Goal: Transaction & Acquisition: Book appointment/travel/reservation

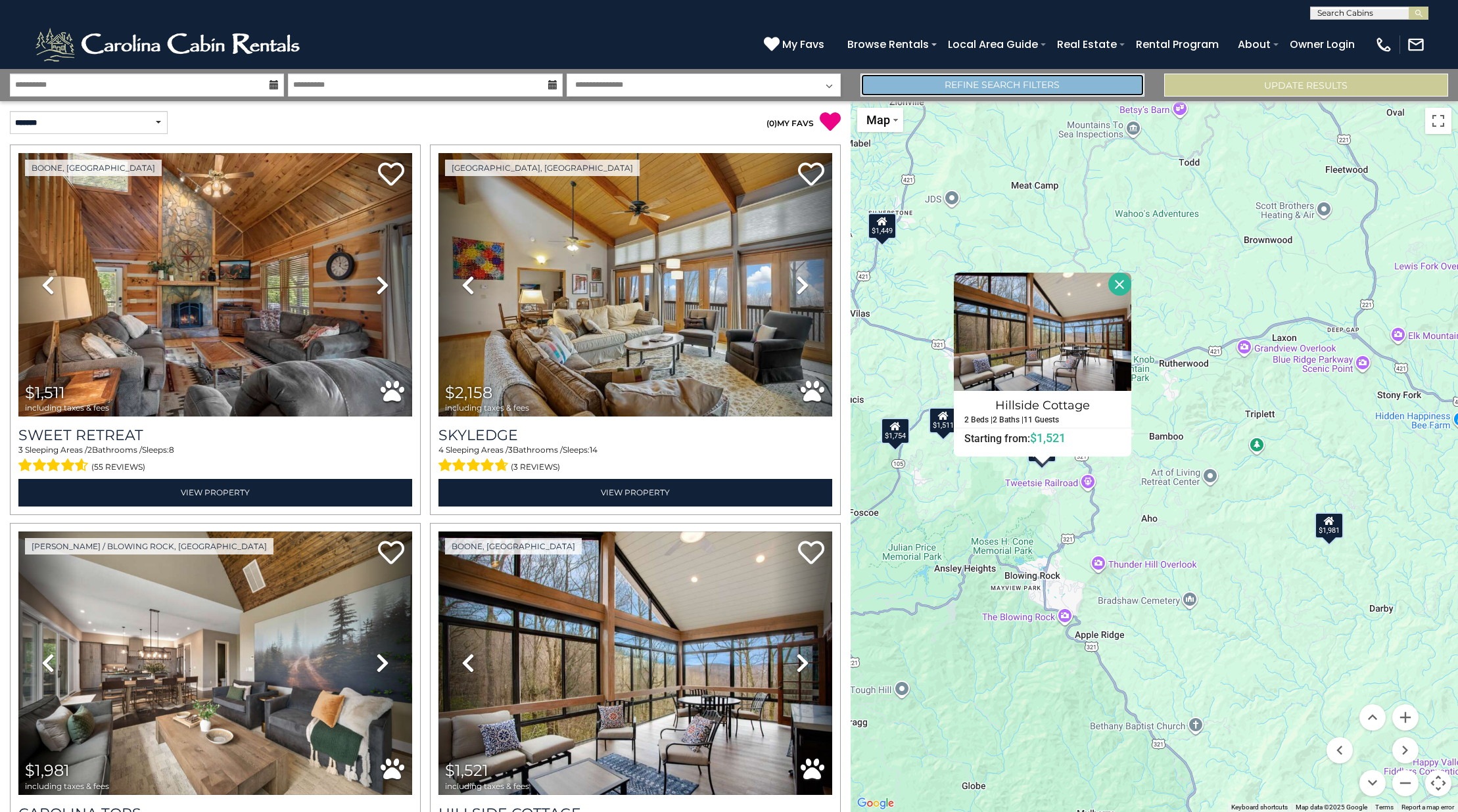
click at [1026, 86] on link "Refine Search Filters" at bounding box center [1002, 85] width 284 height 23
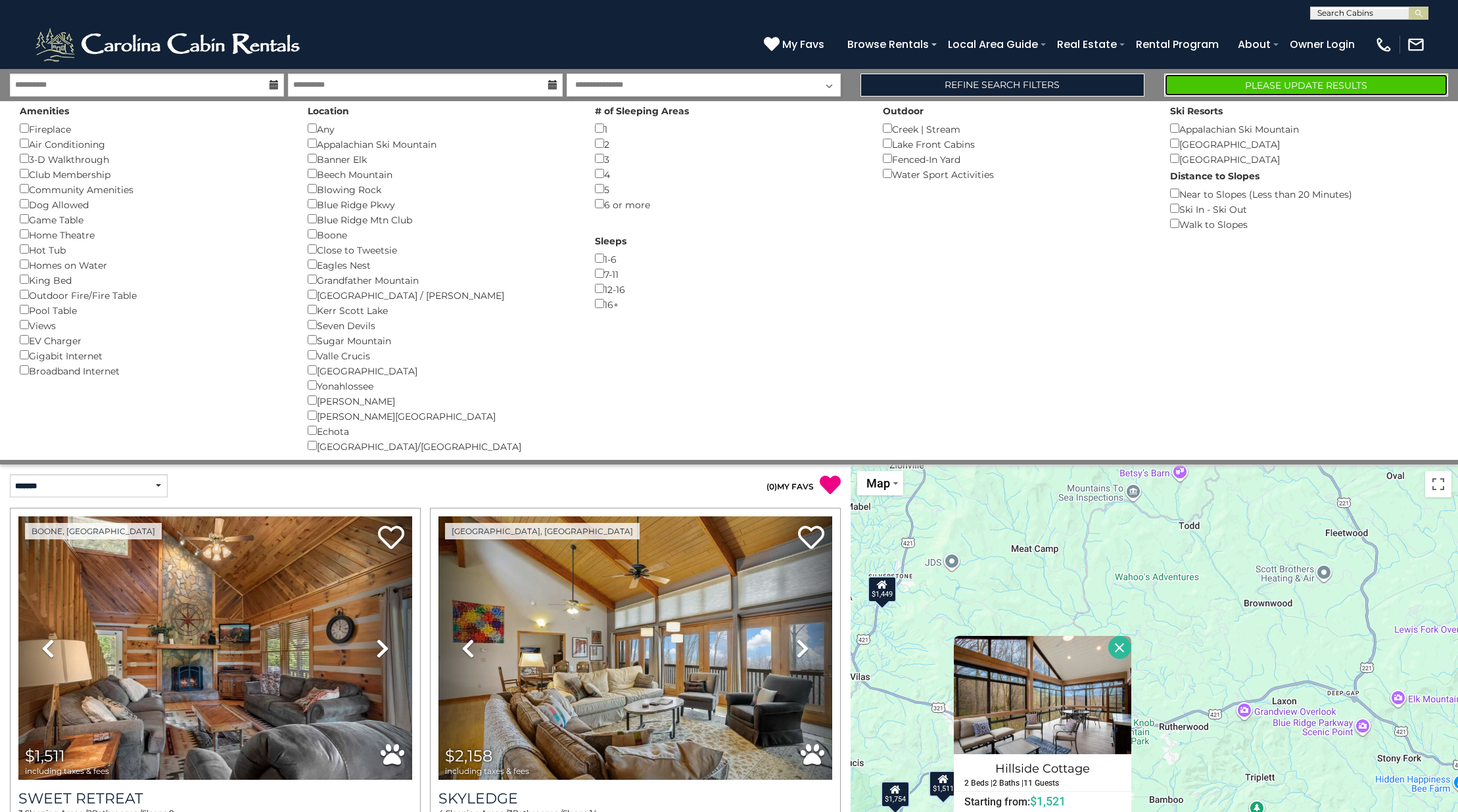
click at [1250, 82] on button "Please Update Results" at bounding box center [1306, 85] width 284 height 23
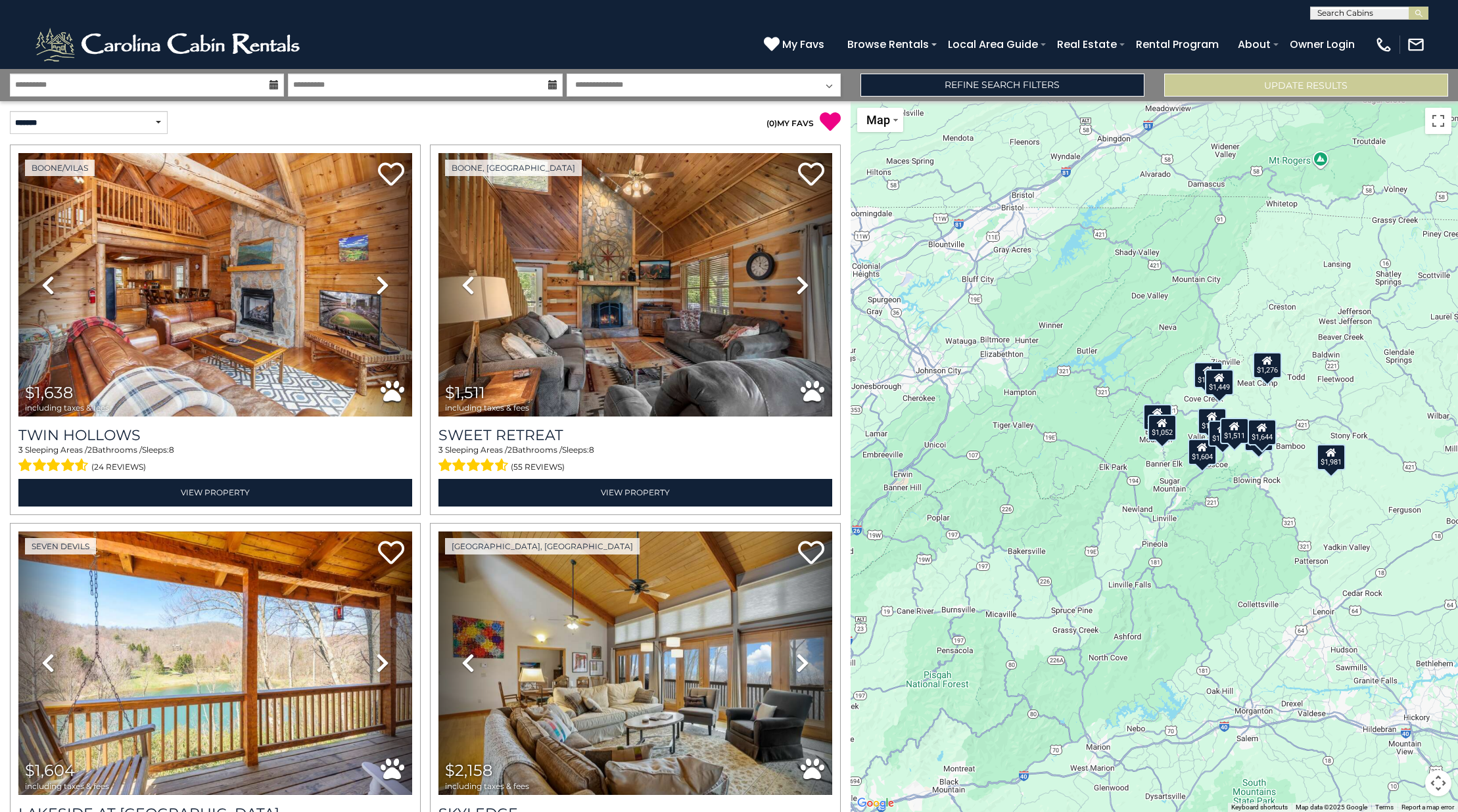
click at [1440, 783] on button "Map camera controls" at bounding box center [1438, 784] width 27 height 27
click at [1411, 721] on button "Zoom in" at bounding box center [1406, 718] width 27 height 27
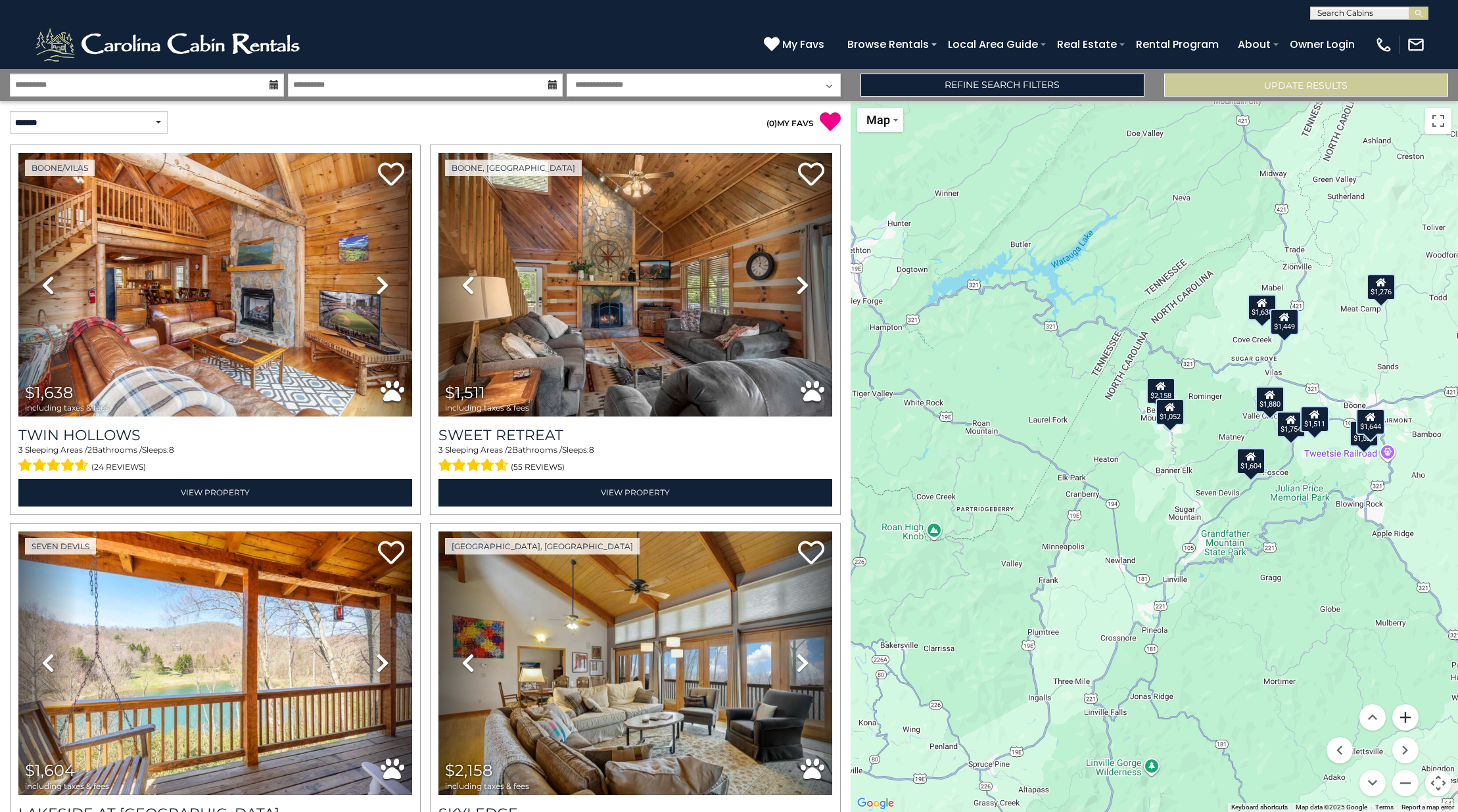
click at [1411, 721] on button "Zoom in" at bounding box center [1406, 718] width 27 height 27
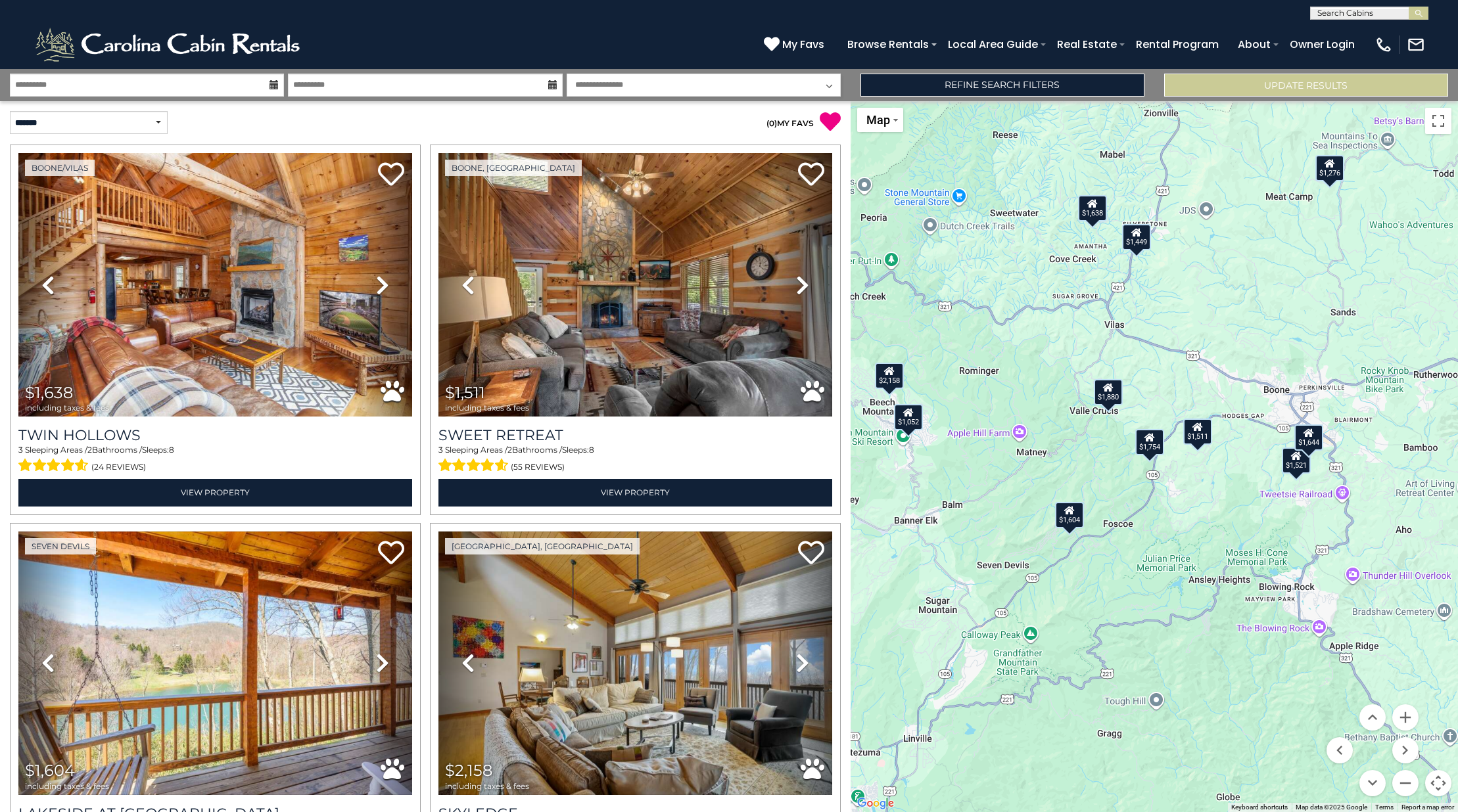
drag, startPoint x: 1241, startPoint y: 445, endPoint x: 1091, endPoint y: 478, distance: 153.6
click at [1091, 478] on div "$1,638 $1,511 $1,604 $2,158 $1,276 $1,052 $1,981 $1,521 $1,880 $1,644 $1,449 $1…" at bounding box center [1154, 456] width 607 height 711
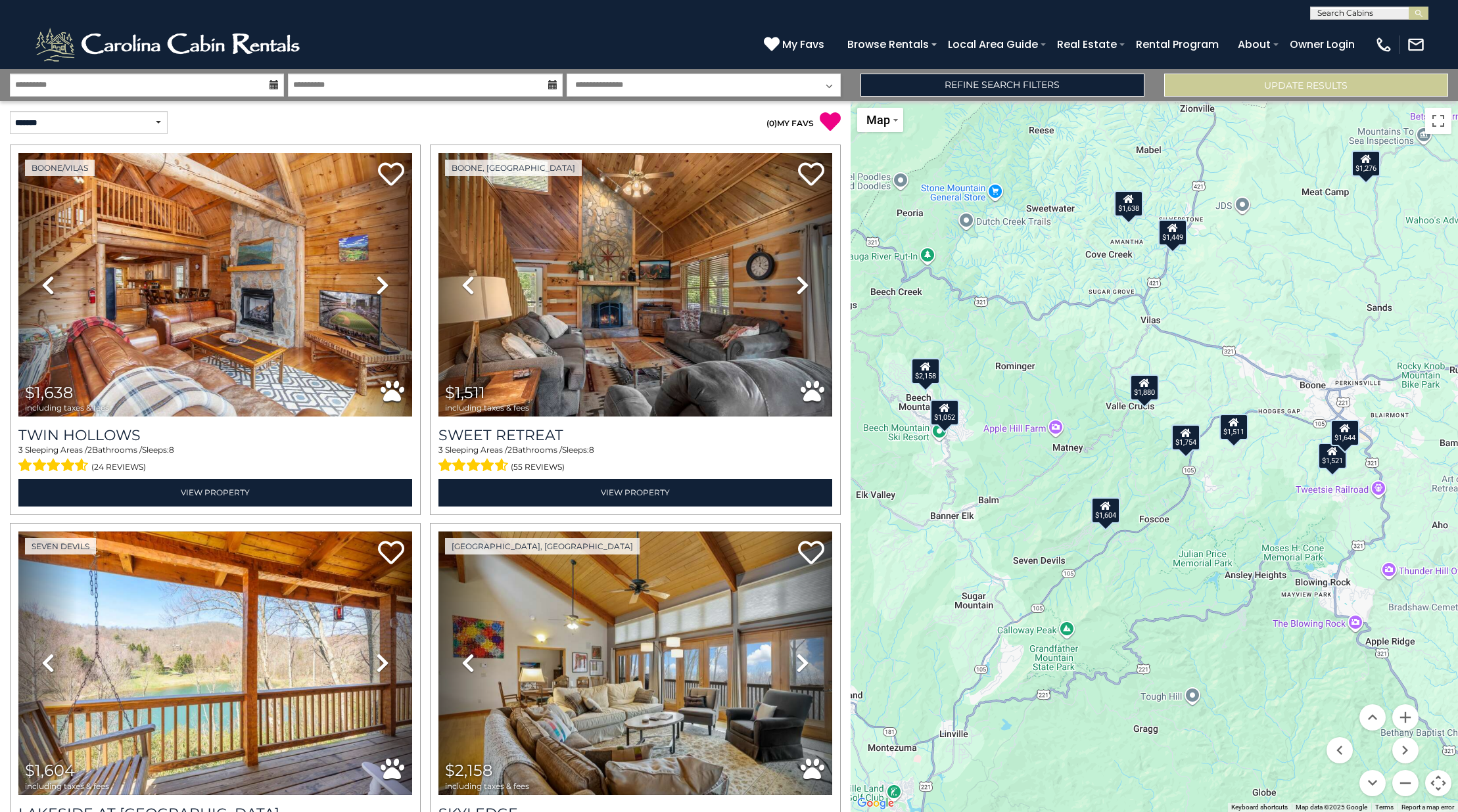
drag, startPoint x: 1160, startPoint y: 582, endPoint x: 1183, endPoint y: 575, distance: 24.0
click at [1183, 575] on div "$1,638 $1,511 $1,604 $2,158 $1,276 $1,052 $1,981 $1,521 $1,880 $1,644 $1,449 $1…" at bounding box center [1154, 456] width 607 height 711
click at [950, 410] on div "$1,052" at bounding box center [943, 413] width 29 height 27
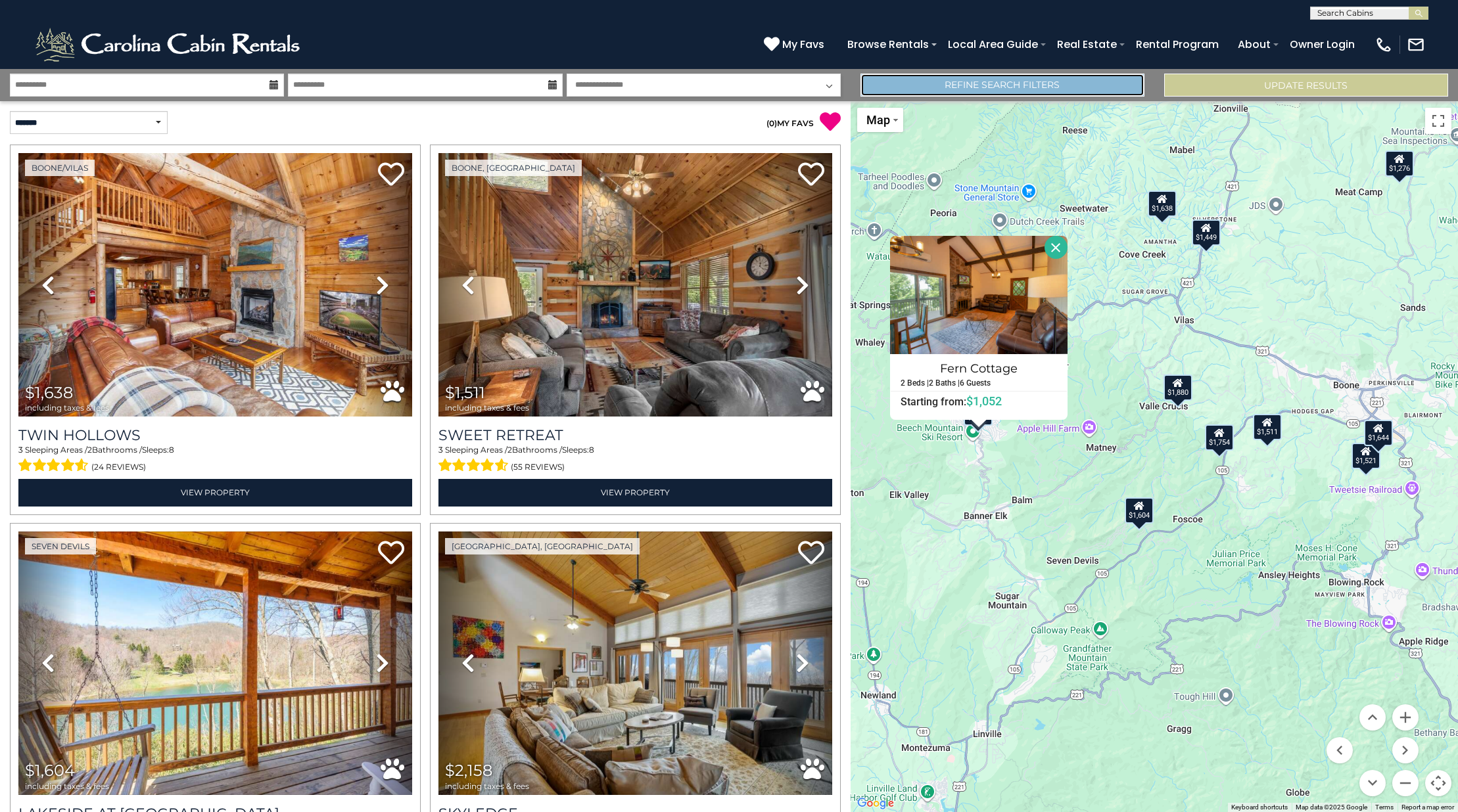
click at [1013, 87] on link "Refine Search Filters" at bounding box center [1002, 85] width 284 height 23
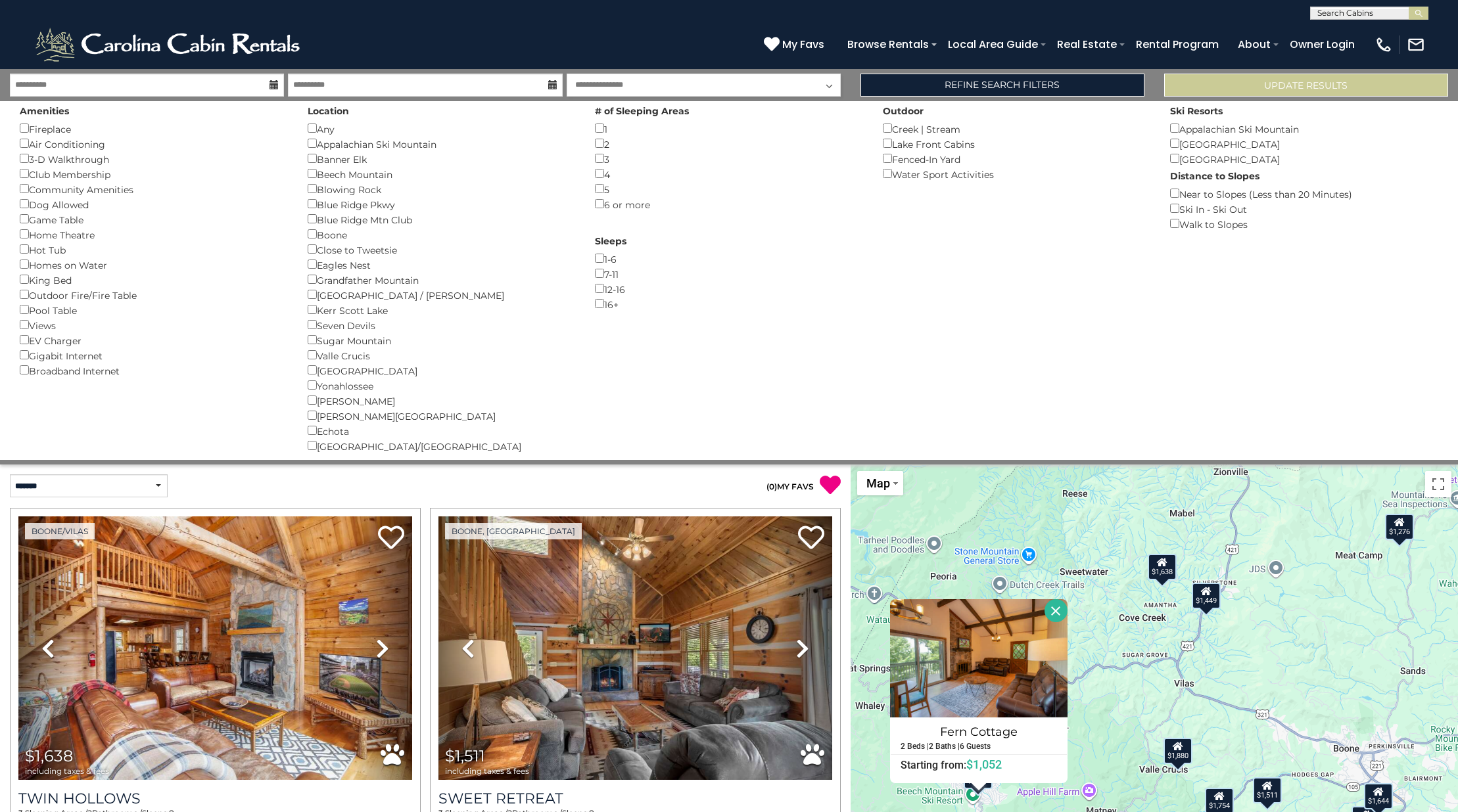
click at [1152, 88] on div "Refine Search Filters" at bounding box center [1002, 85] width 303 height 23
click at [845, 90] on div "**********" at bounding box center [425, 85] width 851 height 23
click at [1078, 601] on div "$1,638 $1,511 $1,604 $2,158 $1,276 $1,052 $1,981 $1,521 $1,880 $1,644 $1,449 $1…" at bounding box center [1154, 820] width 607 height 711
click at [1244, 91] on button "Update Results" at bounding box center [1306, 85] width 284 height 23
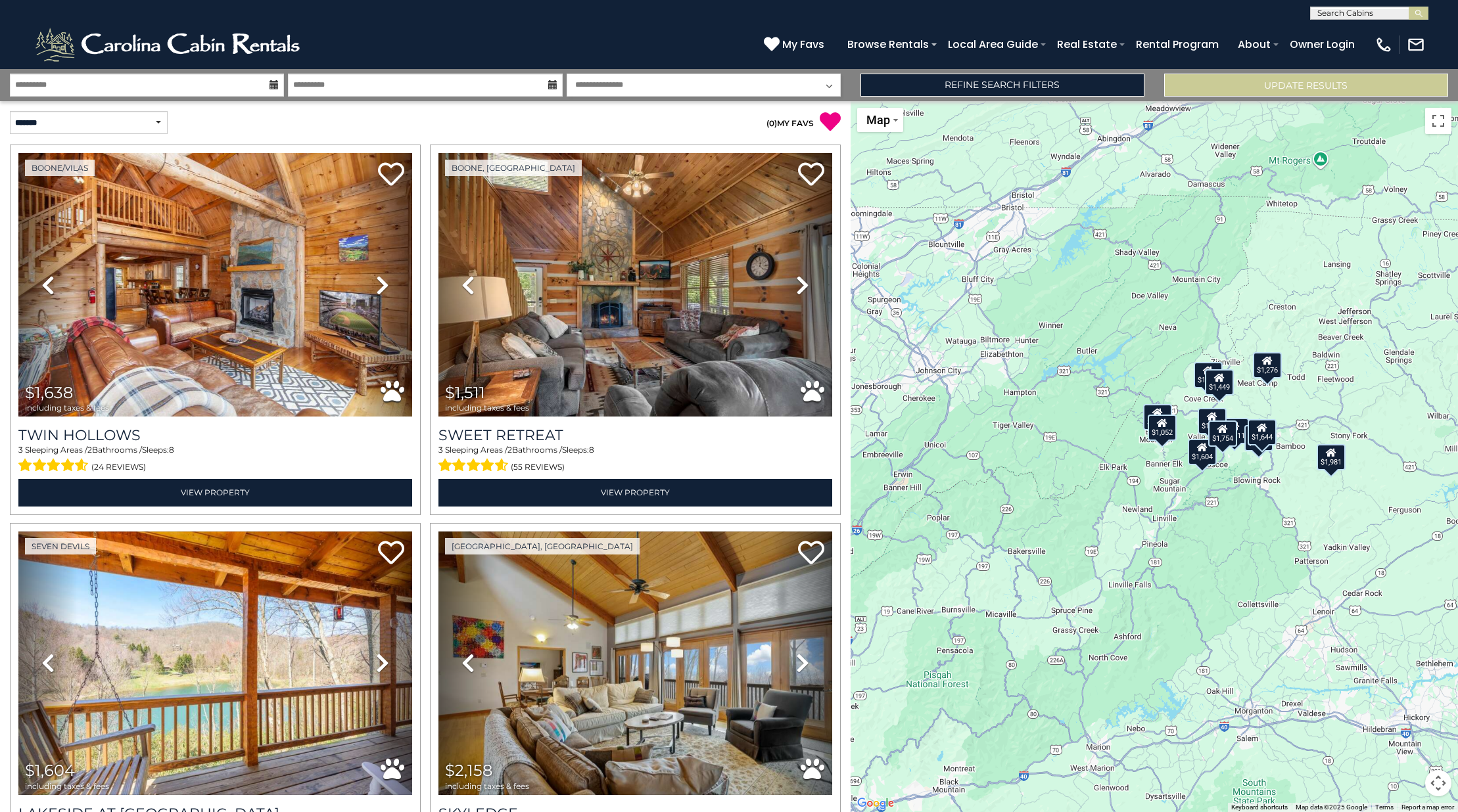
click at [1447, 783] on button "Map camera controls" at bounding box center [1438, 784] width 27 height 27
click at [1402, 714] on button "Zoom in" at bounding box center [1406, 718] width 27 height 27
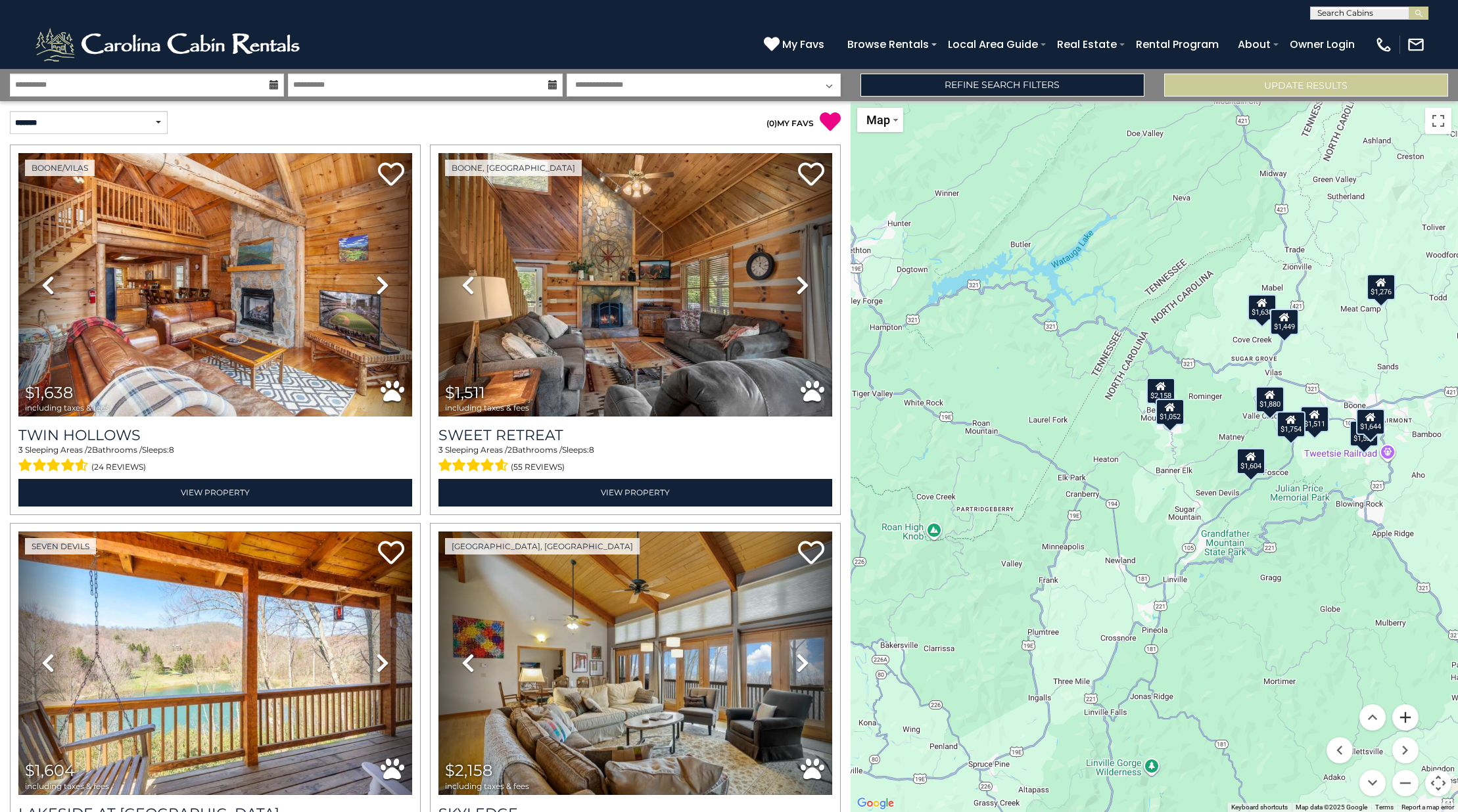
click at [1406, 719] on button "Zoom in" at bounding box center [1406, 718] width 27 height 27
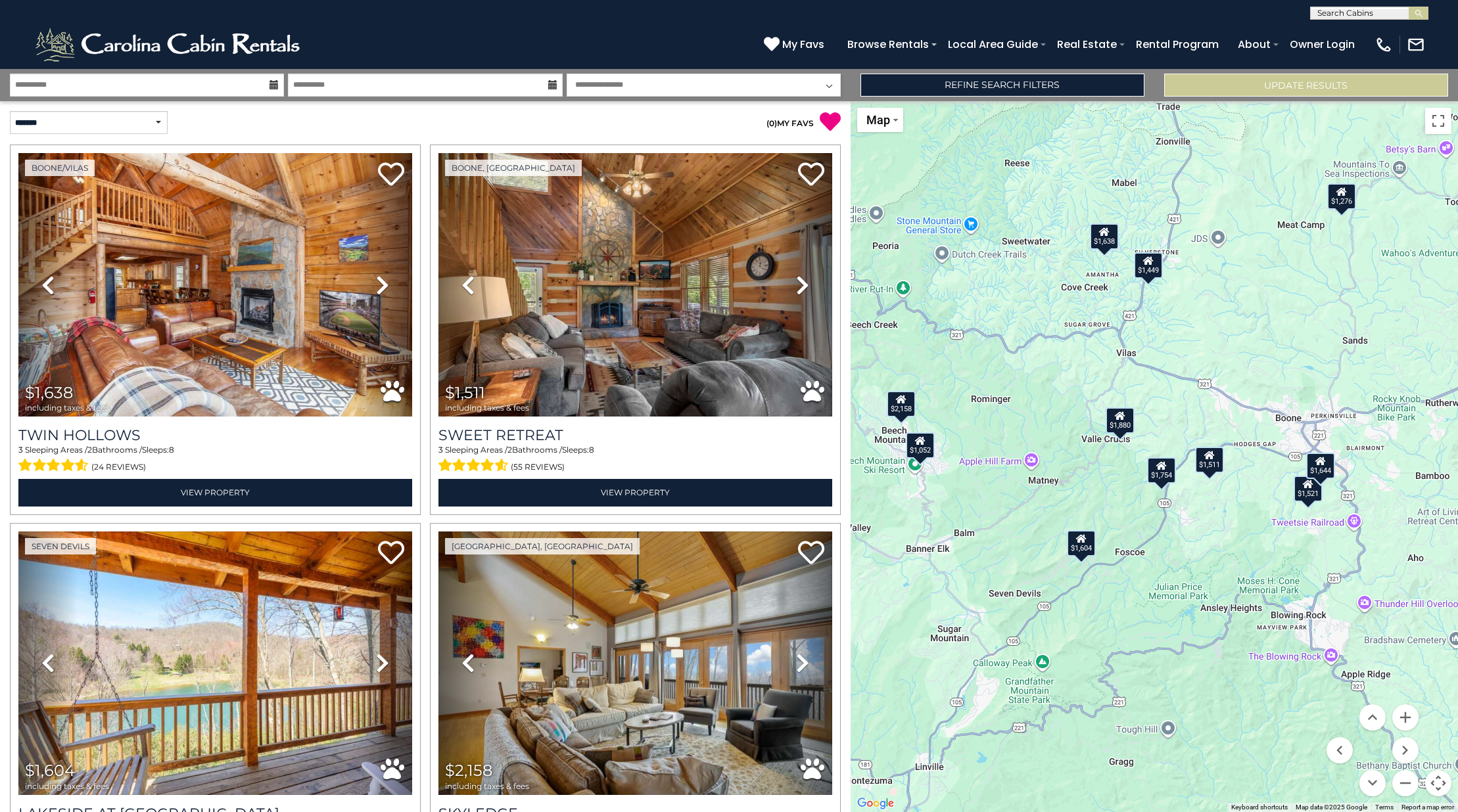
drag, startPoint x: 1225, startPoint y: 568, endPoint x: 1143, endPoint y: 642, distance: 110.5
click at [1143, 642] on div "$1,638 $1,511 $1,604 $2,158 $1,276 $1,052 $1,981 $1,521 $1,880 $1,644 $1,449 $1…" at bounding box center [1154, 456] width 607 height 711
click at [1343, 207] on div "$1,276" at bounding box center [1341, 197] width 29 height 27
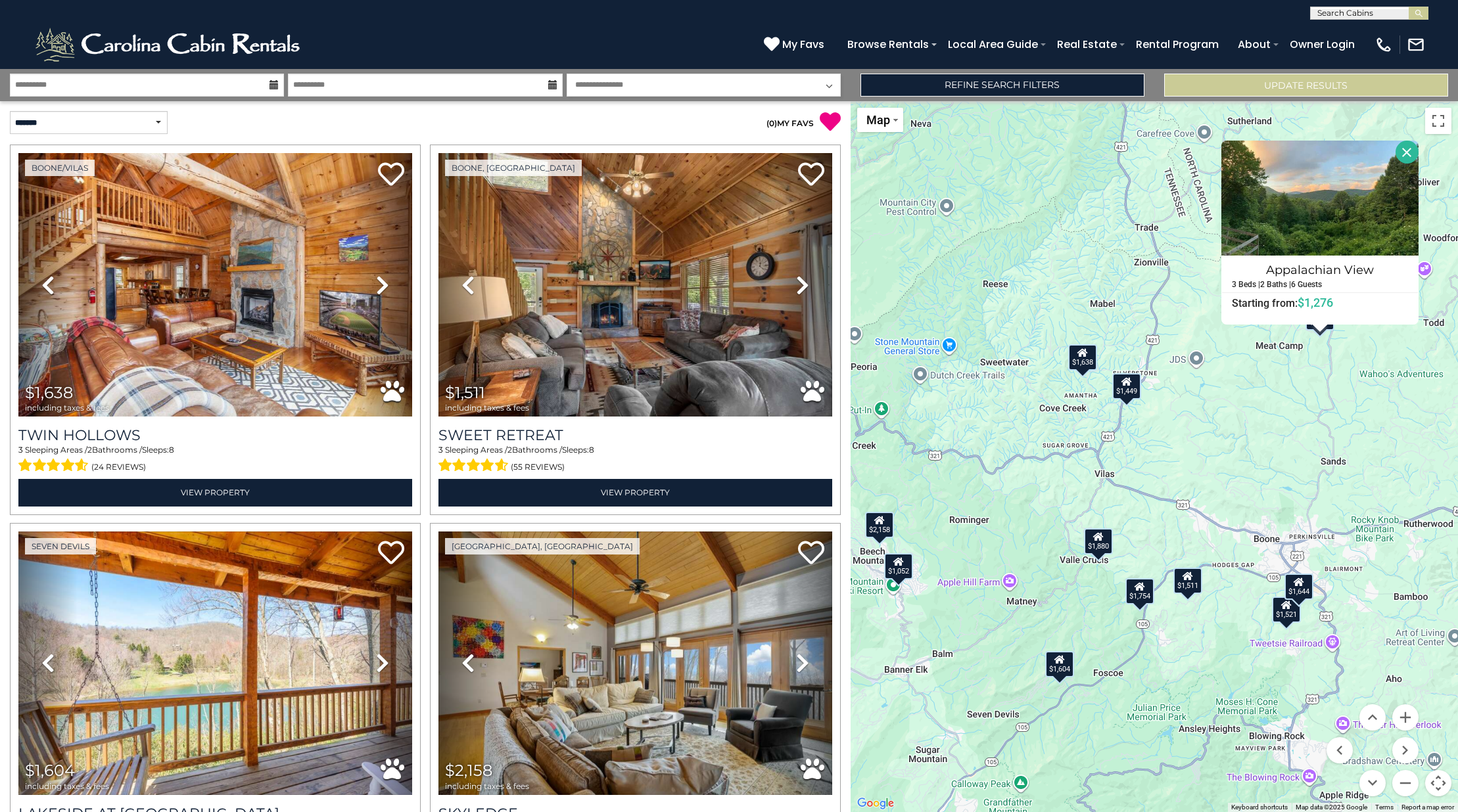
click at [1301, 588] on div "$1,644" at bounding box center [1298, 587] width 29 height 27
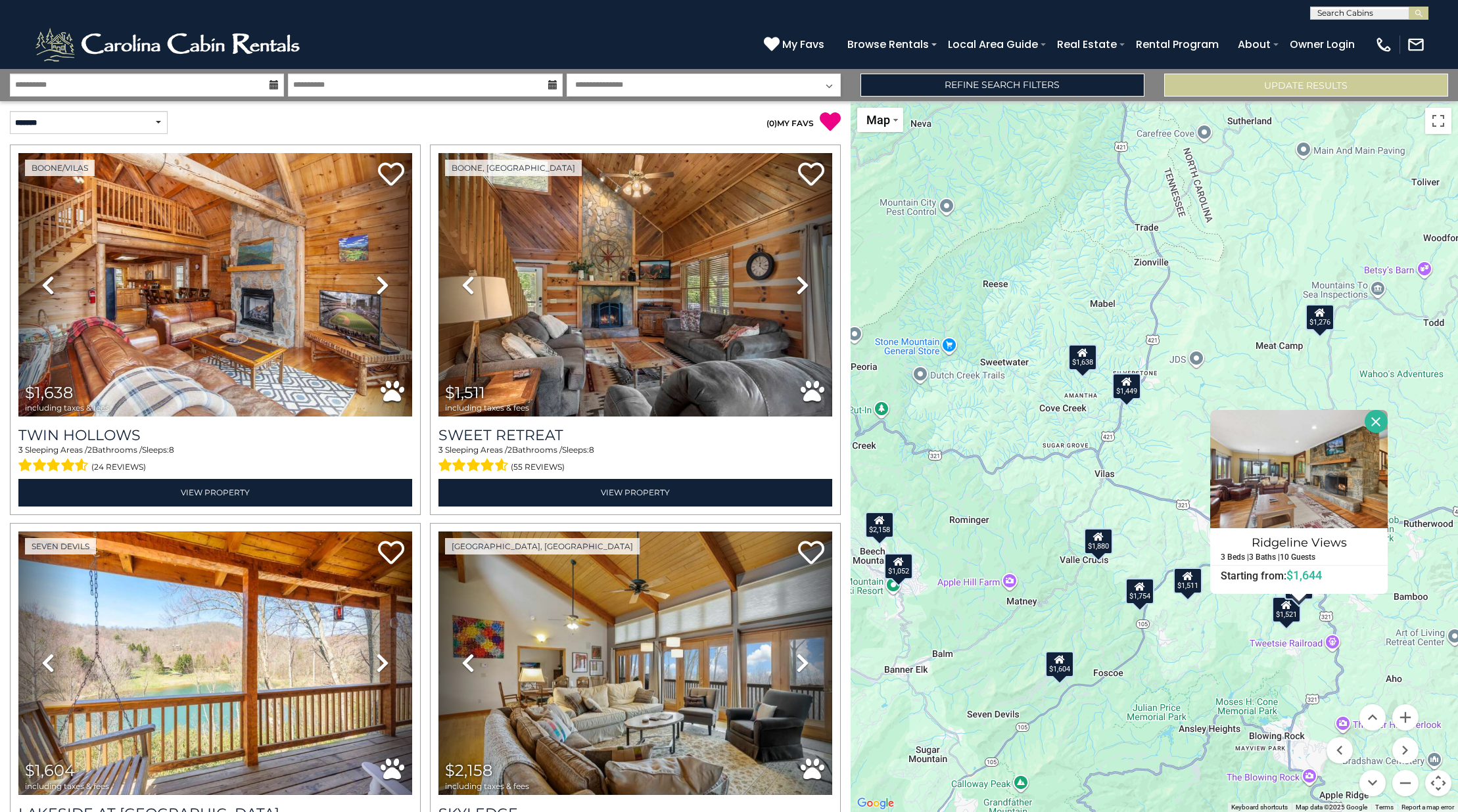
click at [1288, 611] on div "$1,521" at bounding box center [1286, 610] width 29 height 27
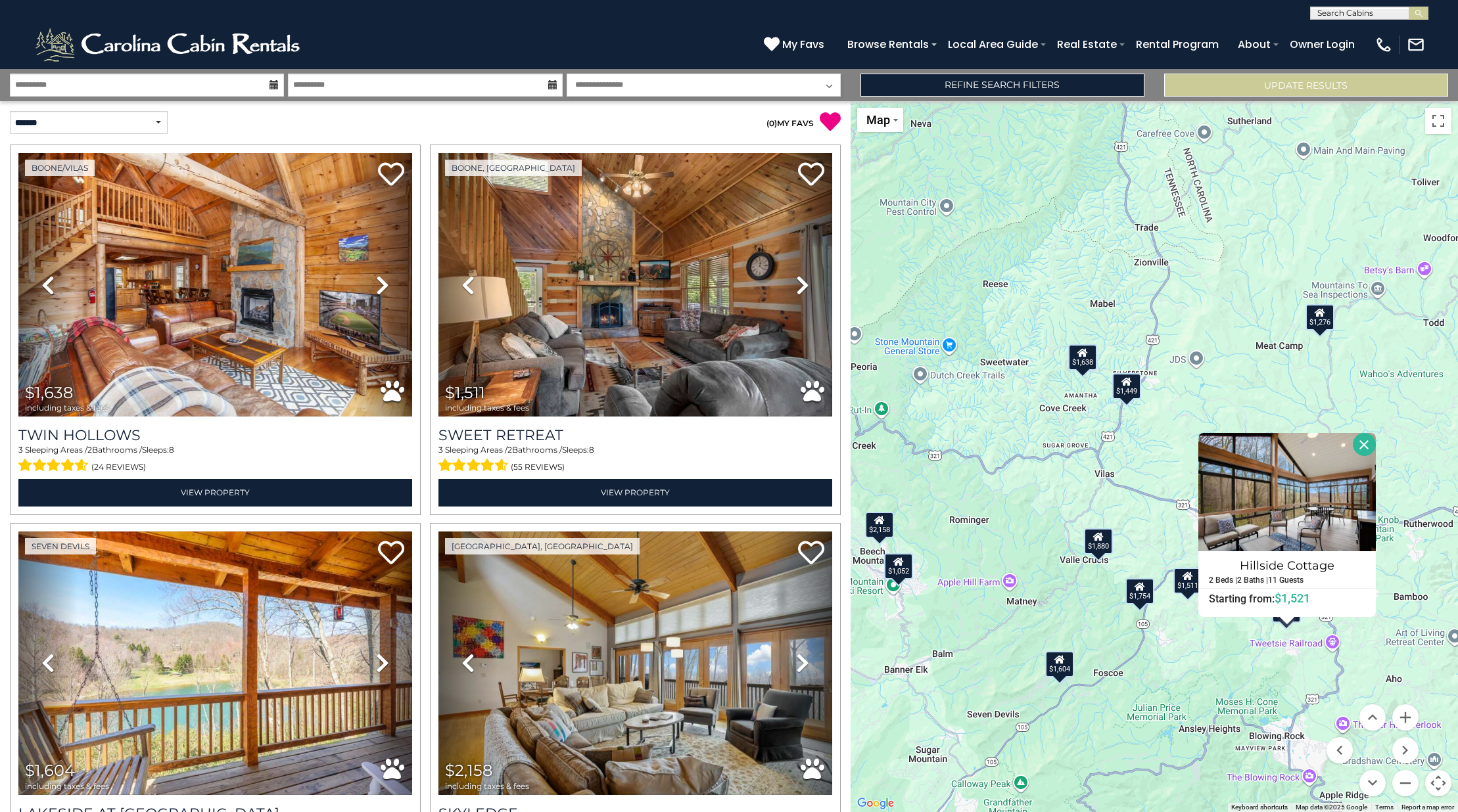
click at [1156, 638] on div "$1,638 $1,511 $1,604 $2,158 $1,276 $1,052 $1,981 $1,521 $1,880 $1,644 $1,449 $1…" at bounding box center [1154, 456] width 607 height 711
click at [1186, 579] on icon at bounding box center [1187, 575] width 11 height 9
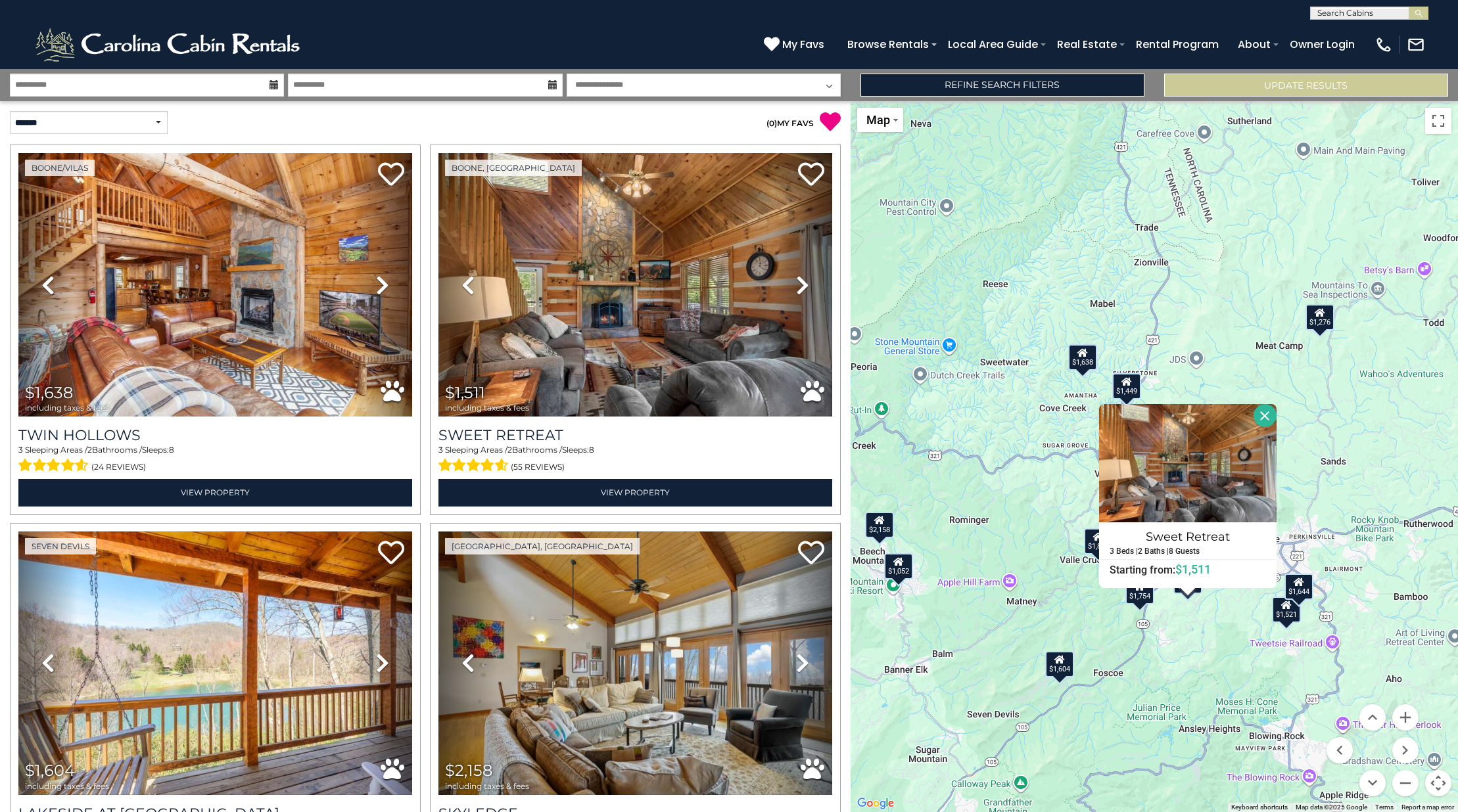
click at [1148, 598] on div "$1,754" at bounding box center [1140, 591] width 29 height 27
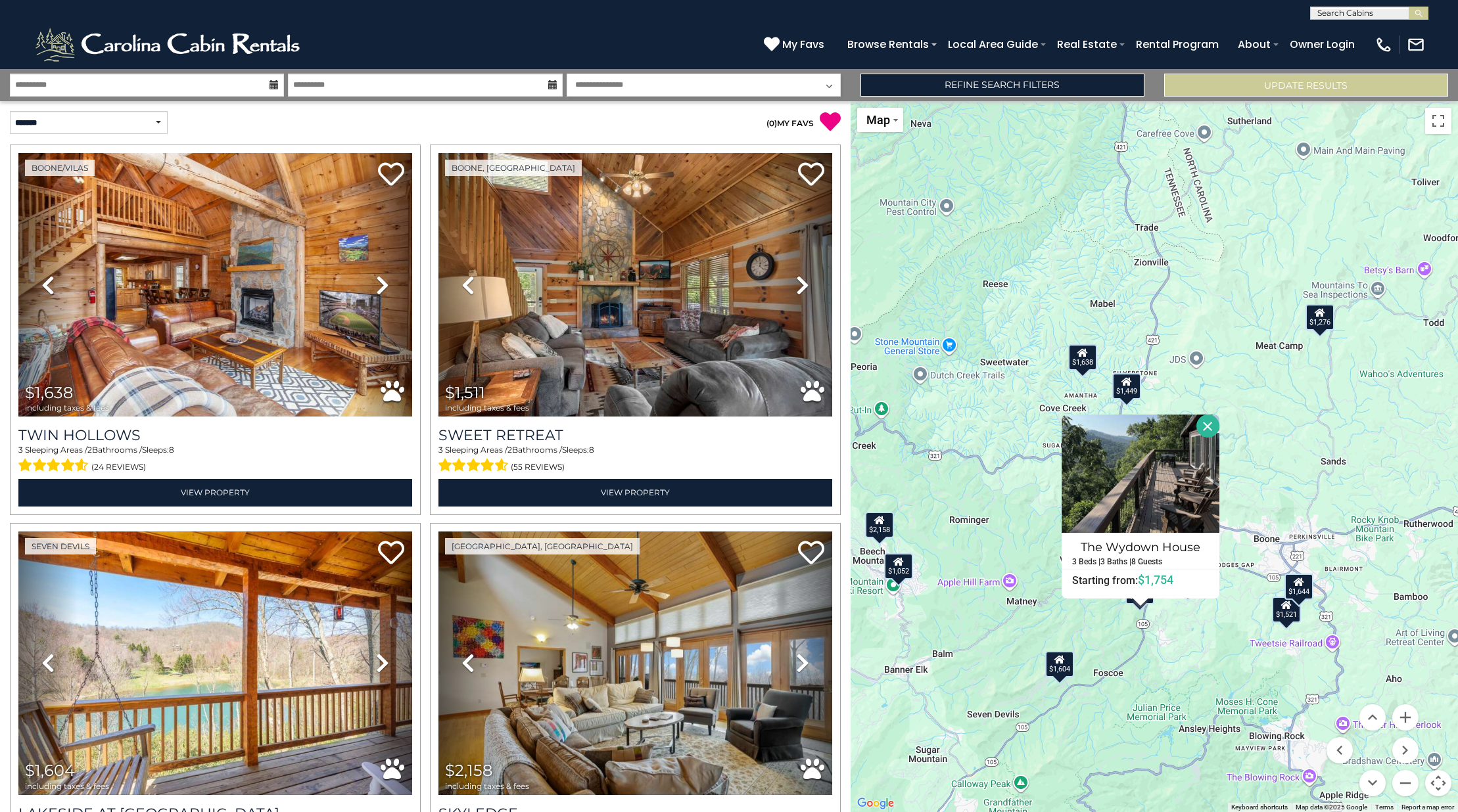
click at [1147, 674] on div "$1,638 $1,511 $1,604 $2,158 $1,276 $1,052 $1,981 $1,521 $1,880 $1,644 $1,449 $1…" at bounding box center [1154, 456] width 607 height 711
click at [1051, 670] on div "$1,604" at bounding box center [1059, 665] width 29 height 27
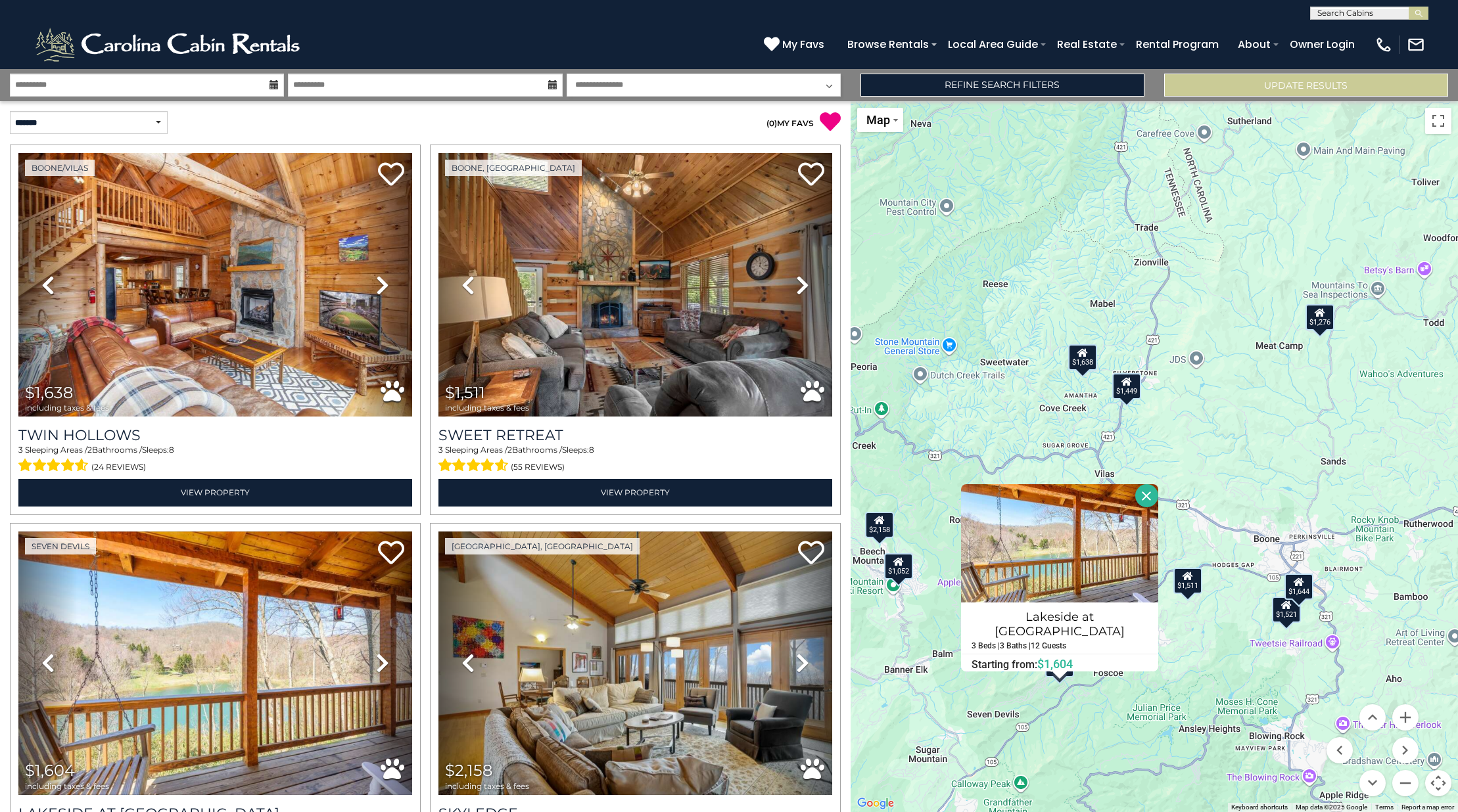
click at [896, 570] on div "$1,052" at bounding box center [898, 566] width 29 height 27
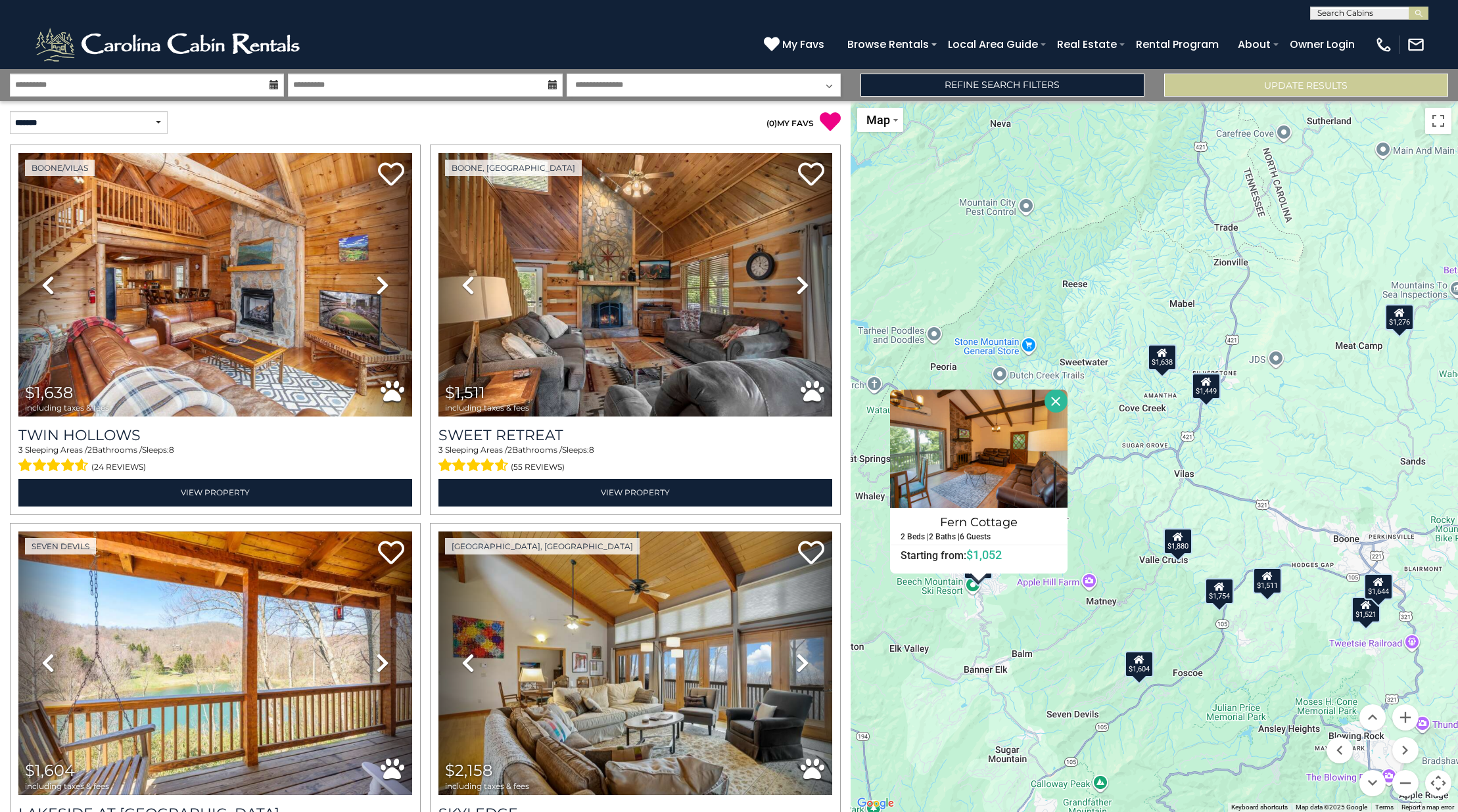
click at [985, 640] on div "$1,638 $1,511 $1,604 $2,158 $1,276 $1,052 $1,981 $1,521 $1,880 $1,644 $1,449 $1…" at bounding box center [1154, 456] width 607 height 711
click at [1059, 400] on button "Close" at bounding box center [1056, 401] width 23 height 23
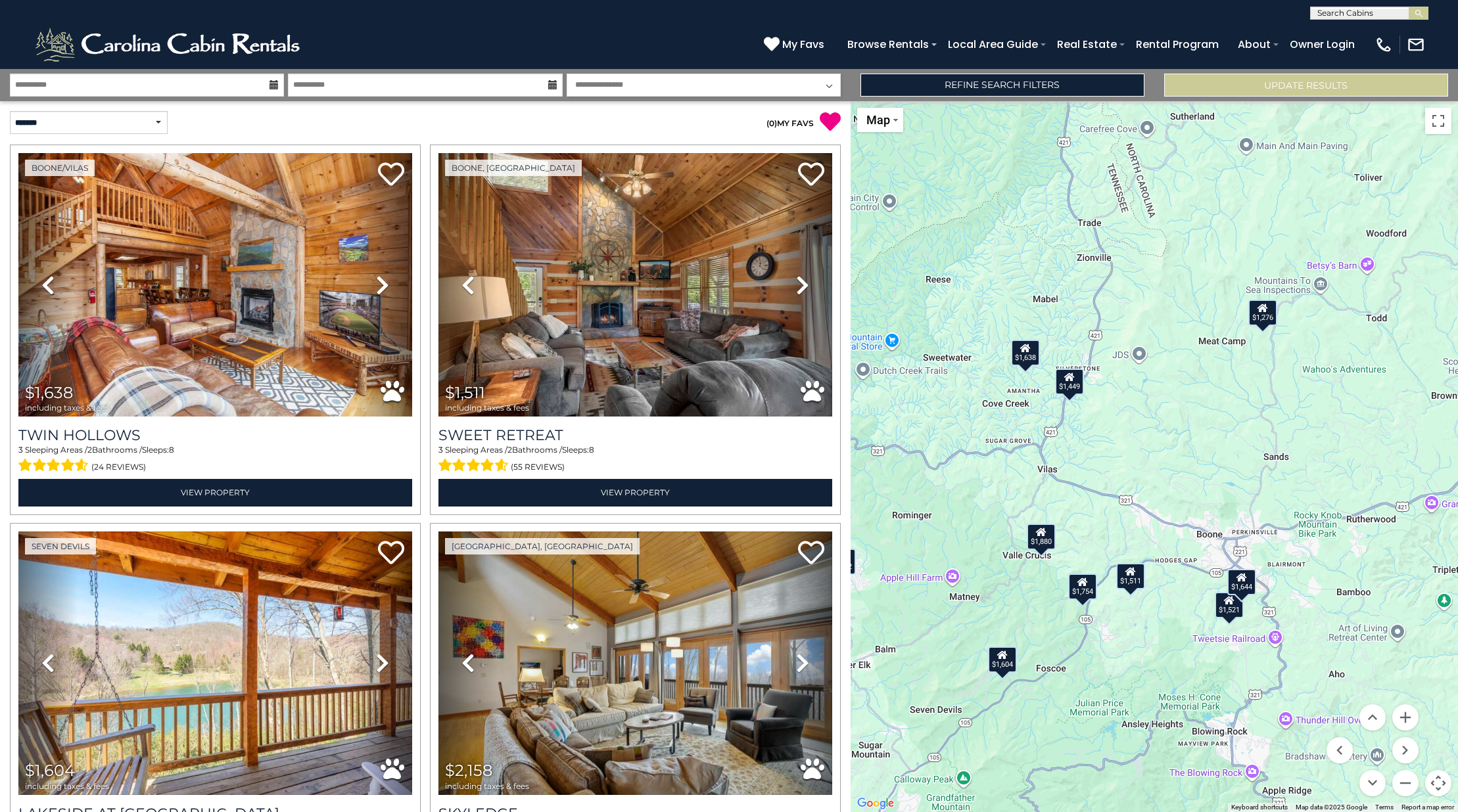
drag, startPoint x: 1247, startPoint y: 468, endPoint x: 1094, endPoint y: 471, distance: 153.0
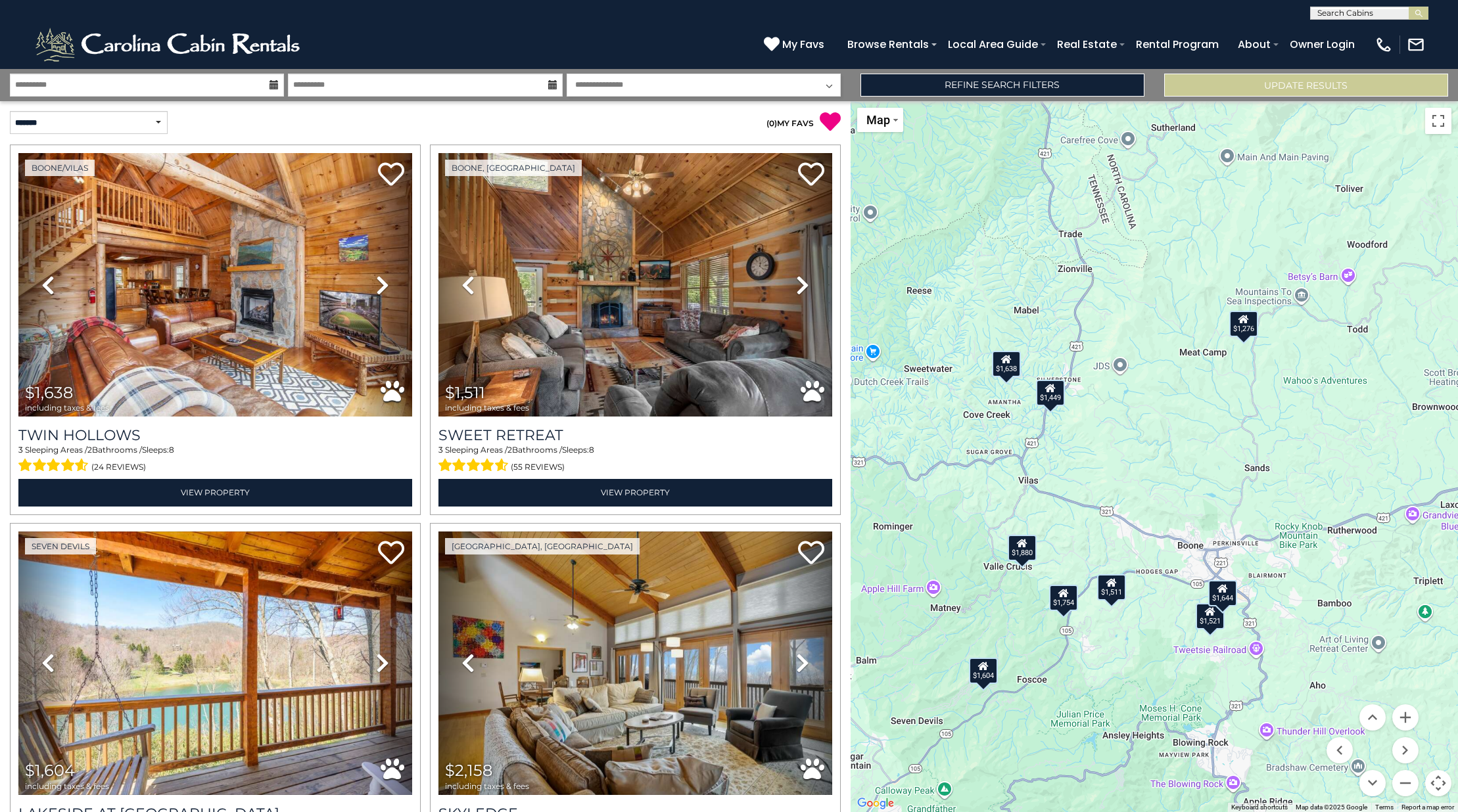
click at [1052, 396] on div "$1,449" at bounding box center [1050, 393] width 29 height 27
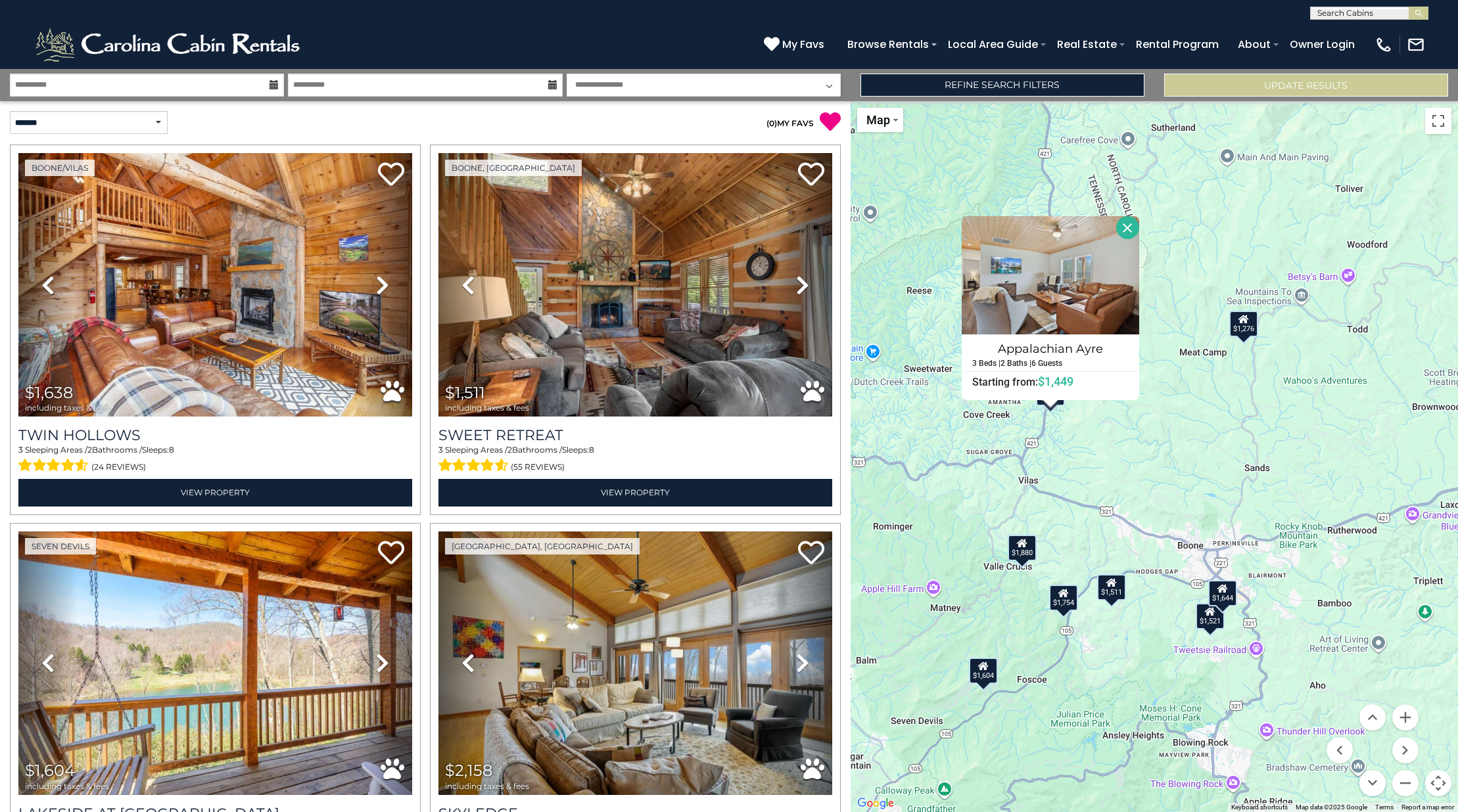
click at [1126, 229] on button "Close" at bounding box center [1127, 228] width 23 height 23
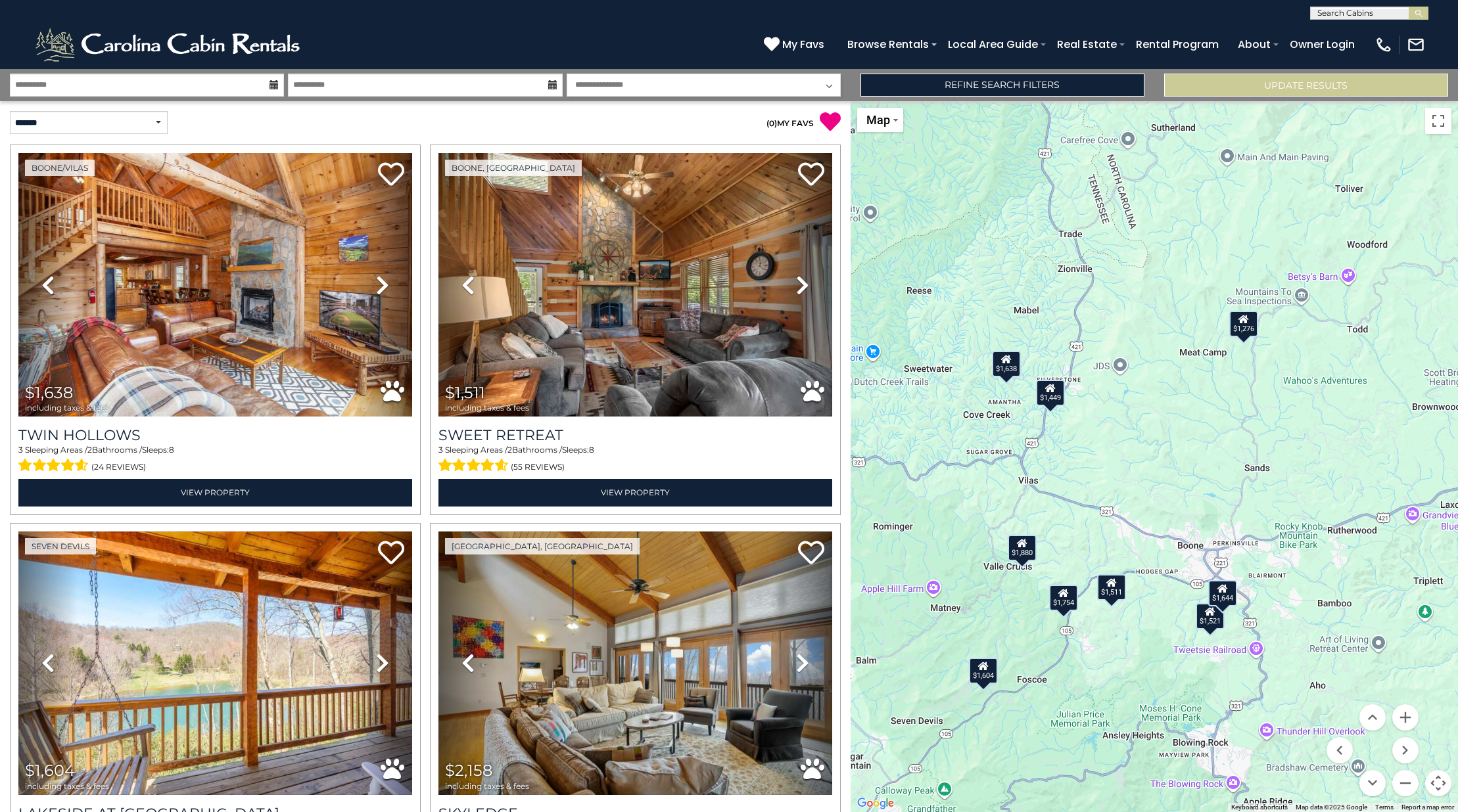
click at [1010, 369] on div "$1,638" at bounding box center [1006, 364] width 29 height 27
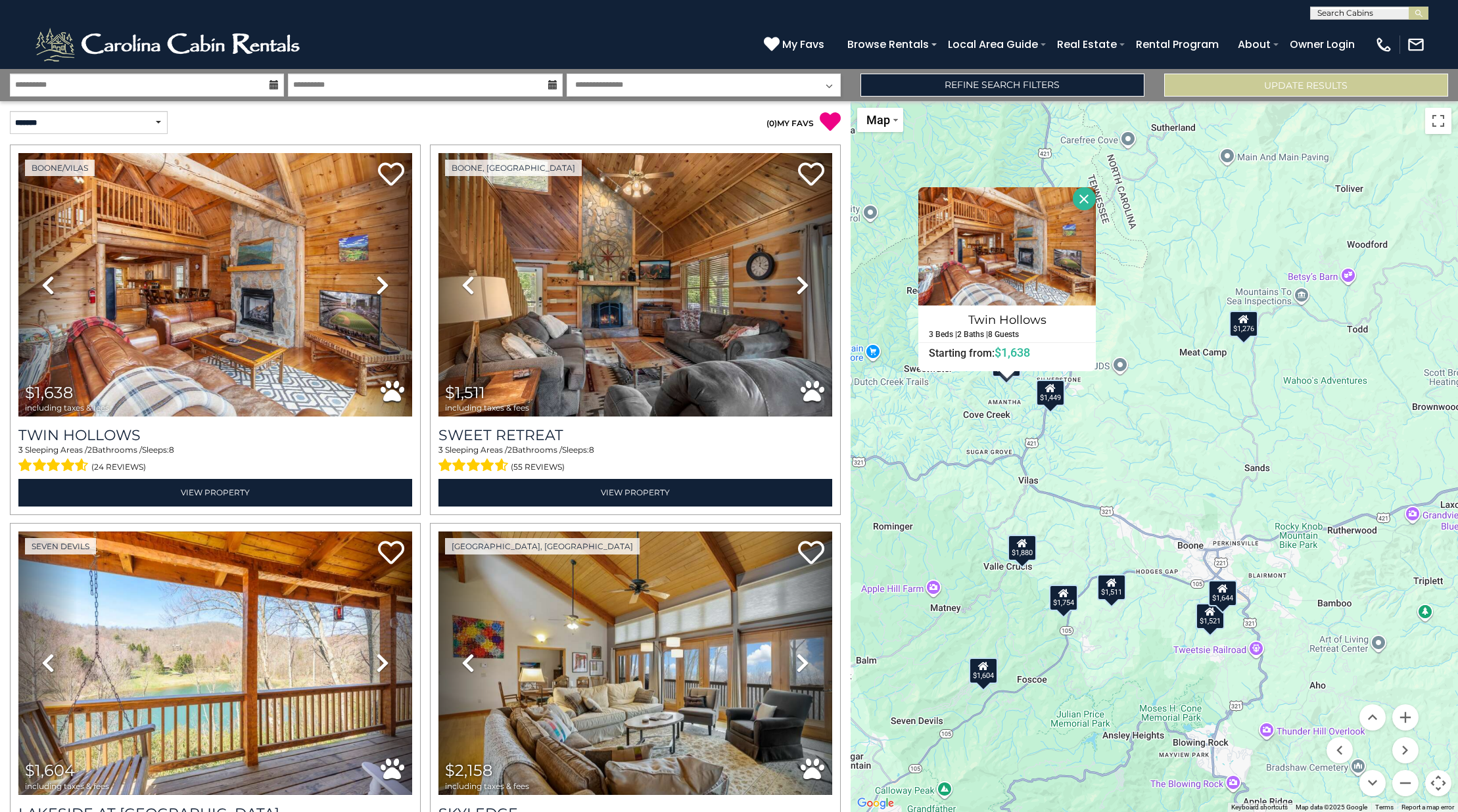
click at [436, 120] on p "( 0 ) MY FAVS" at bounding box center [632, 122] width 416 height 22
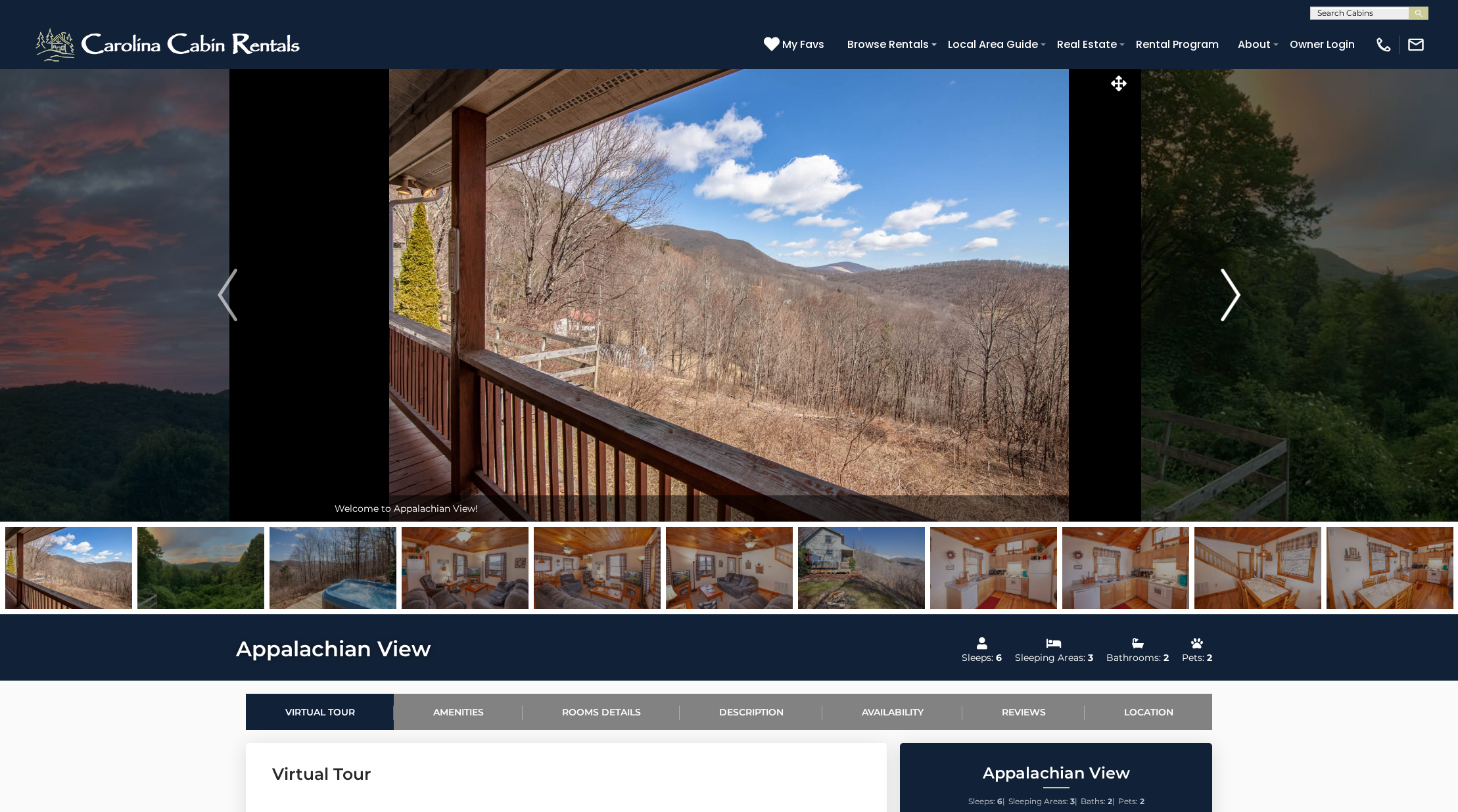
click at [1236, 303] on img "Next" at bounding box center [1231, 295] width 20 height 52
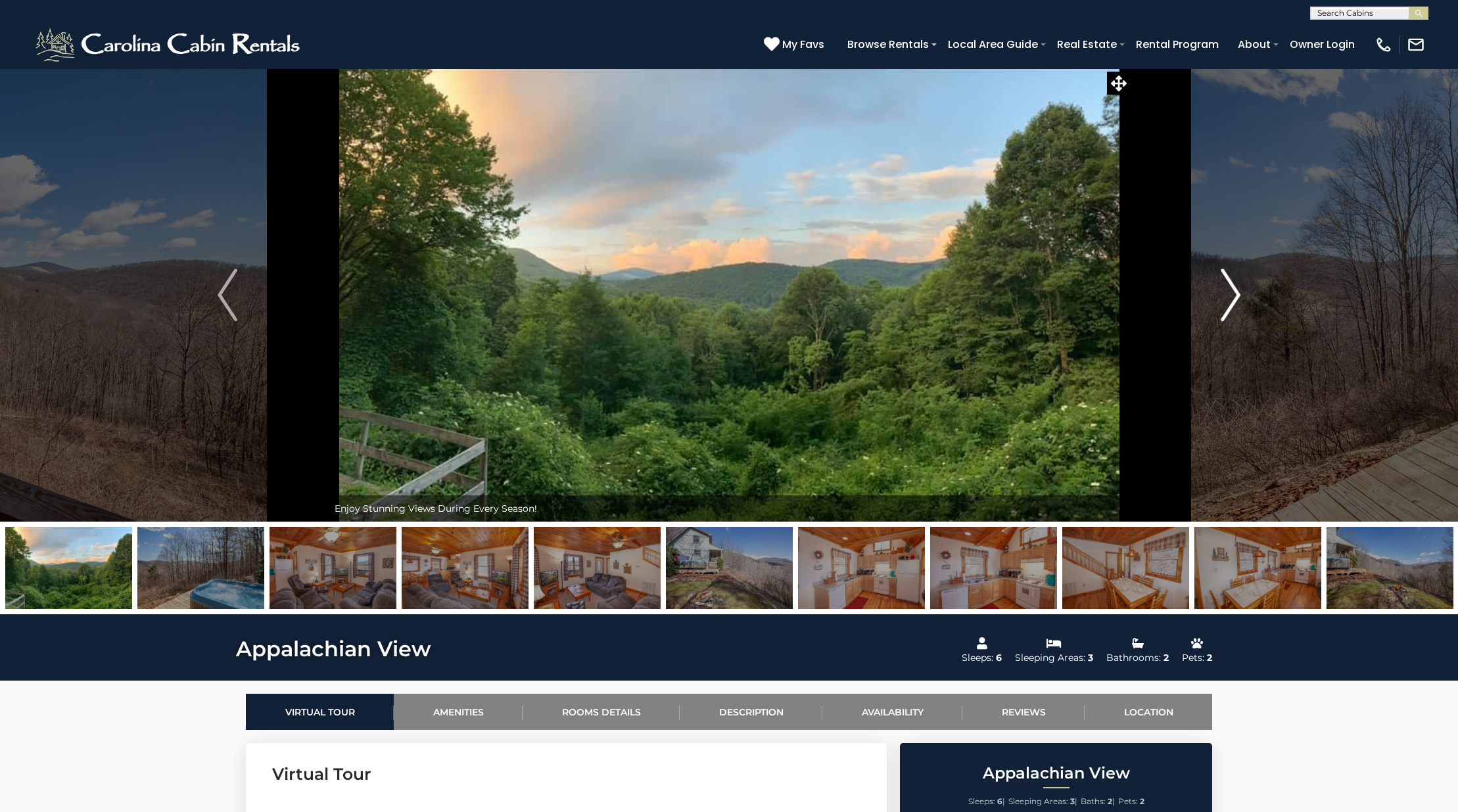
click at [1236, 303] on img "Next" at bounding box center [1231, 295] width 20 height 52
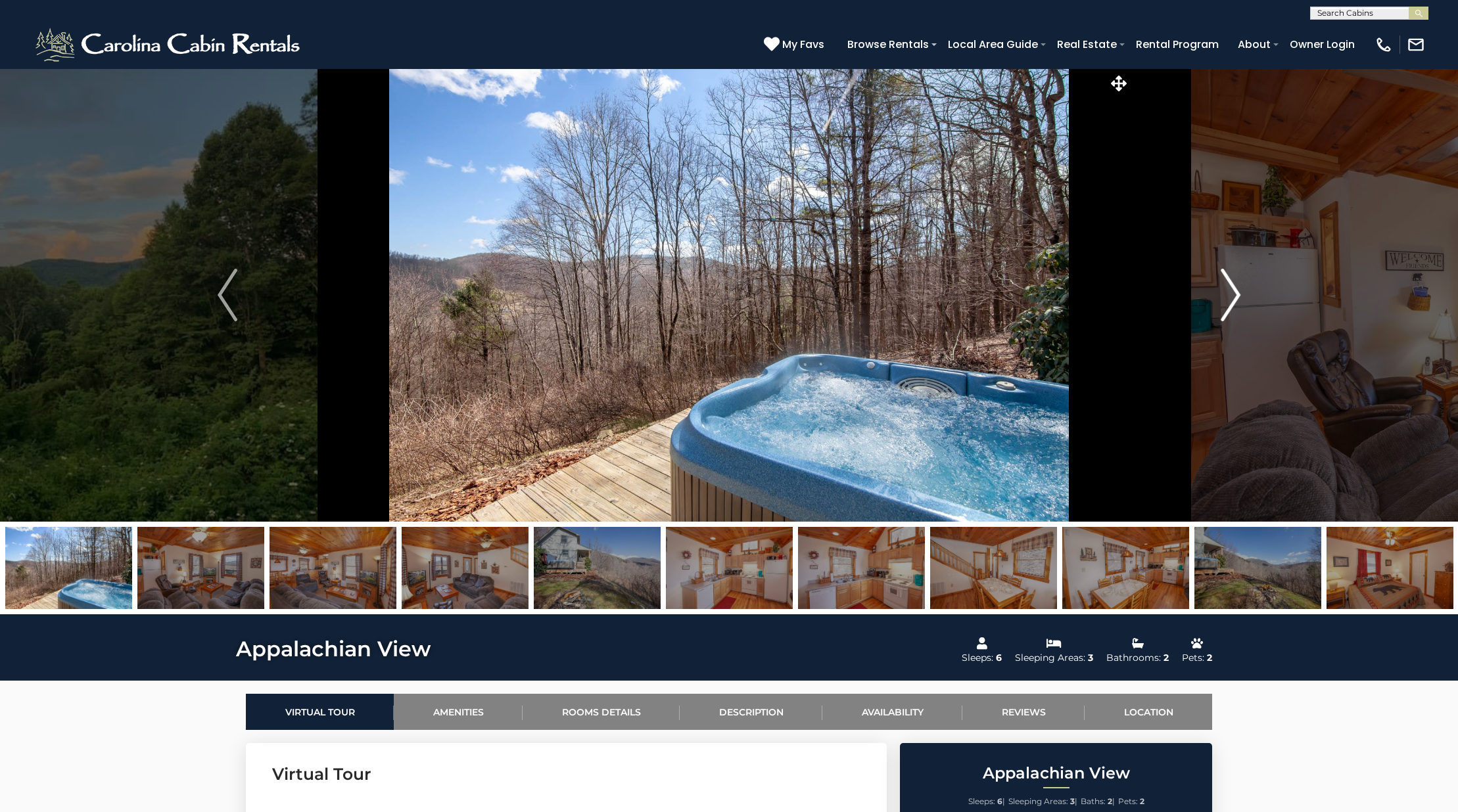
click at [1236, 303] on img "Next" at bounding box center [1231, 295] width 20 height 52
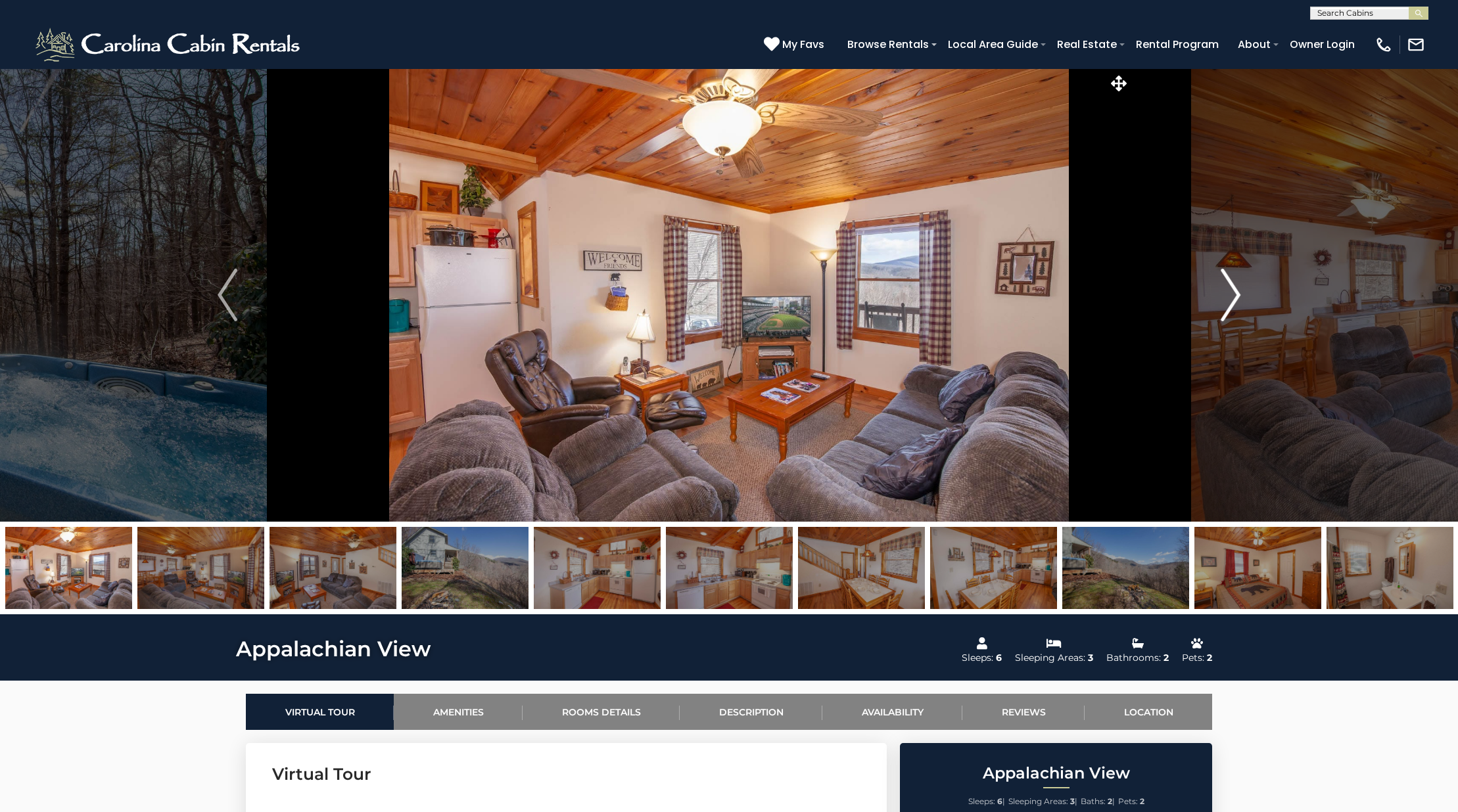
click at [1236, 303] on img "Next" at bounding box center [1231, 295] width 20 height 52
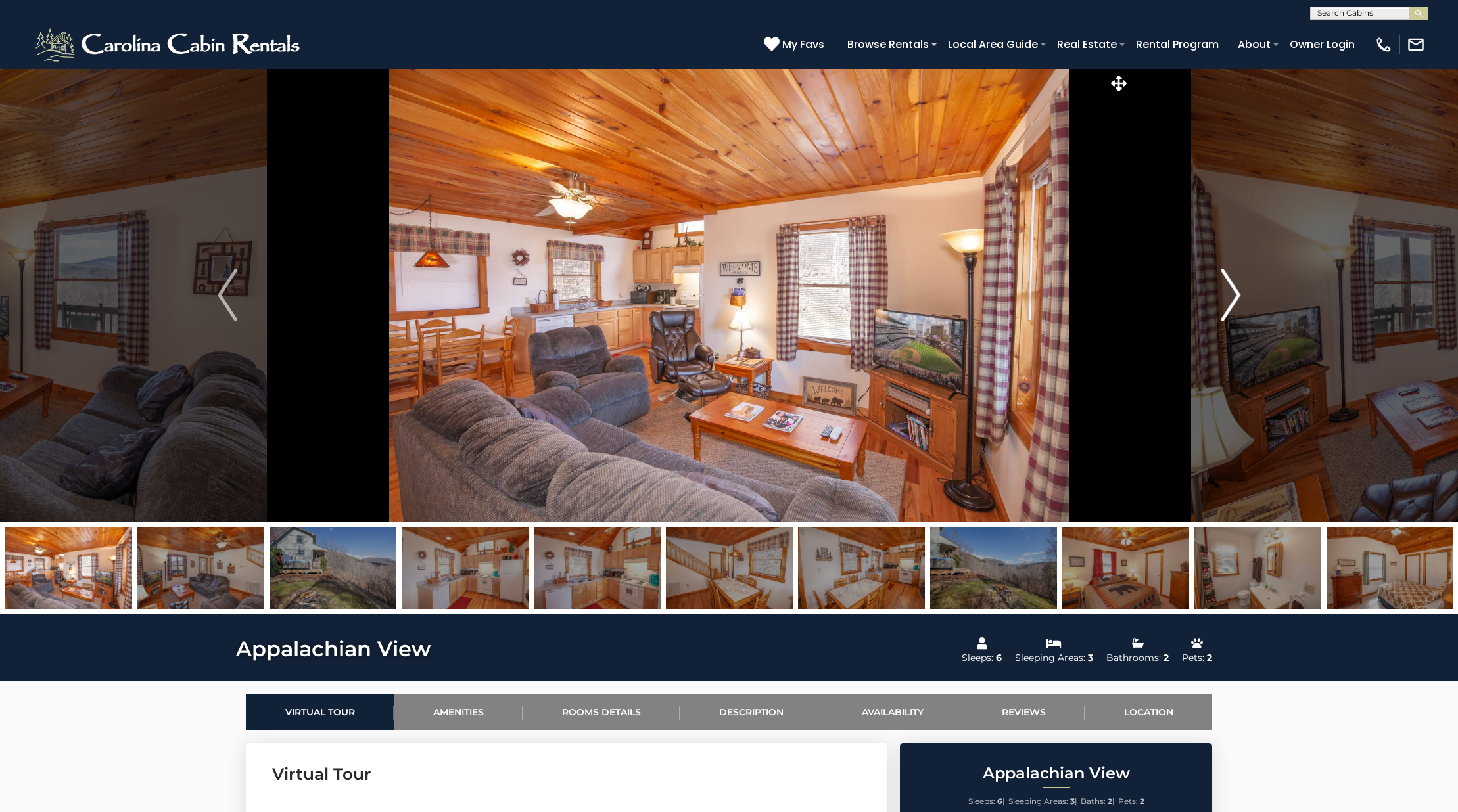
click at [1236, 303] on img "Next" at bounding box center [1231, 295] width 20 height 52
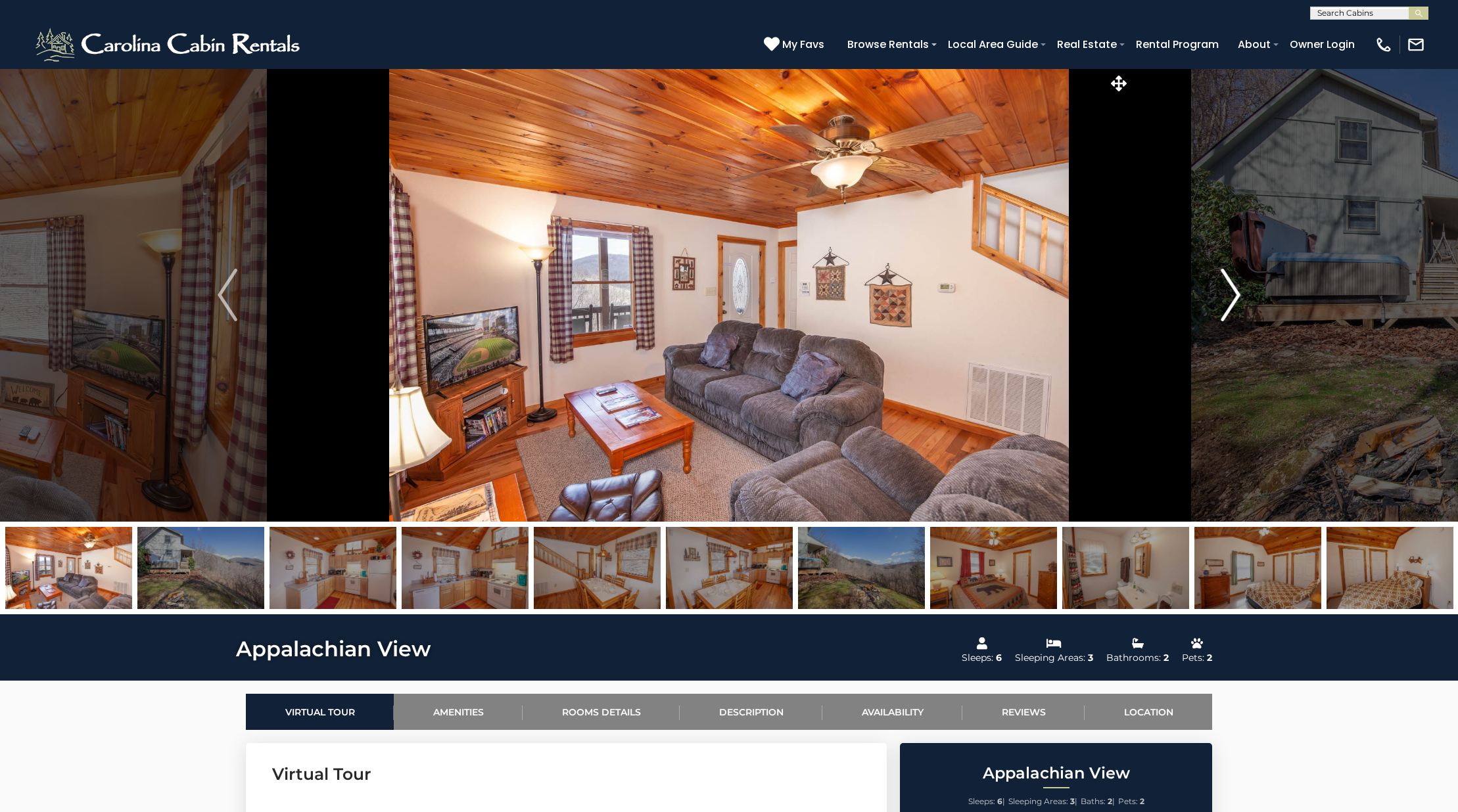
click at [1236, 303] on img "Next" at bounding box center [1231, 295] width 20 height 52
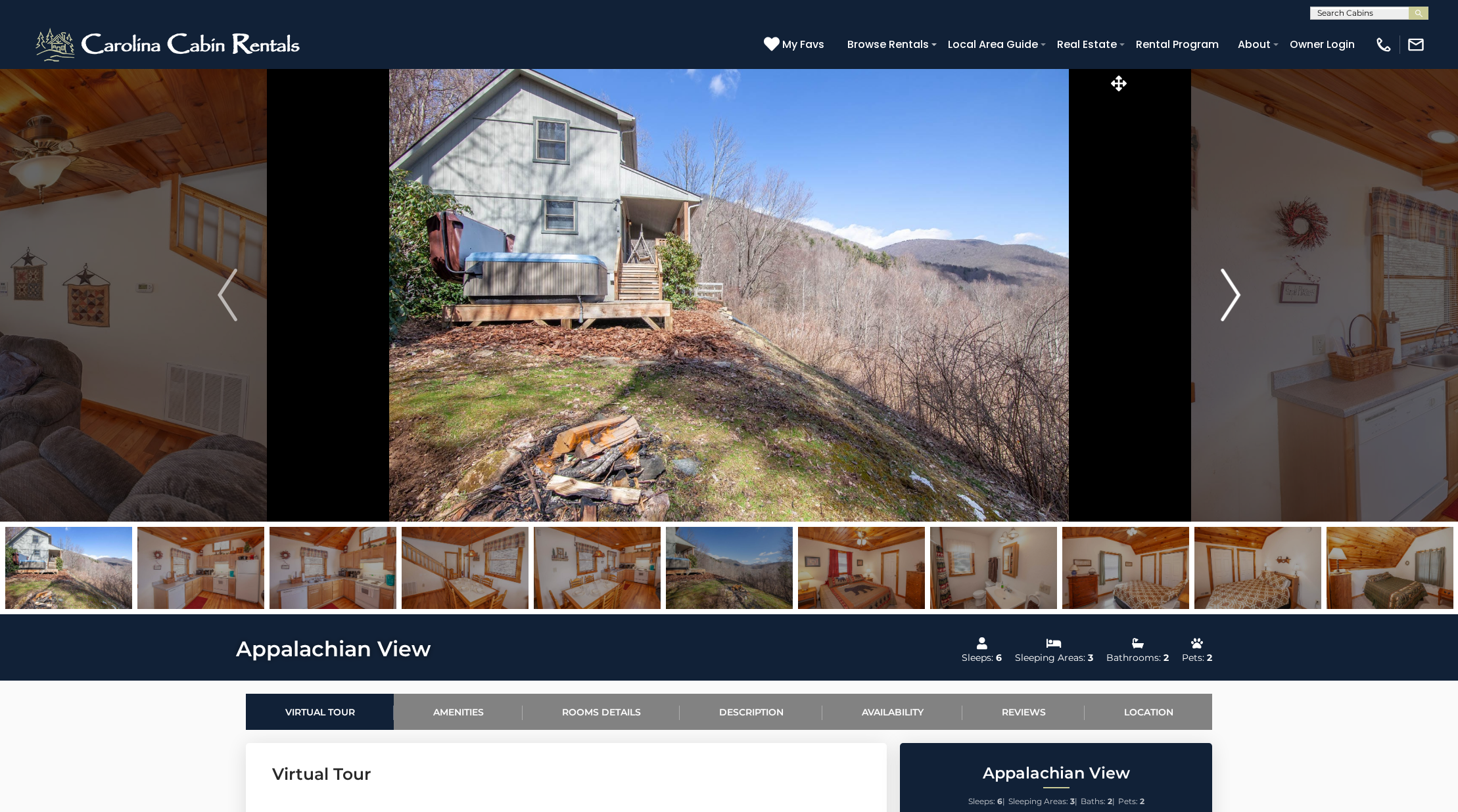
click at [1236, 303] on img "Next" at bounding box center [1231, 295] width 20 height 52
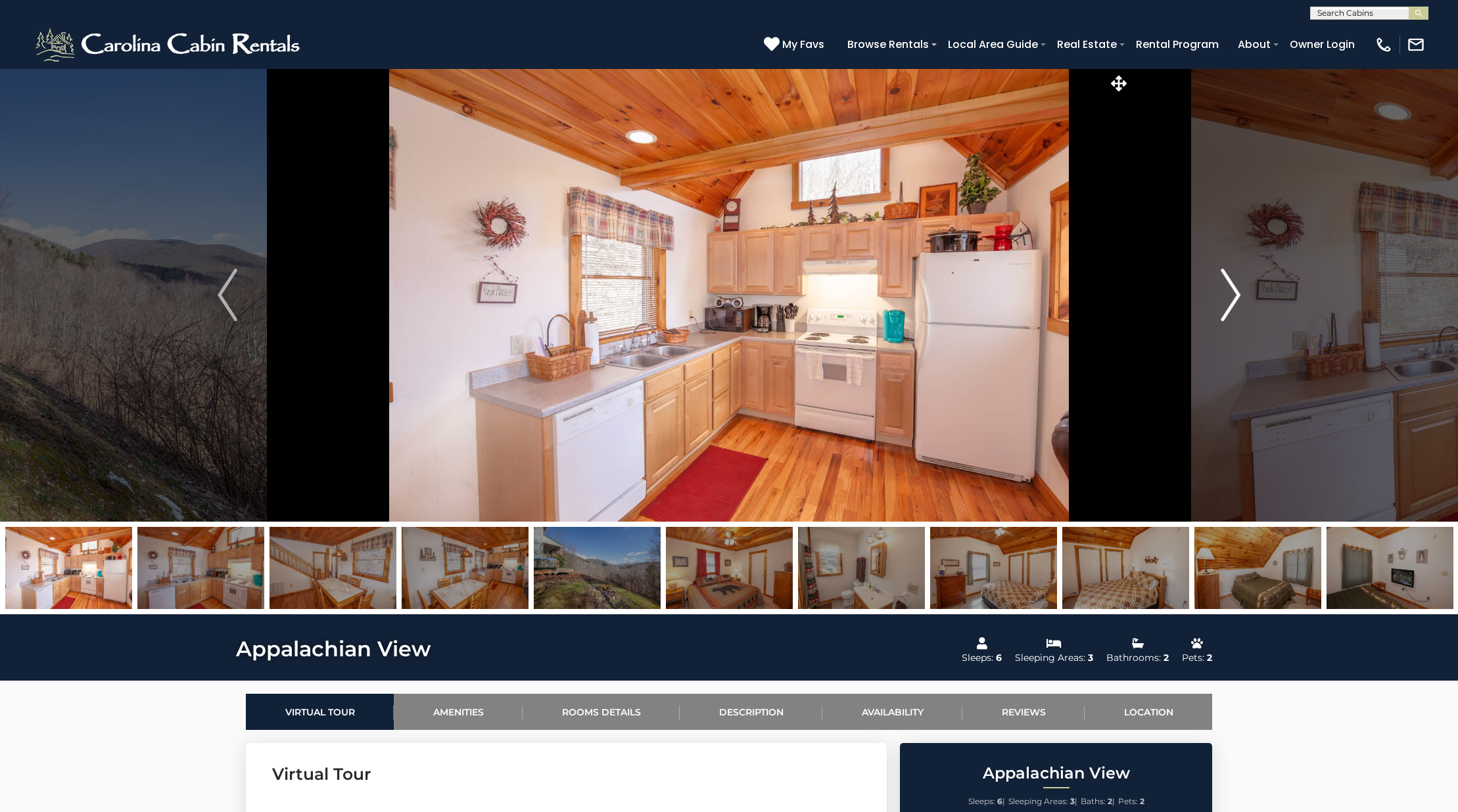
click at [1236, 303] on img "Next" at bounding box center [1231, 295] width 20 height 52
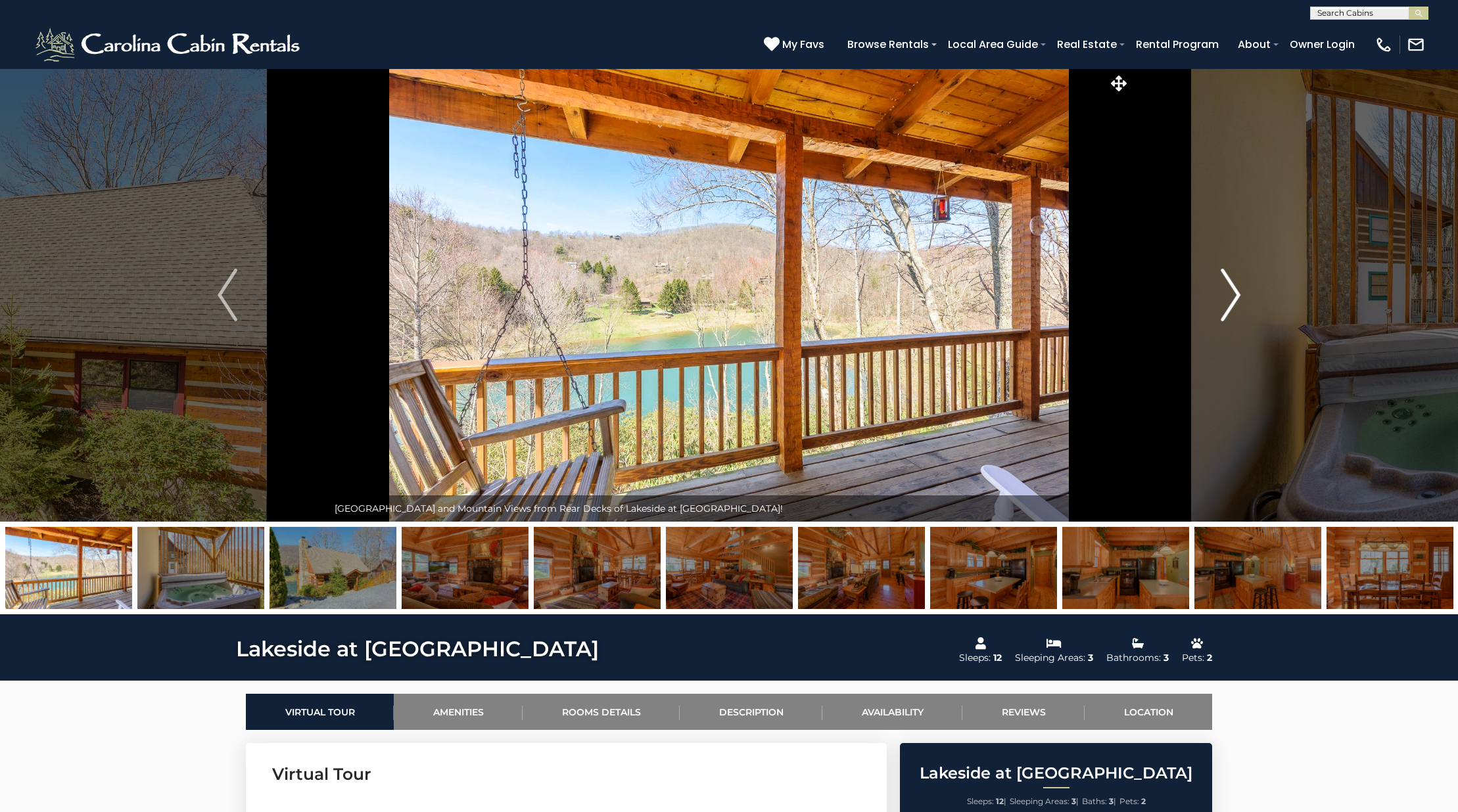
click at [1225, 306] on img "Next" at bounding box center [1231, 295] width 20 height 52
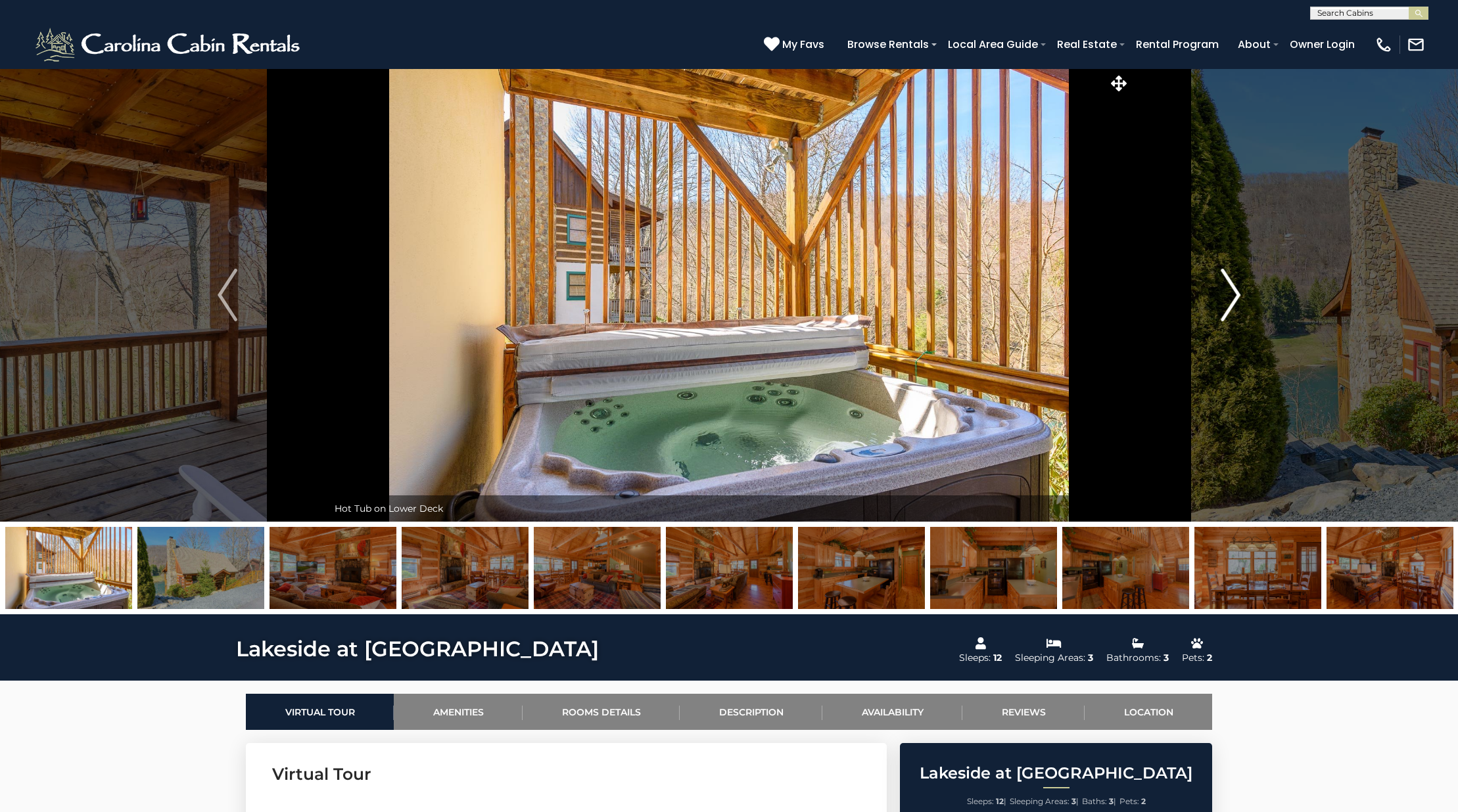
click at [1225, 306] on img "Next" at bounding box center [1231, 295] width 20 height 52
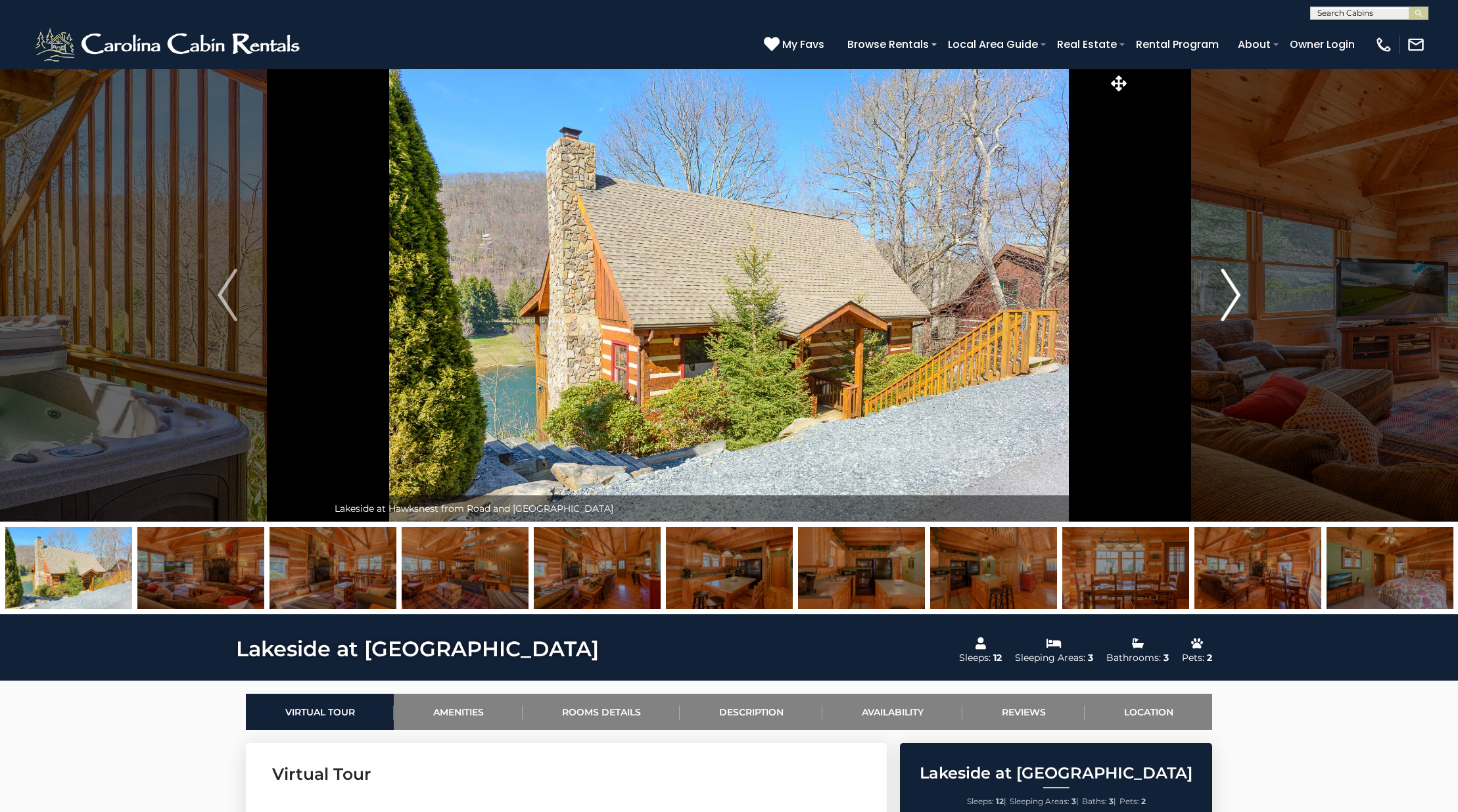
click at [1225, 306] on img "Next" at bounding box center [1231, 295] width 20 height 52
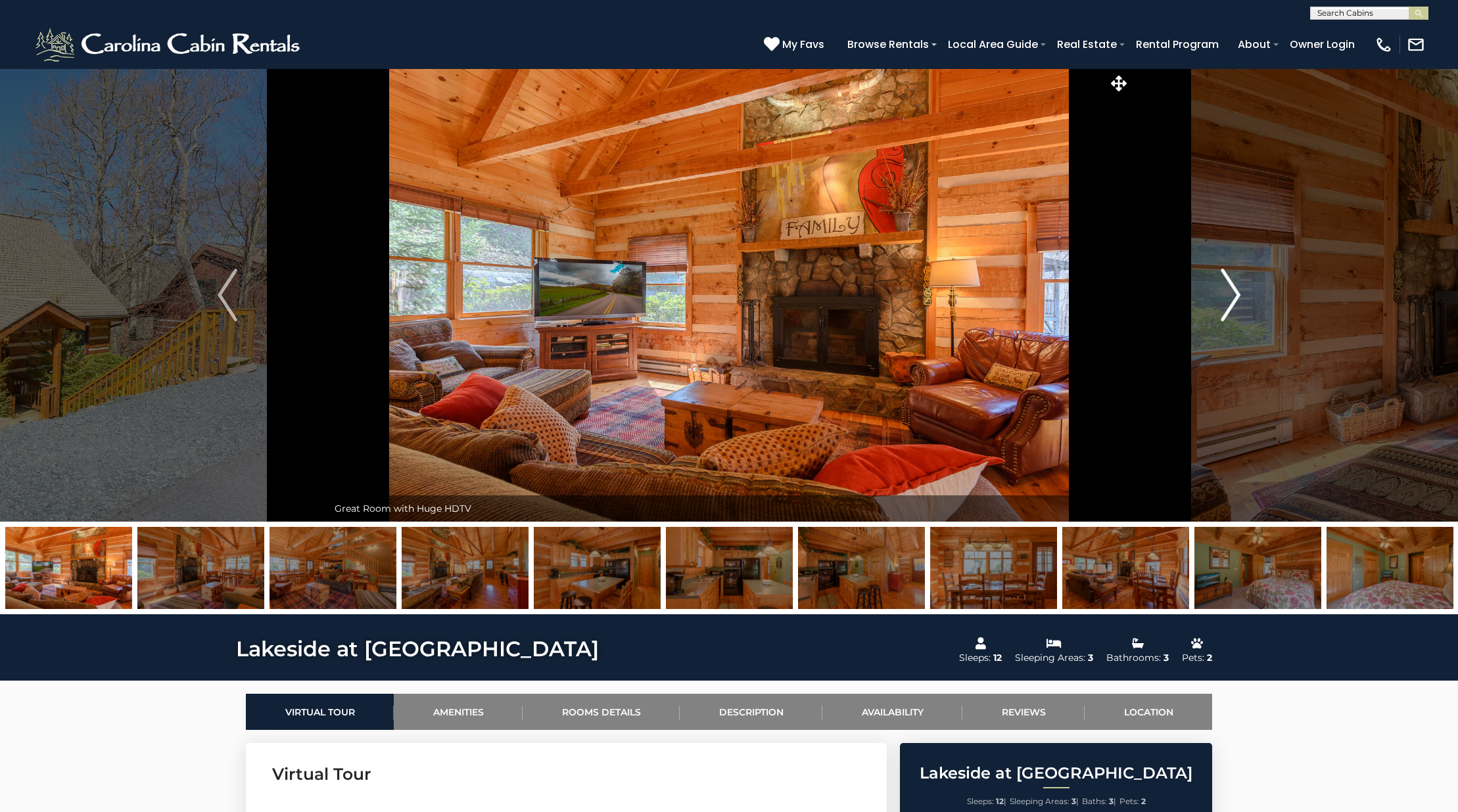
click at [1225, 306] on img "Next" at bounding box center [1231, 295] width 20 height 52
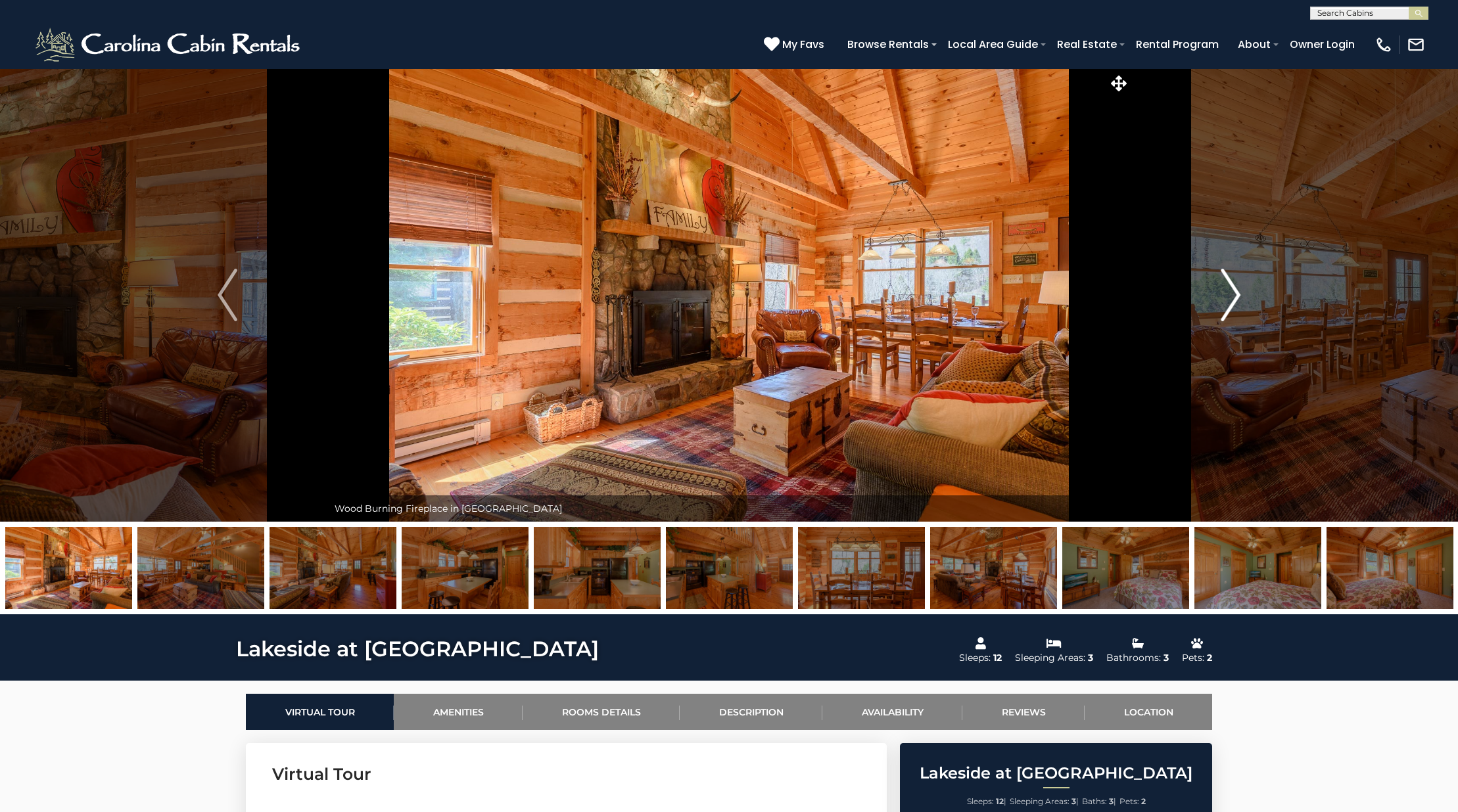
click at [1225, 306] on img "Next" at bounding box center [1231, 295] width 20 height 52
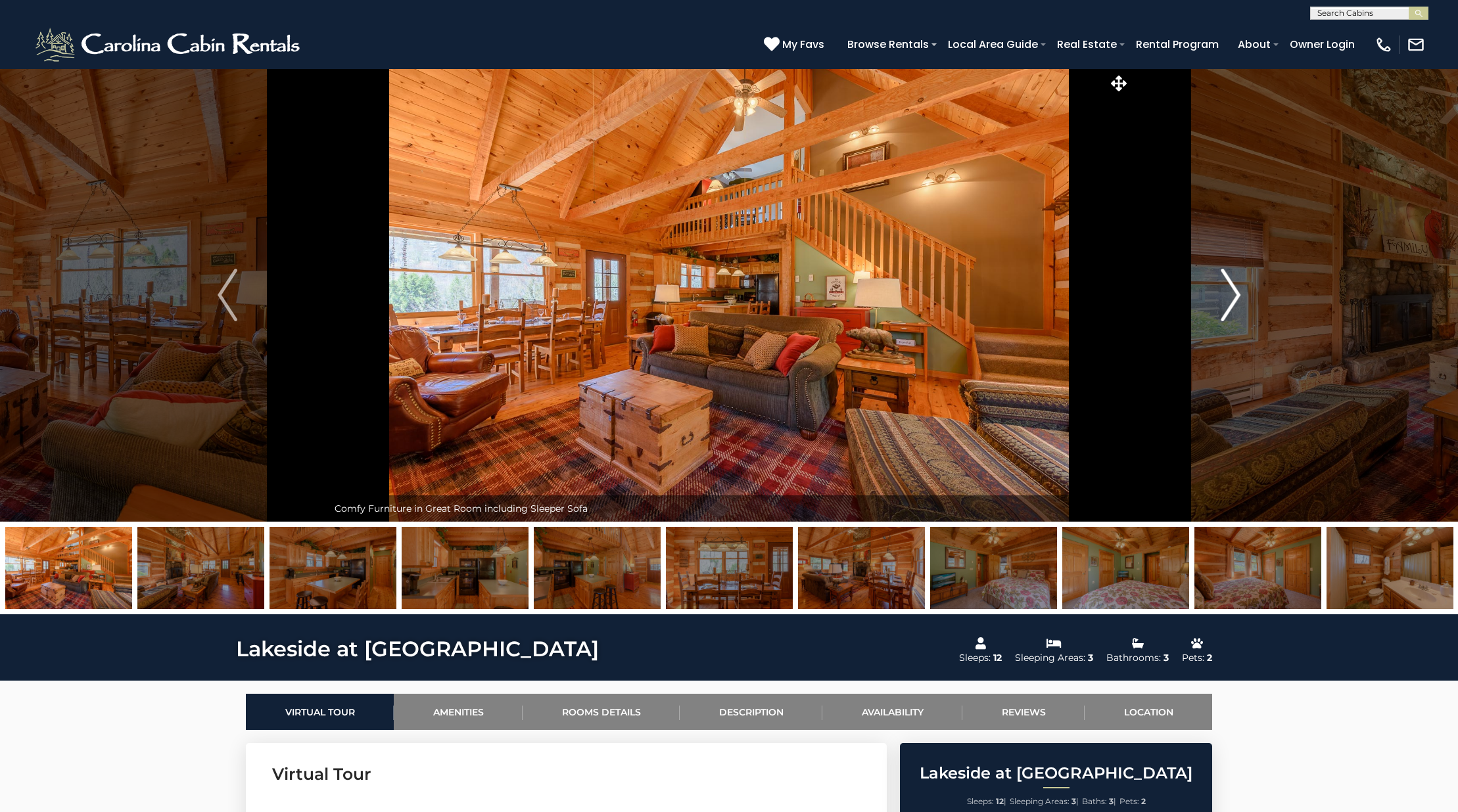
click at [1225, 306] on img "Next" at bounding box center [1231, 295] width 20 height 52
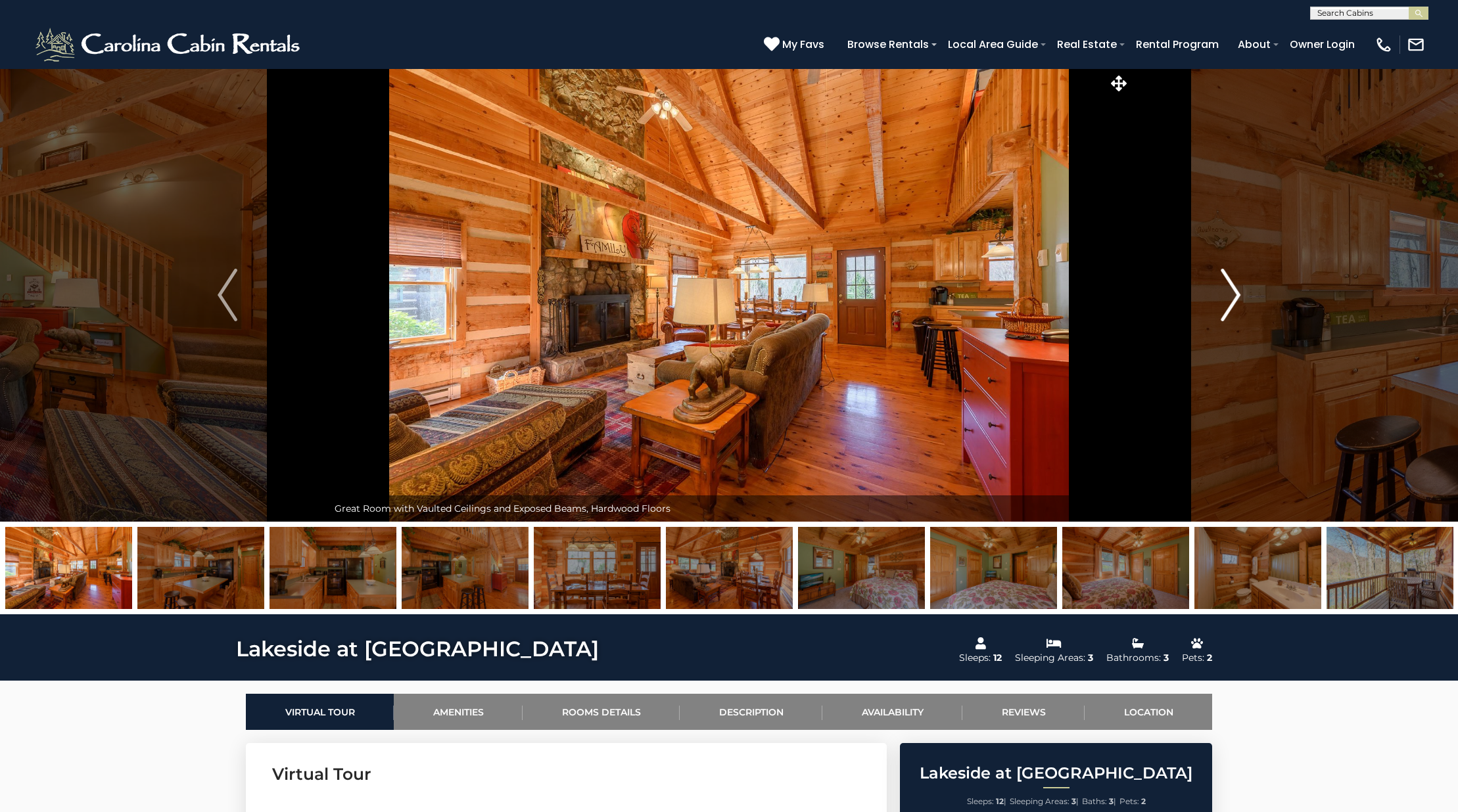
click at [1225, 306] on img "Next" at bounding box center [1231, 295] width 20 height 52
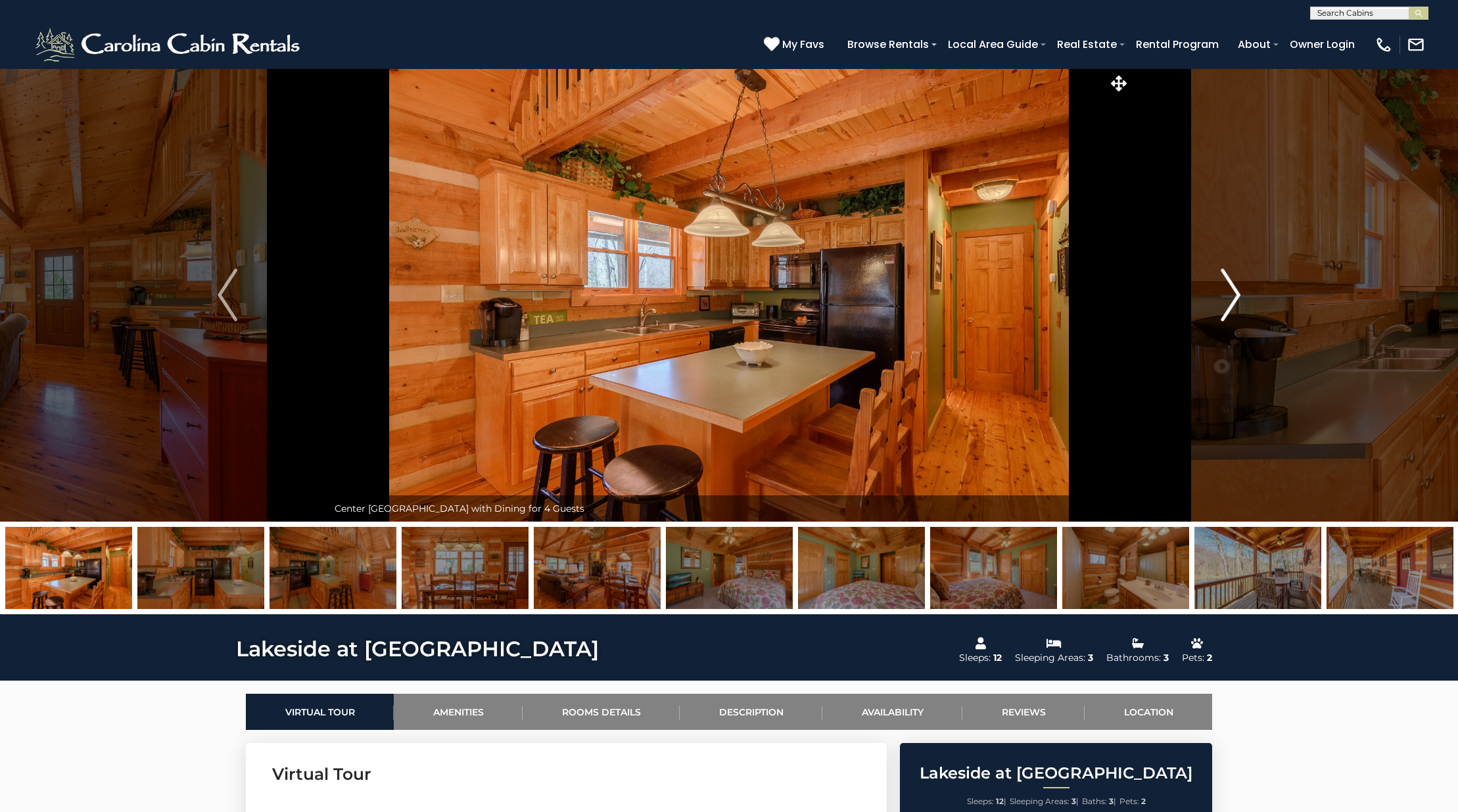
click at [1225, 306] on img "Next" at bounding box center [1231, 295] width 20 height 52
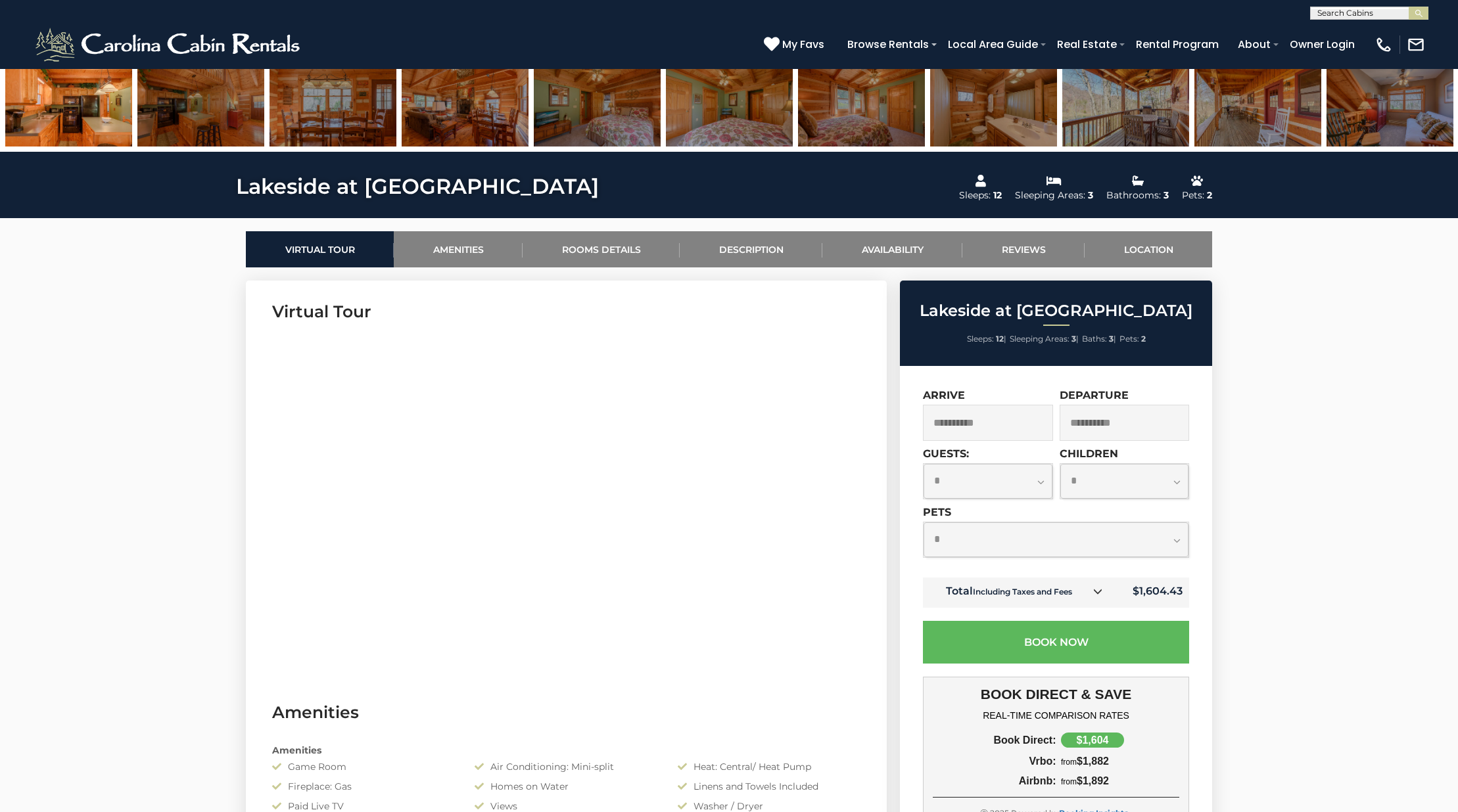
scroll to position [111, 0]
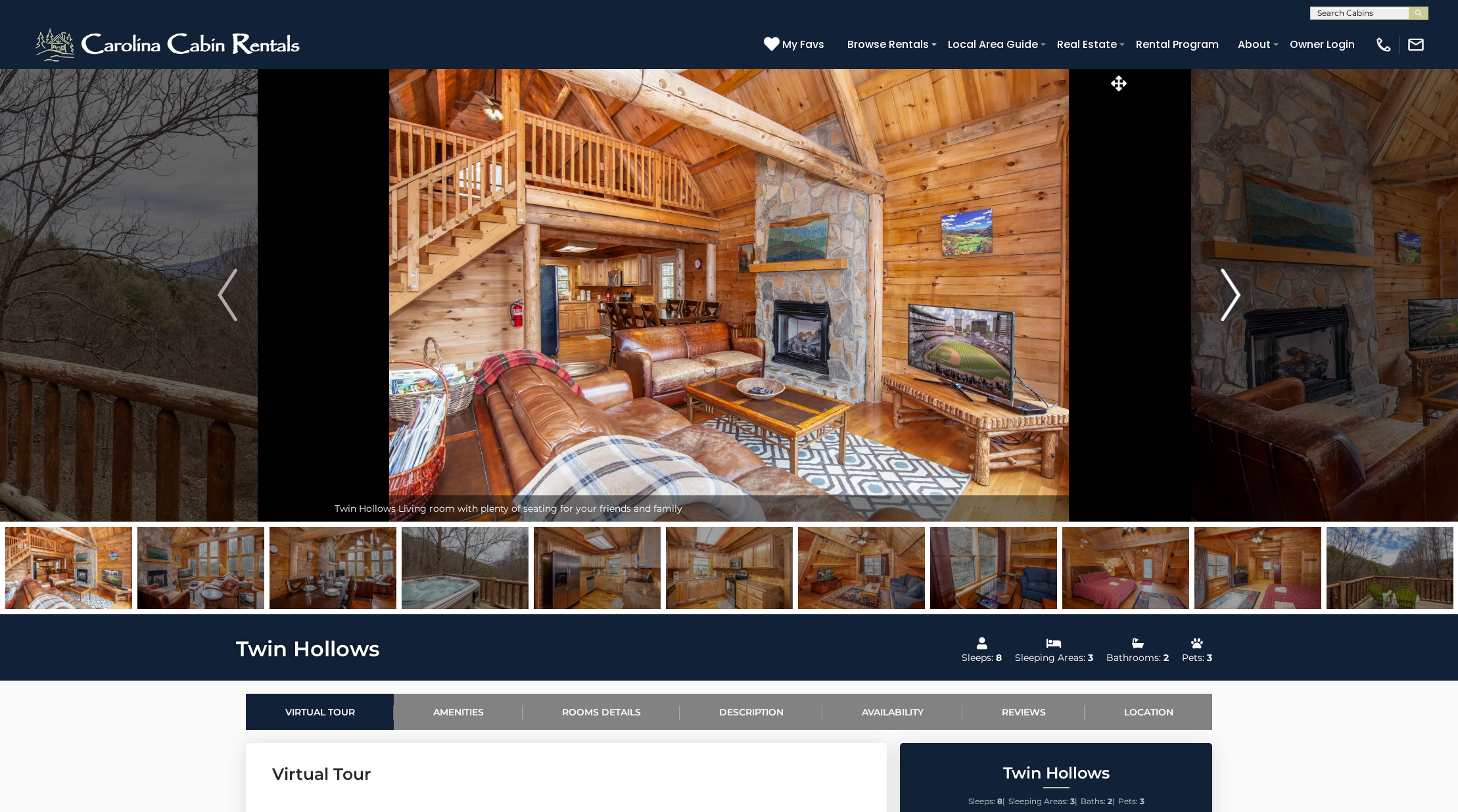
click at [1231, 298] on img "Next" at bounding box center [1231, 295] width 20 height 52
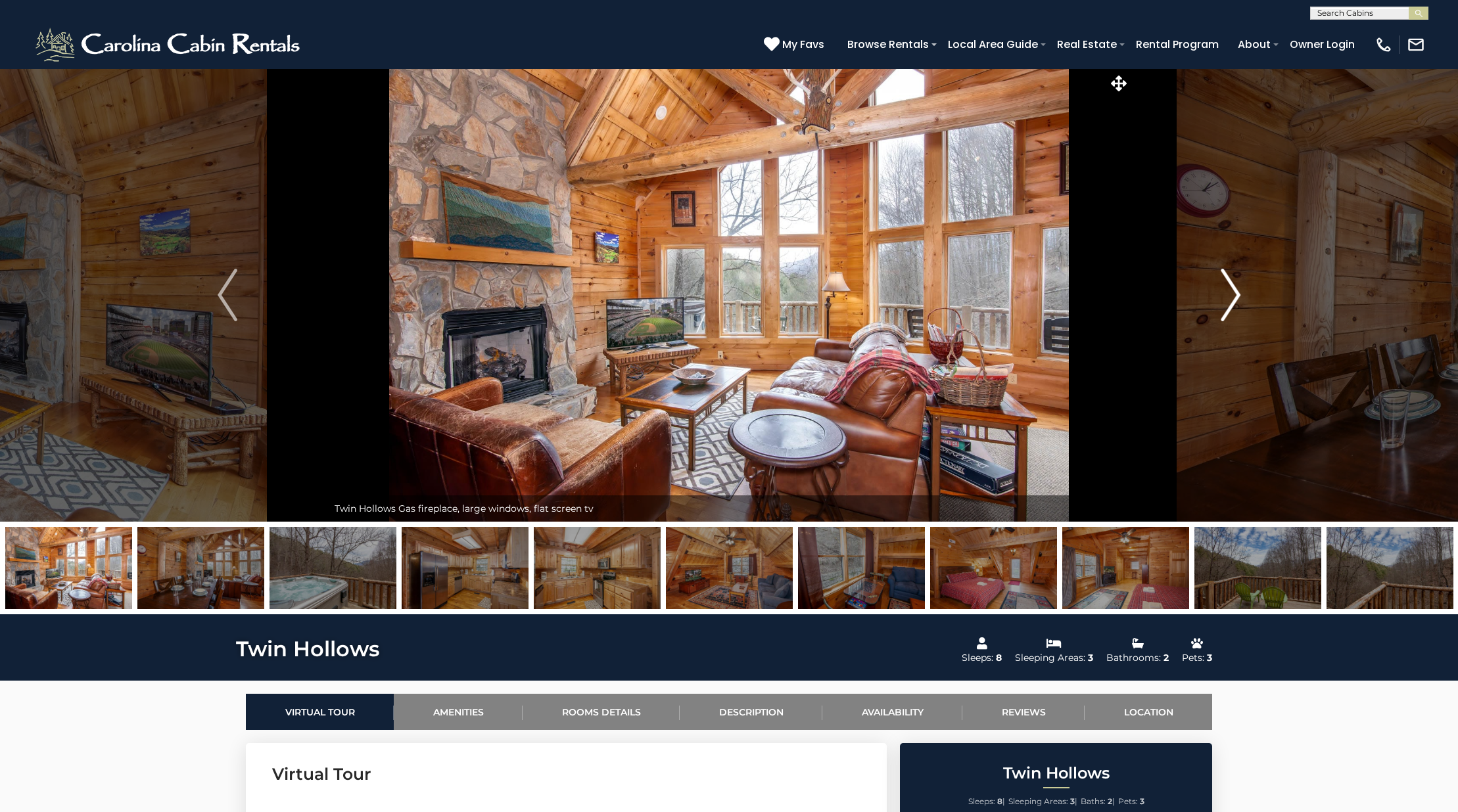
click at [1231, 298] on img "Next" at bounding box center [1231, 295] width 20 height 52
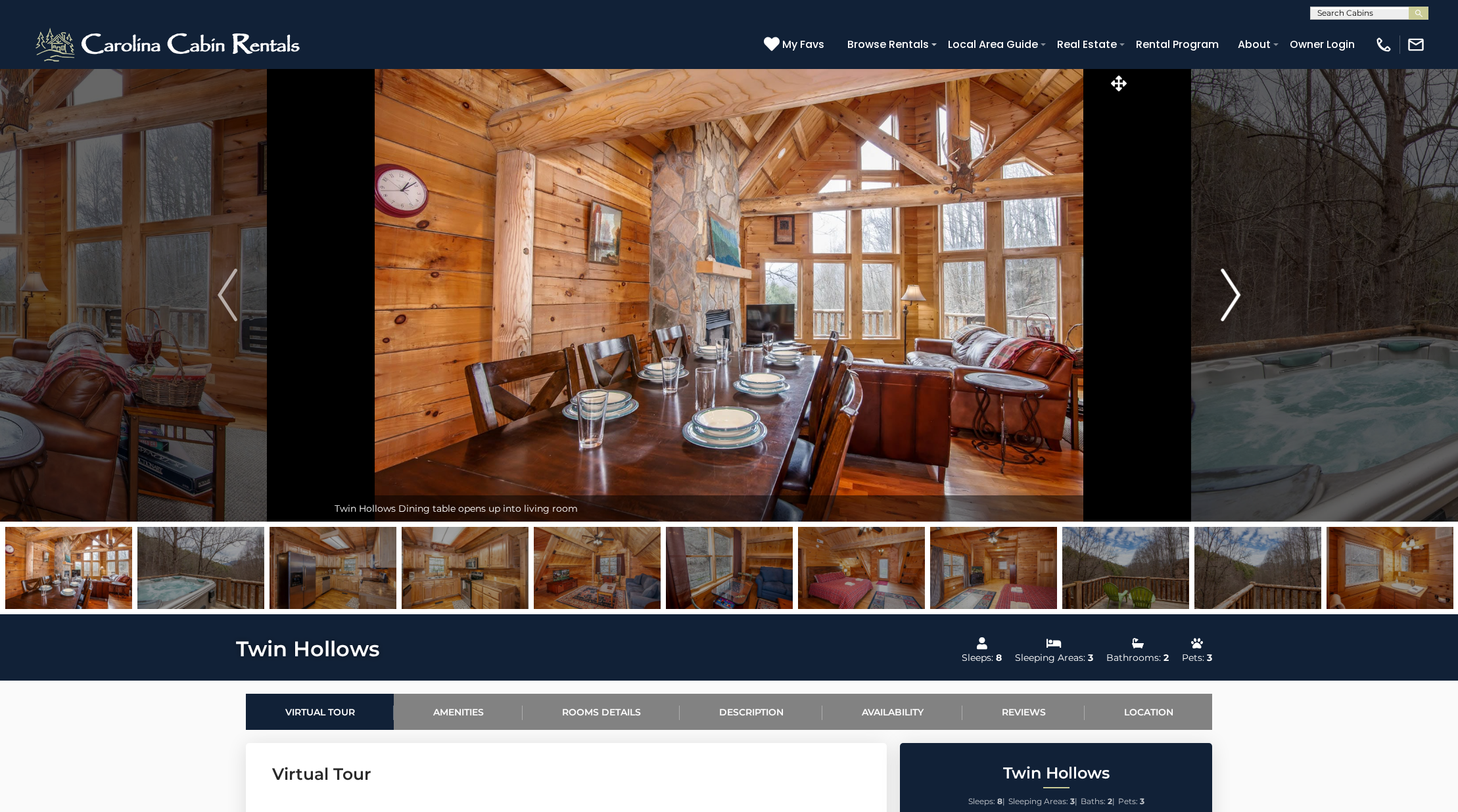
click at [1231, 298] on img "Next" at bounding box center [1231, 295] width 20 height 52
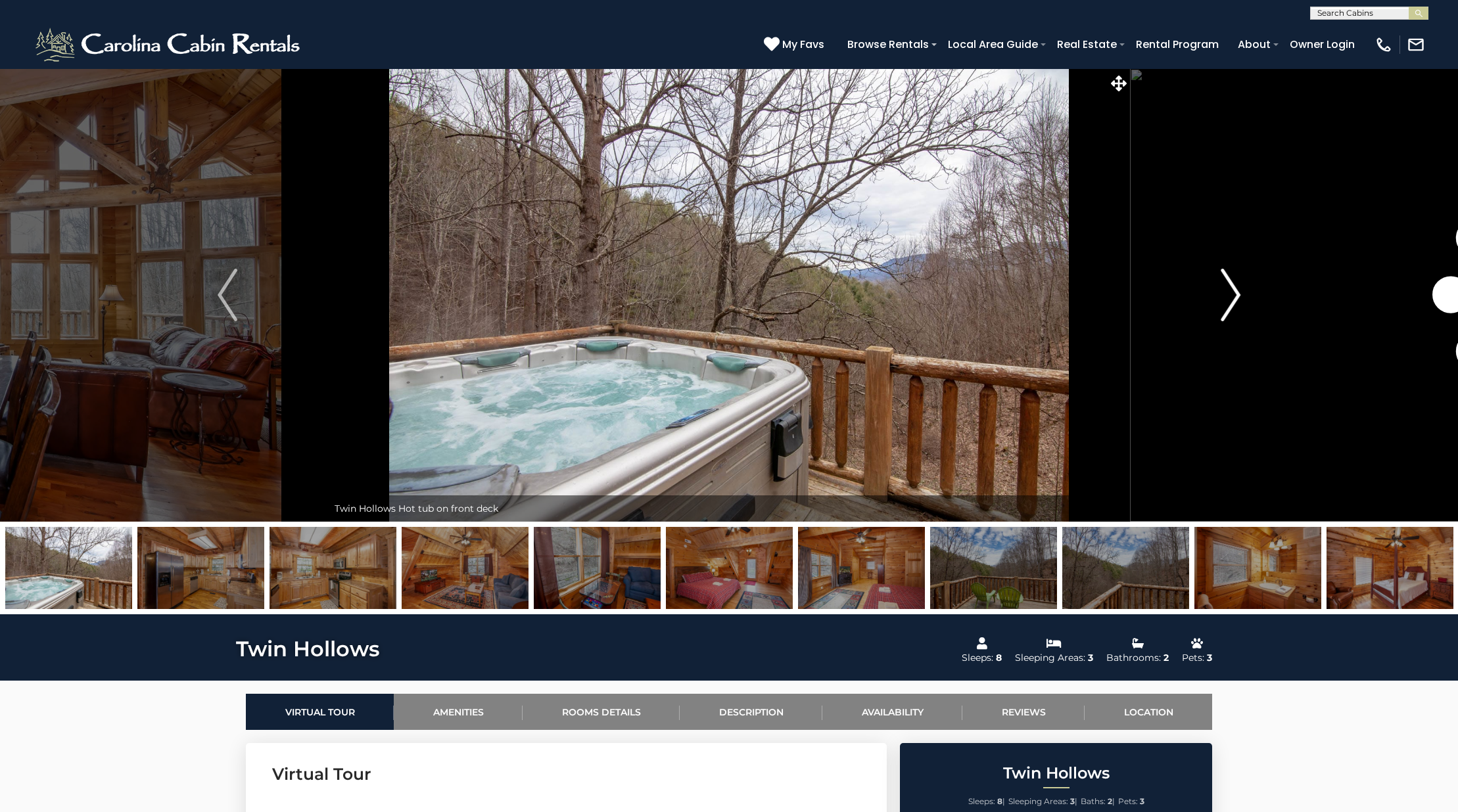
click at [1231, 298] on img "Next" at bounding box center [1231, 295] width 20 height 52
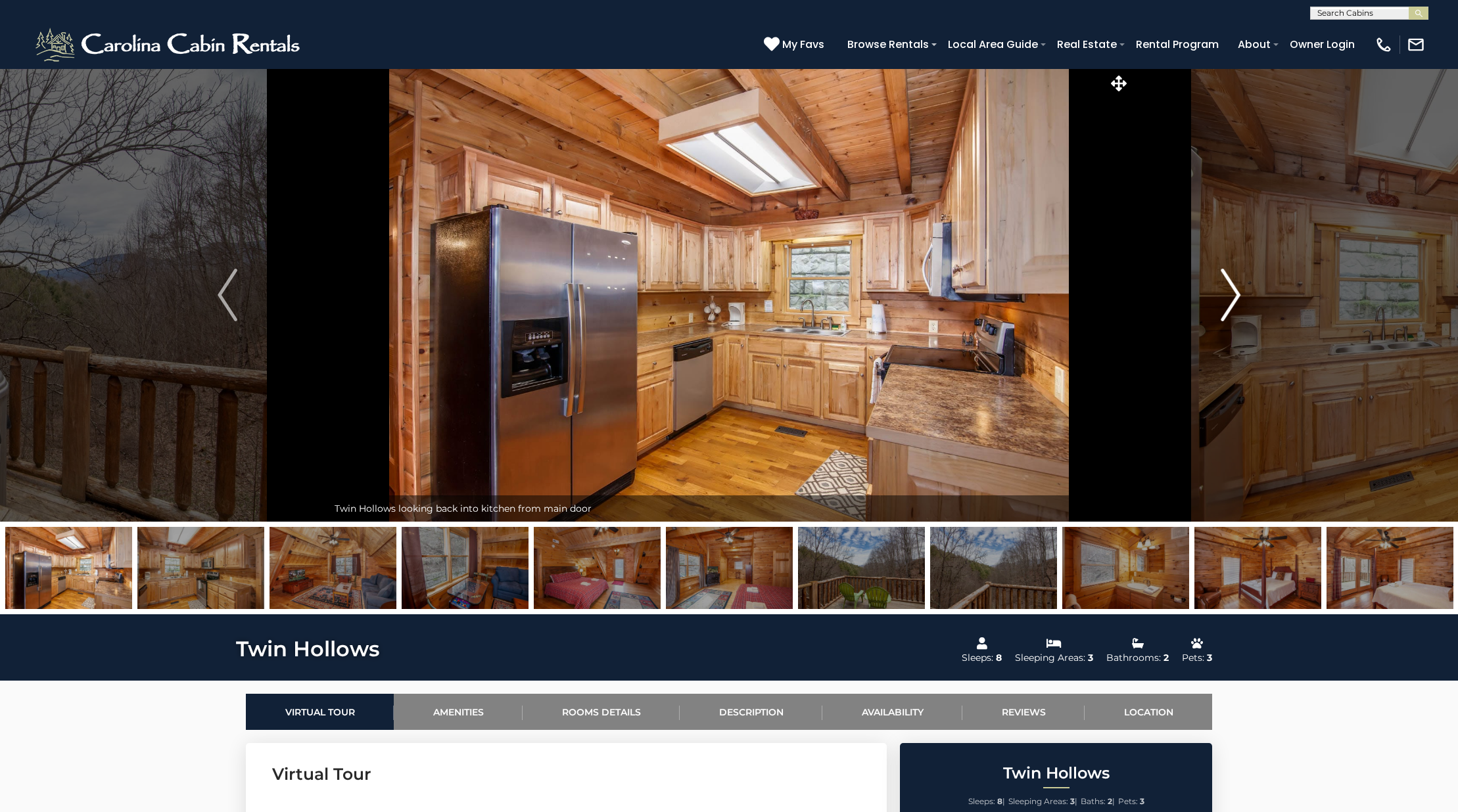
click at [1231, 298] on img "Next" at bounding box center [1231, 295] width 20 height 52
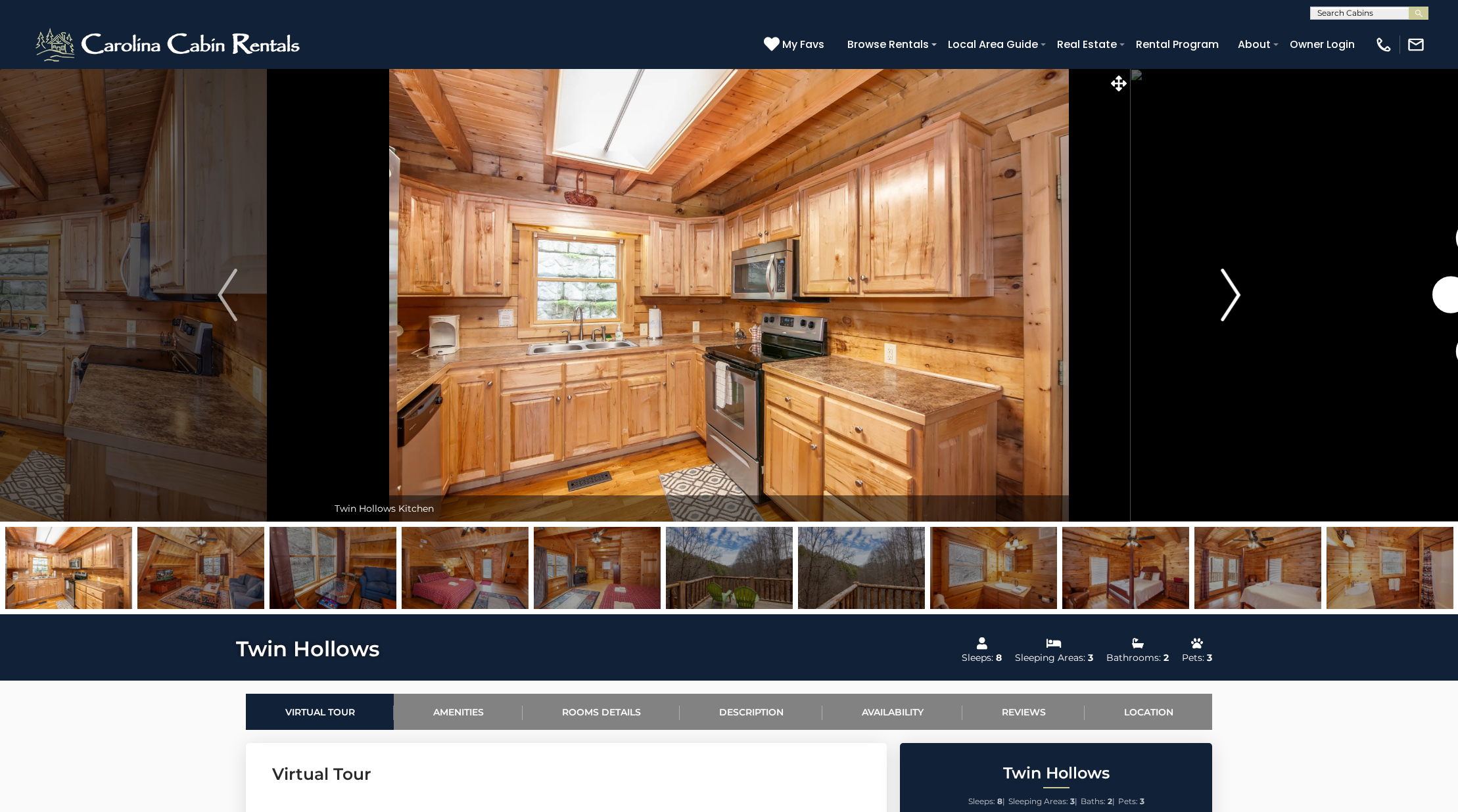
click at [1231, 298] on img "Next" at bounding box center [1231, 295] width 20 height 52
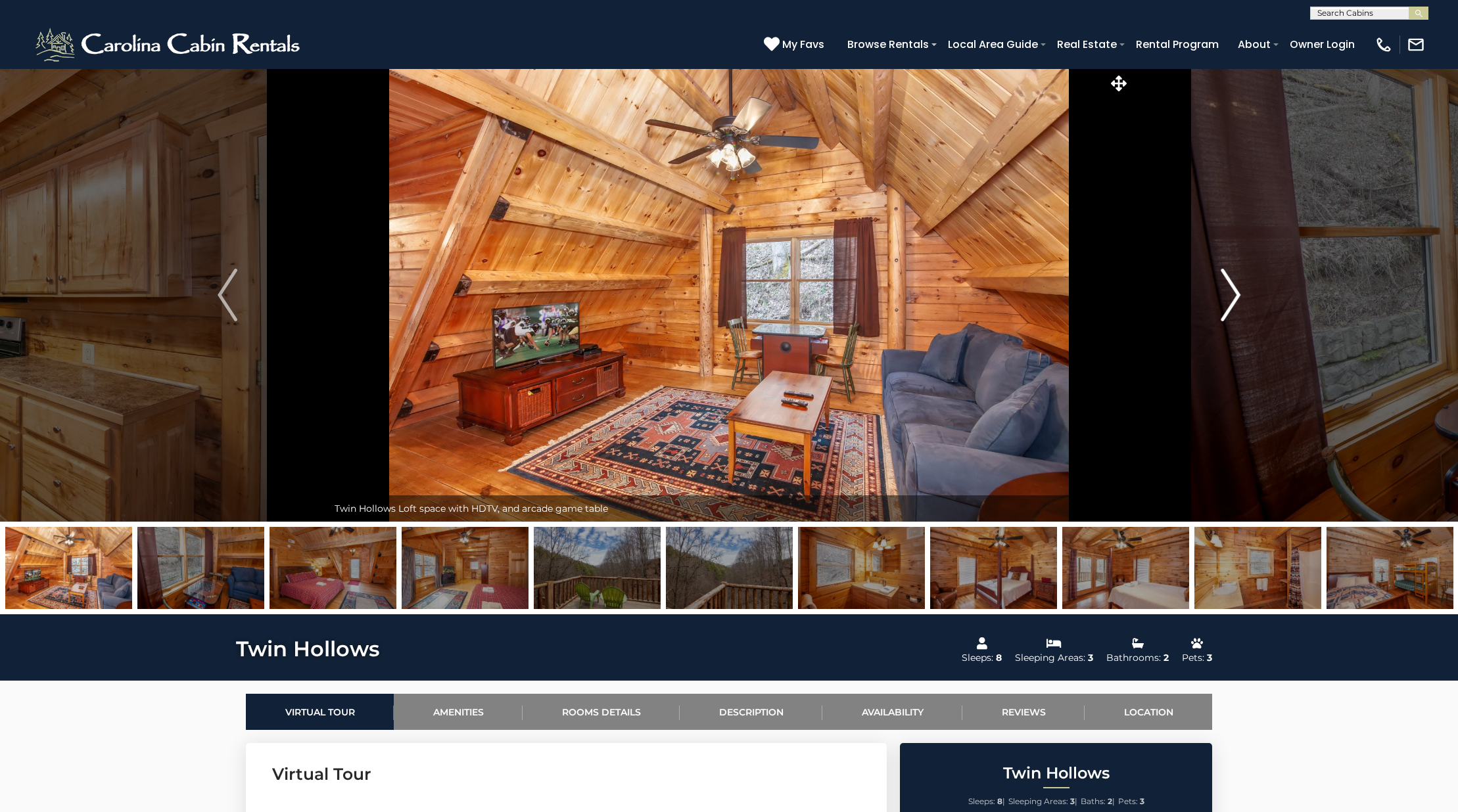
click at [1259, 291] on button "Next" at bounding box center [1230, 295] width 201 height 453
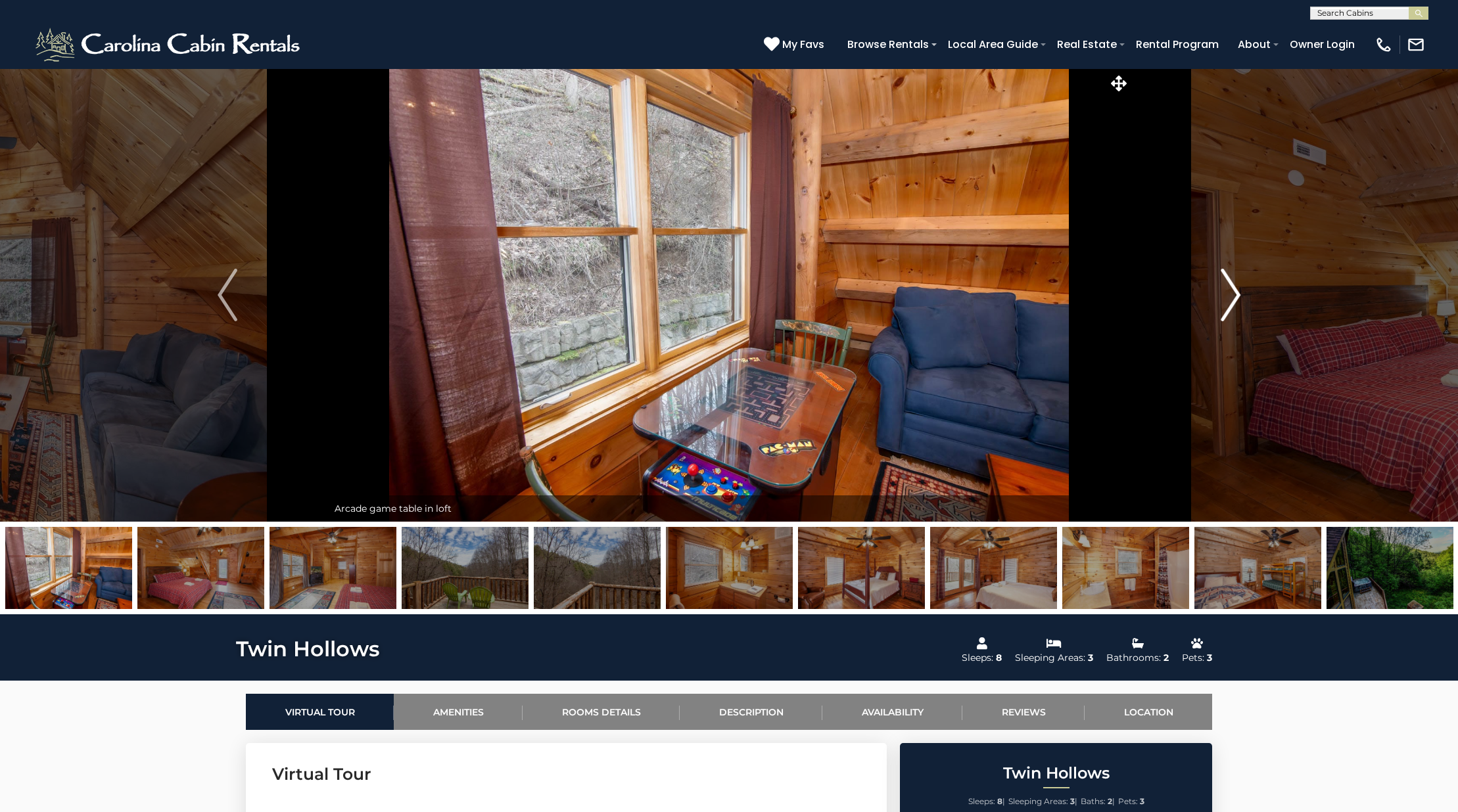
click at [1259, 291] on button "Next" at bounding box center [1230, 295] width 201 height 453
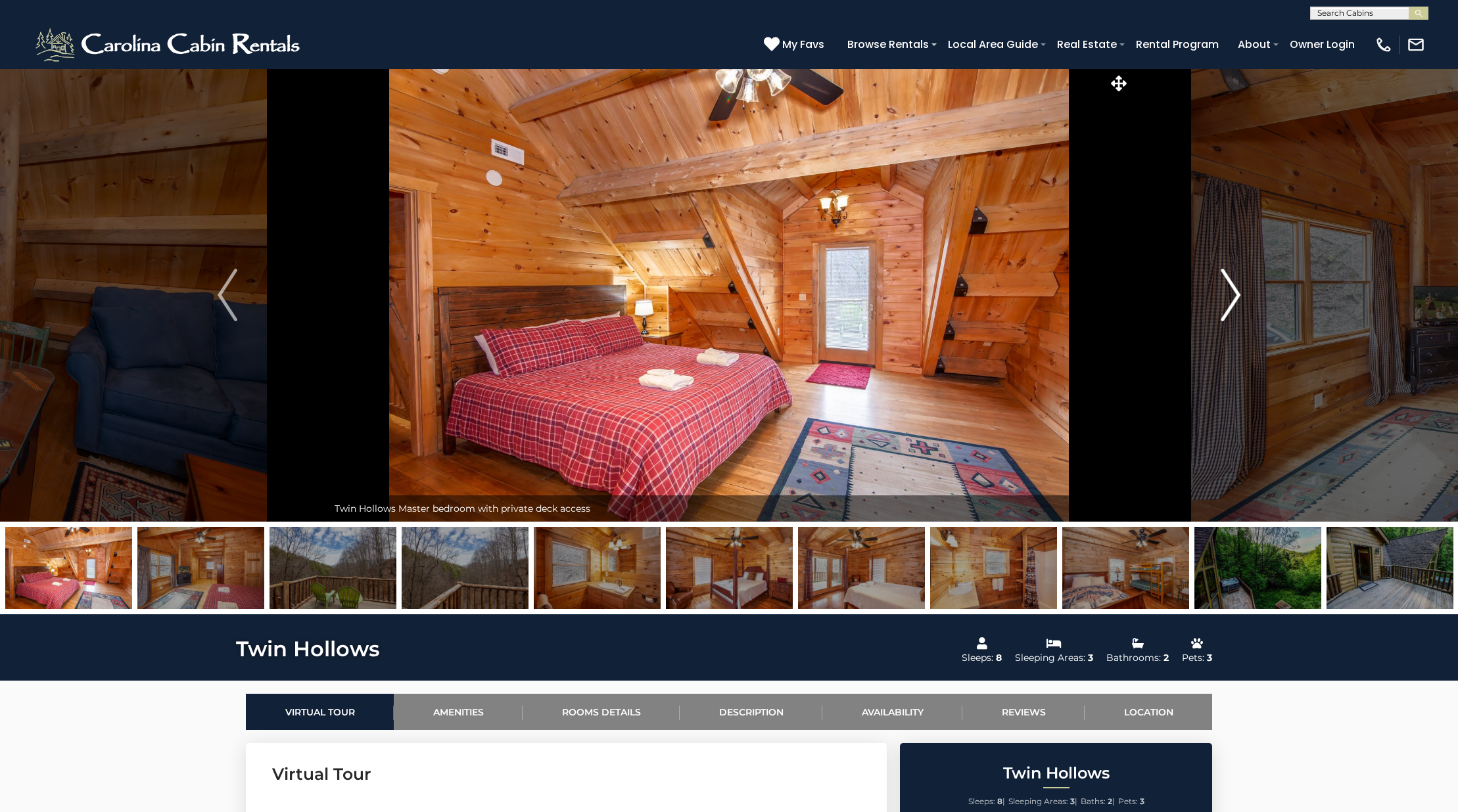
click at [1259, 291] on button "Next" at bounding box center [1230, 295] width 201 height 453
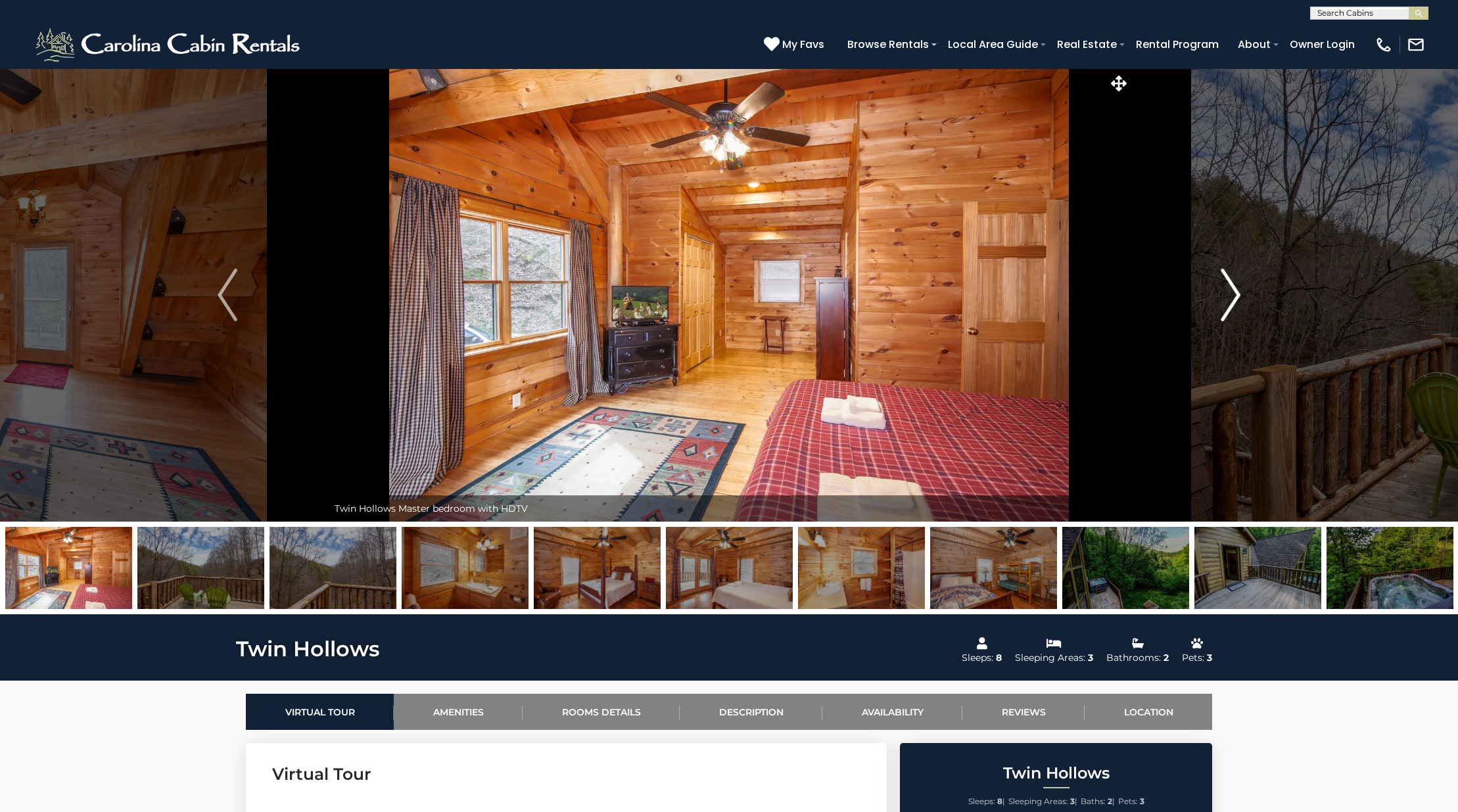
click at [1259, 291] on button "Next" at bounding box center [1230, 295] width 201 height 453
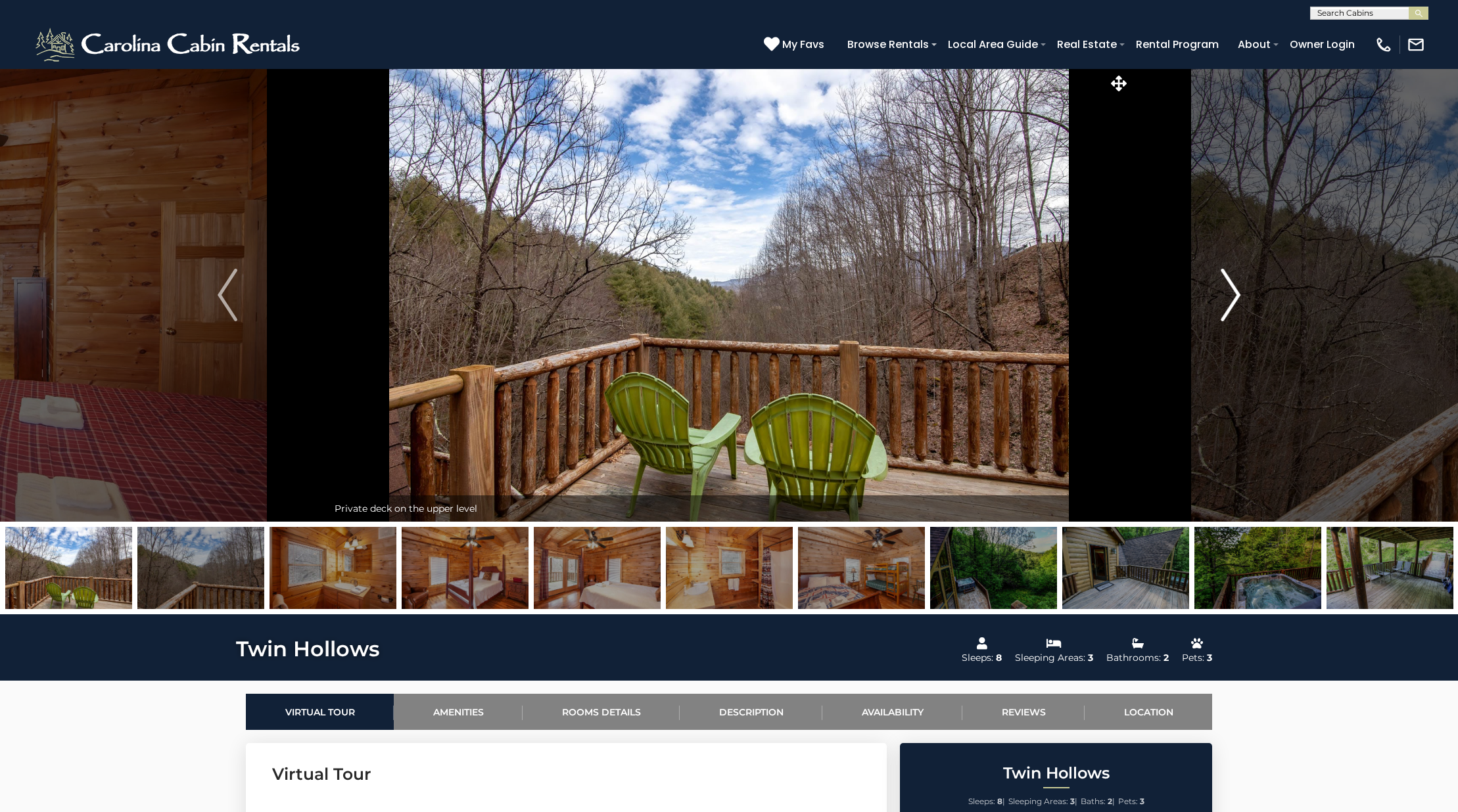
click at [1251, 296] on button "Next" at bounding box center [1230, 295] width 201 height 453
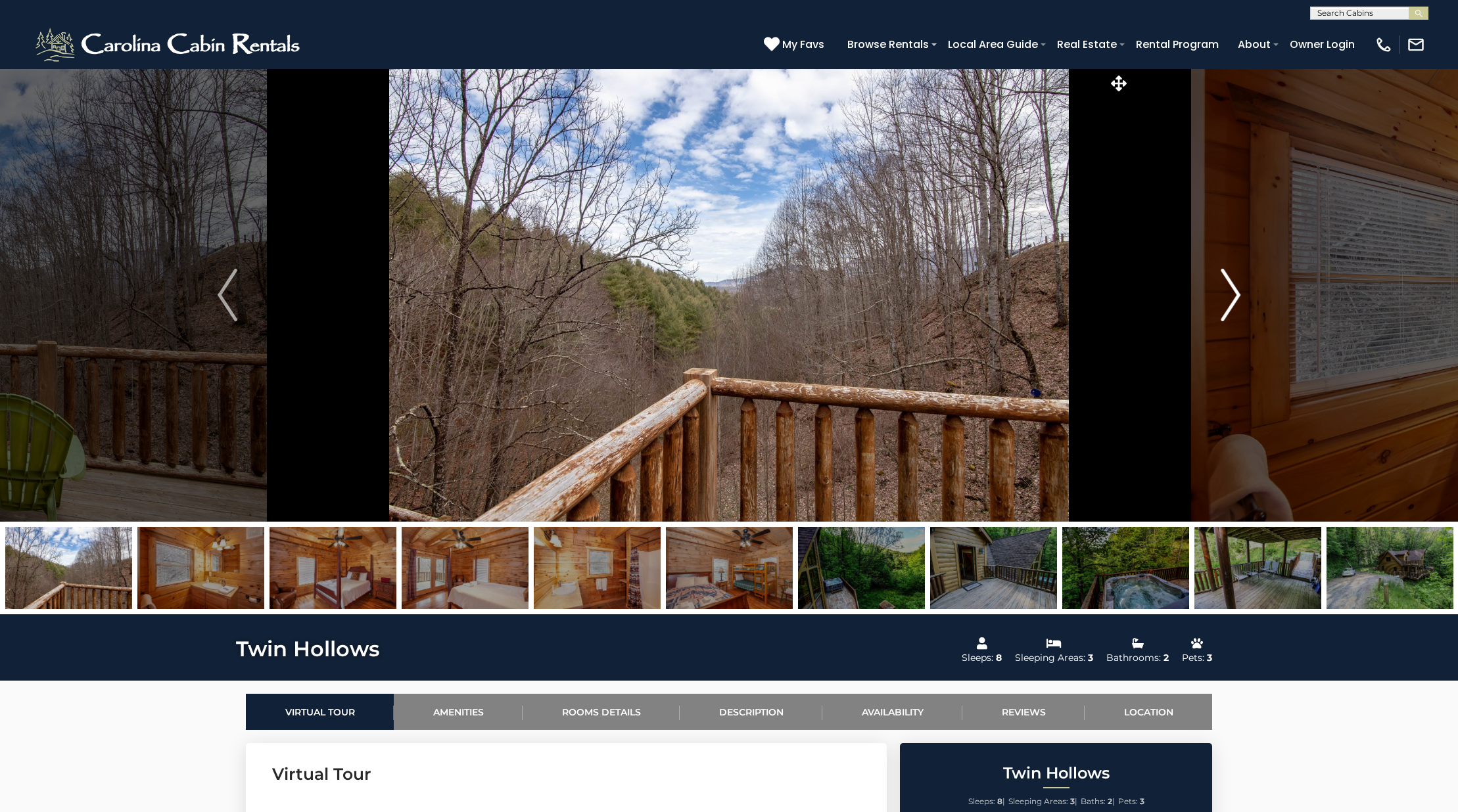
click at [1251, 296] on button "Next" at bounding box center [1230, 295] width 201 height 453
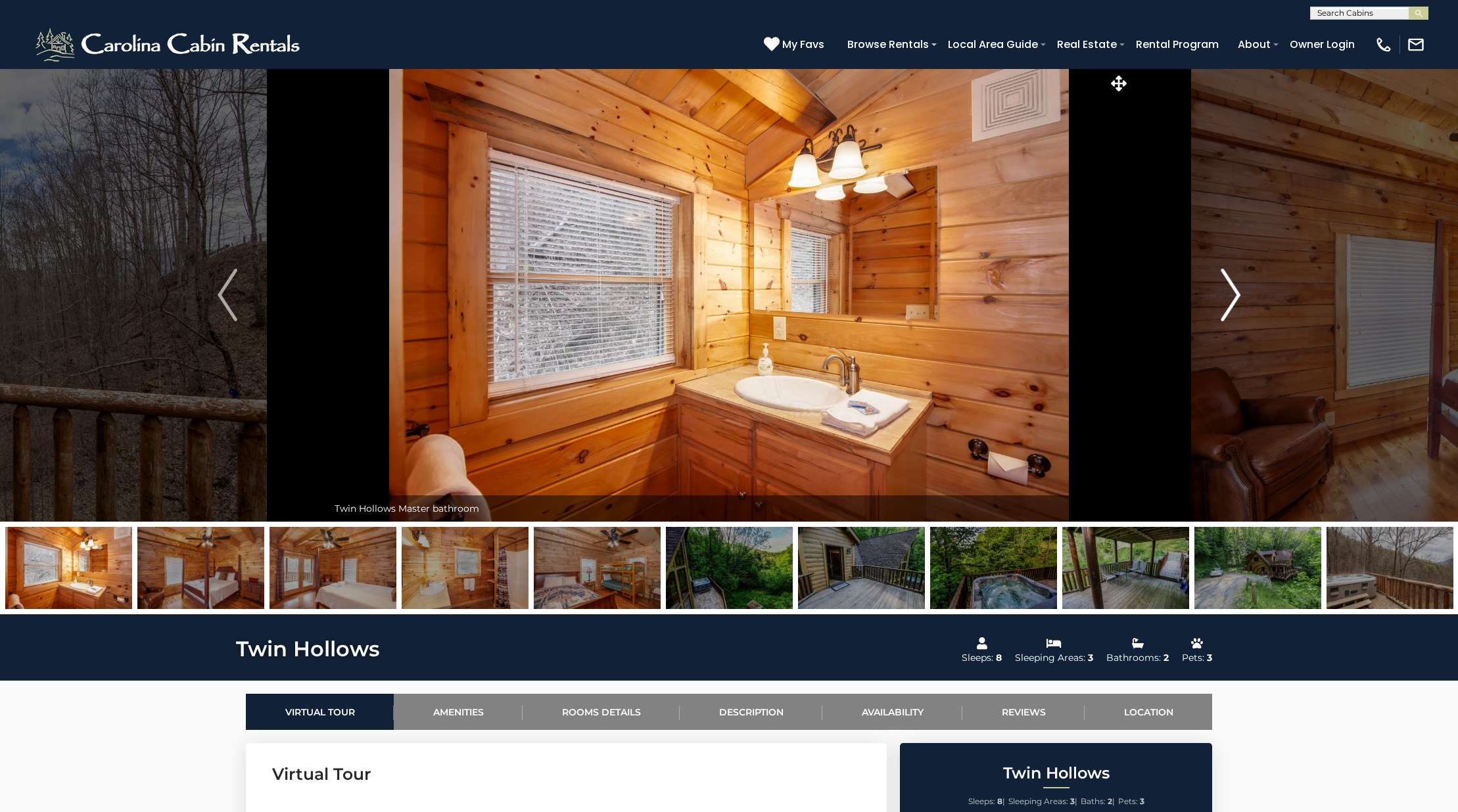
click at [1251, 296] on button "Next" at bounding box center [1230, 295] width 201 height 453
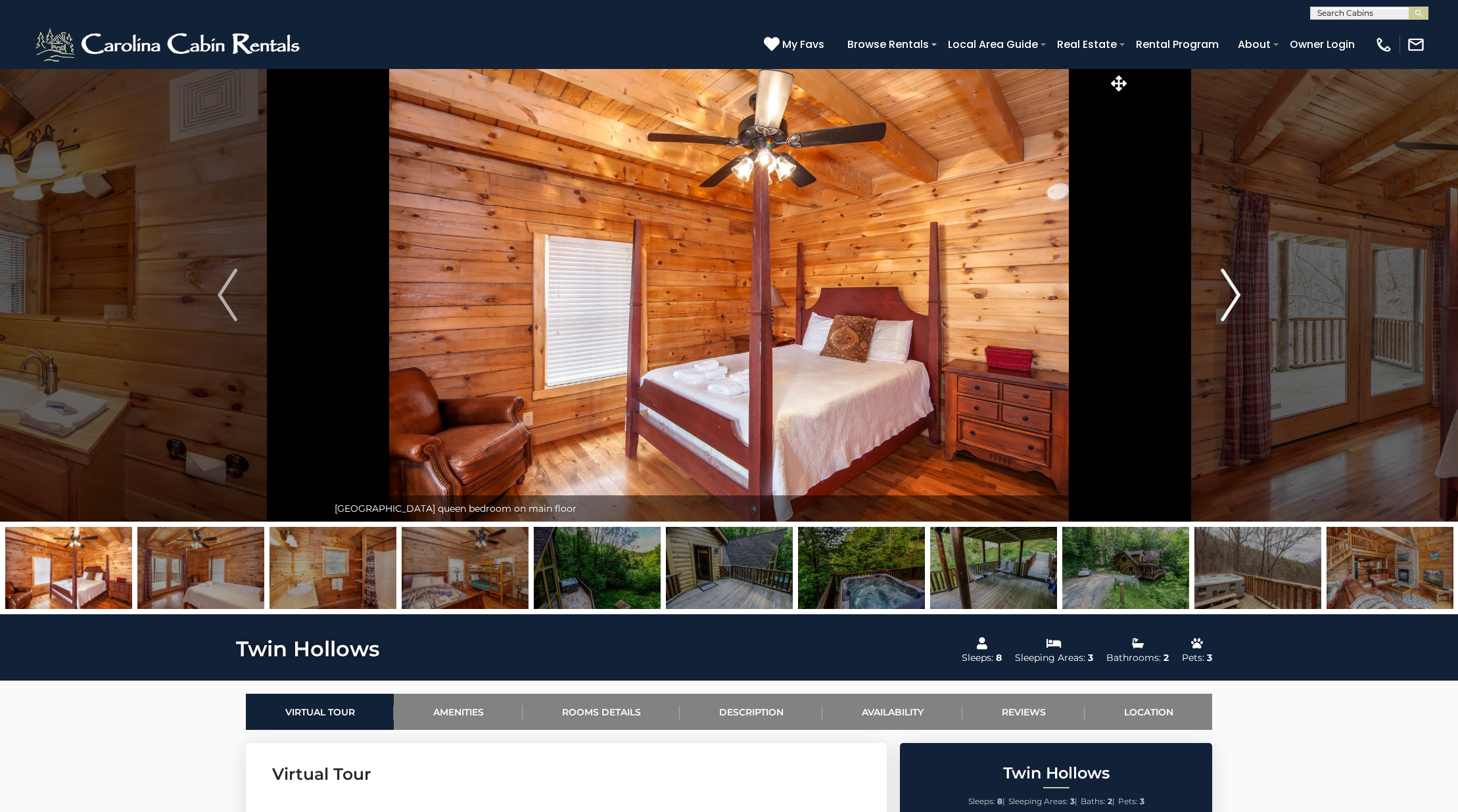
click at [1251, 296] on button "Next" at bounding box center [1230, 295] width 201 height 453
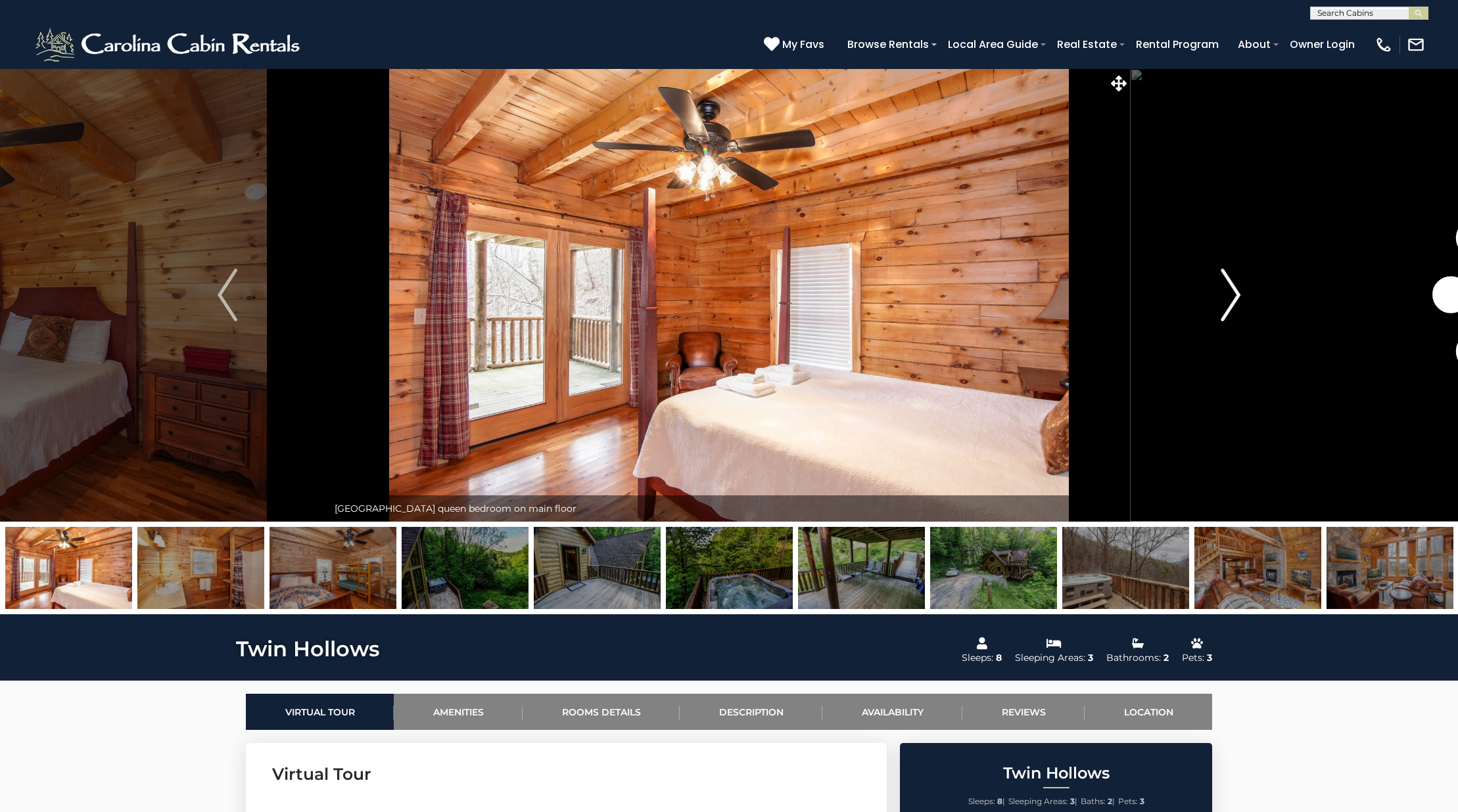
click at [1251, 296] on button "Next" at bounding box center [1230, 295] width 201 height 453
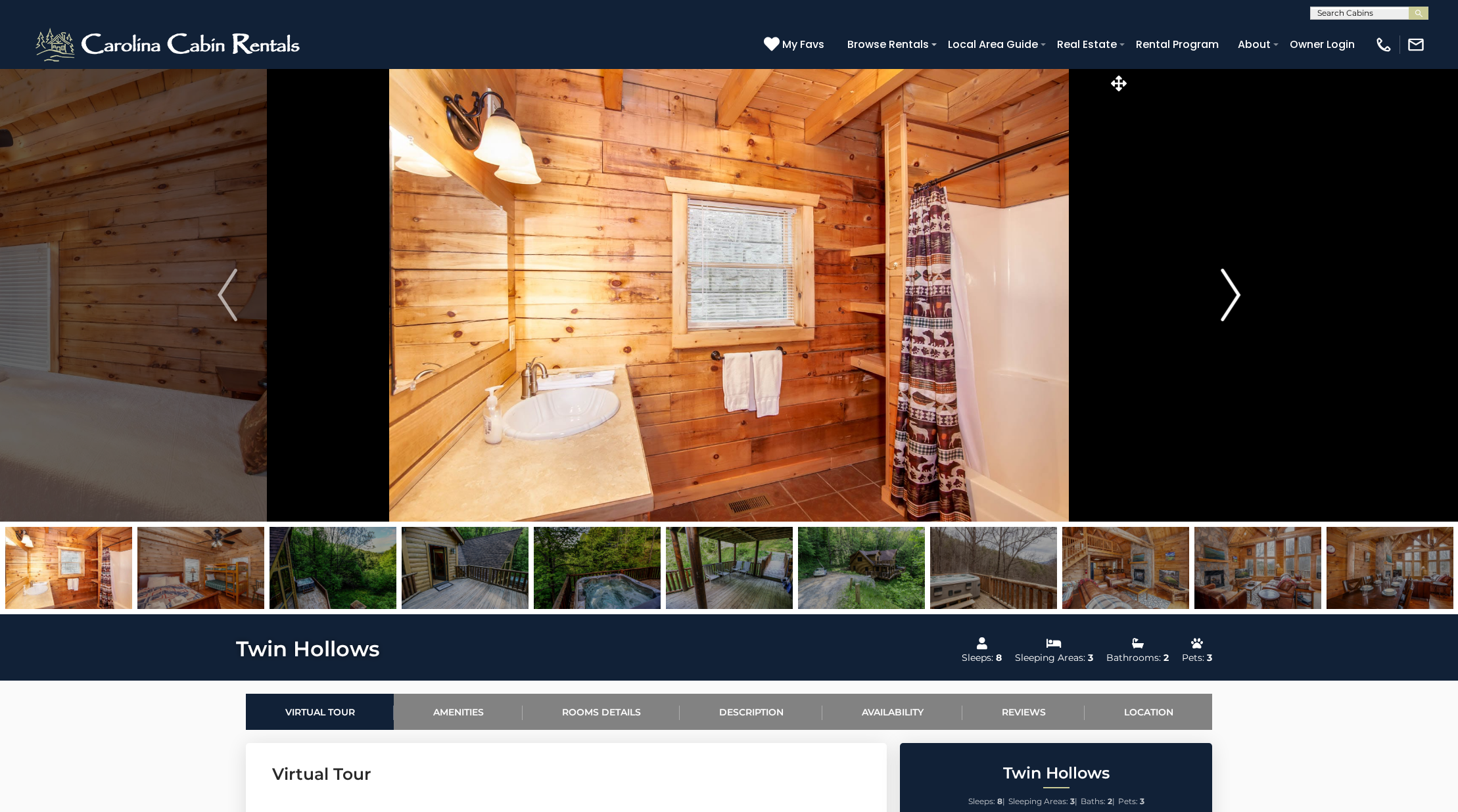
click at [1251, 296] on button "Next" at bounding box center [1230, 295] width 201 height 453
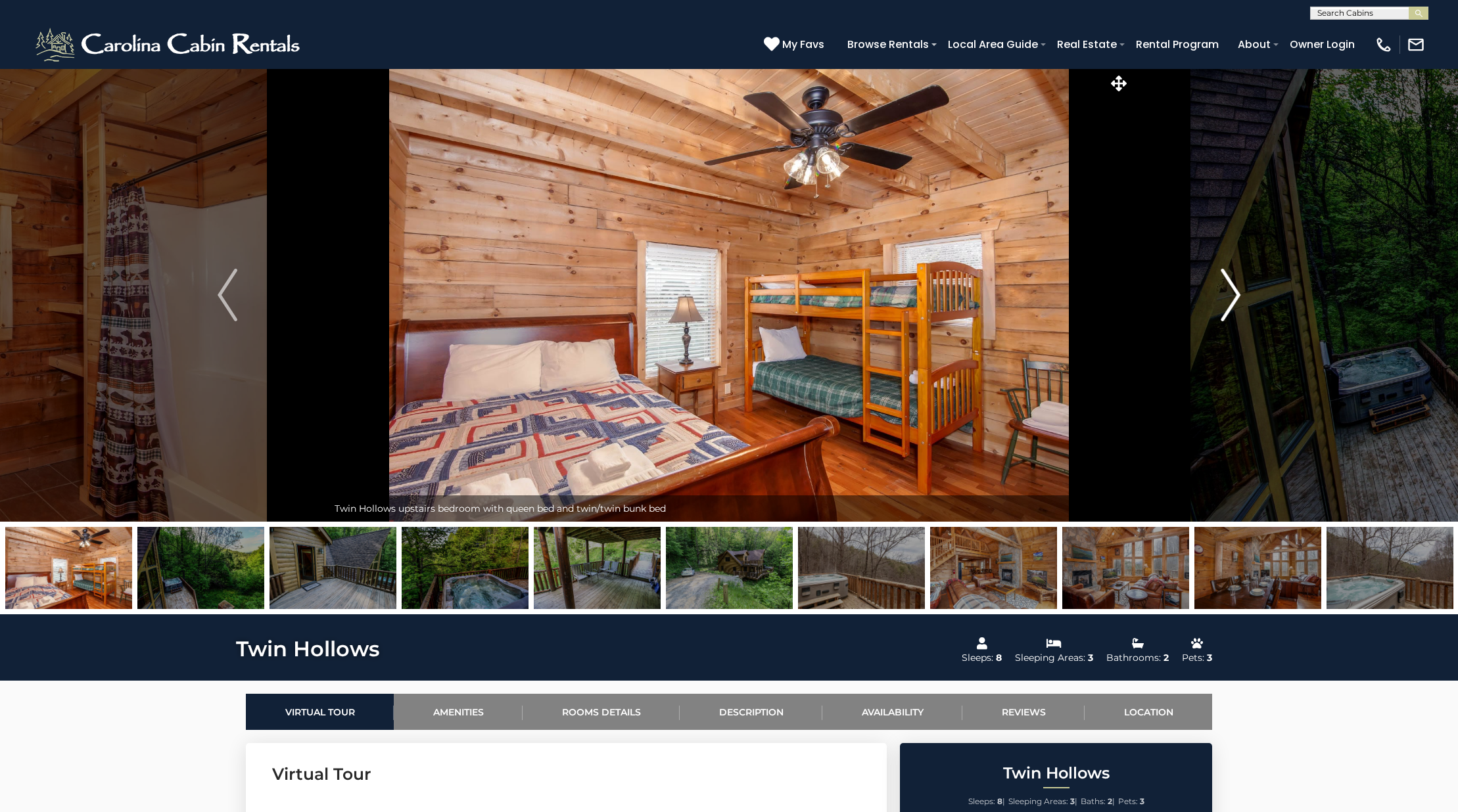
click at [1251, 296] on button "Next" at bounding box center [1230, 295] width 201 height 453
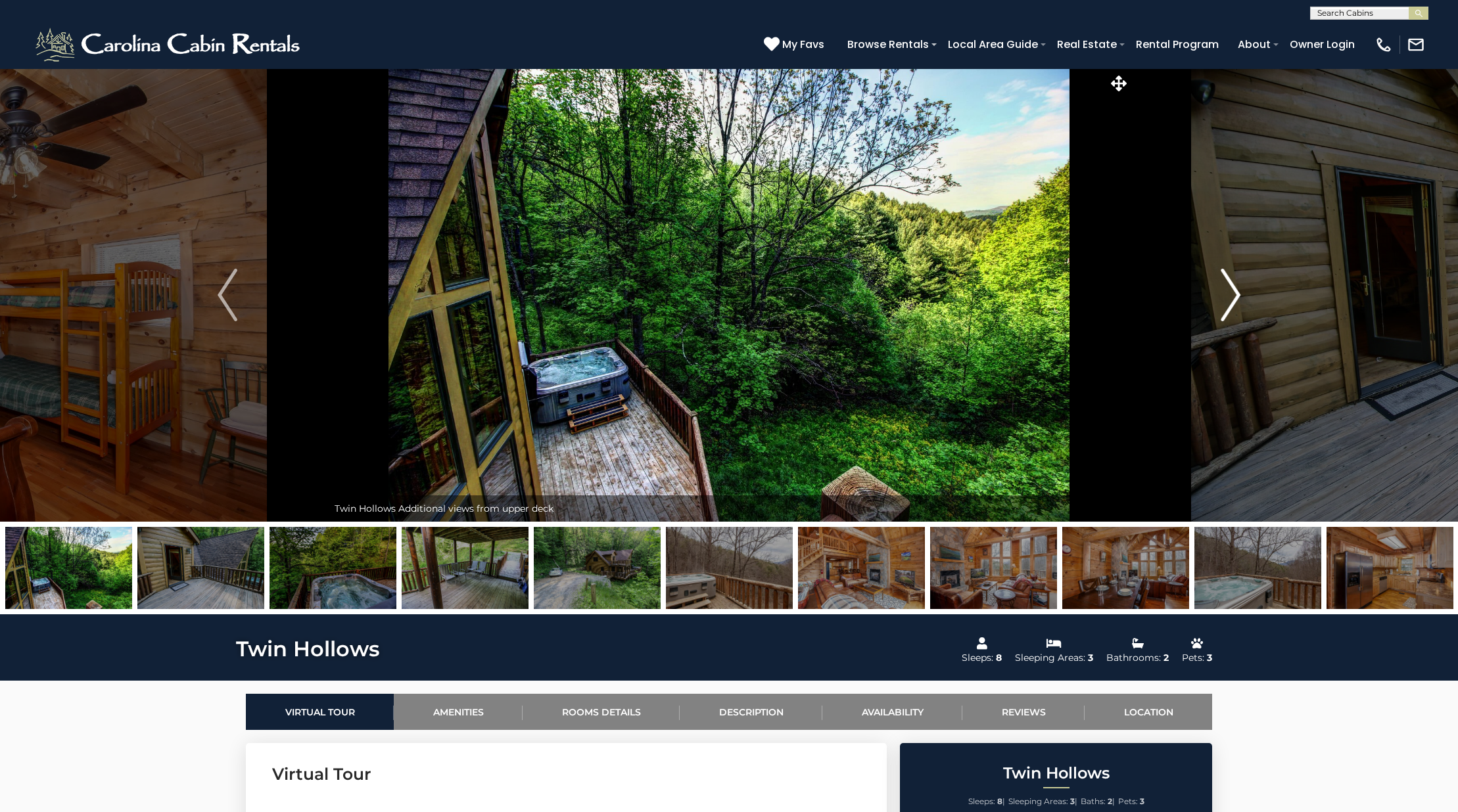
click at [1251, 296] on button "Next" at bounding box center [1230, 295] width 201 height 453
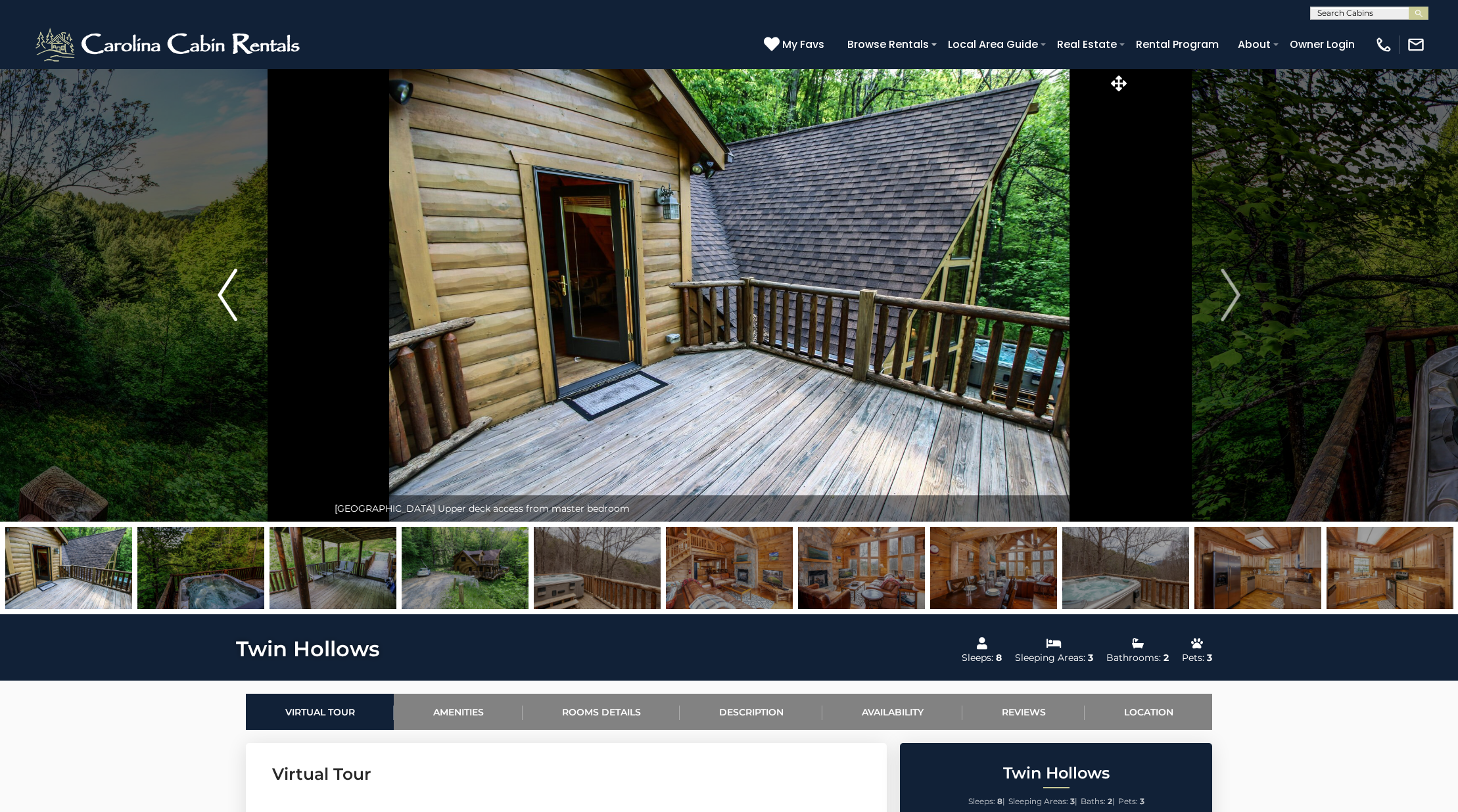
click at [249, 306] on button "Previous" at bounding box center [227, 295] width 201 height 453
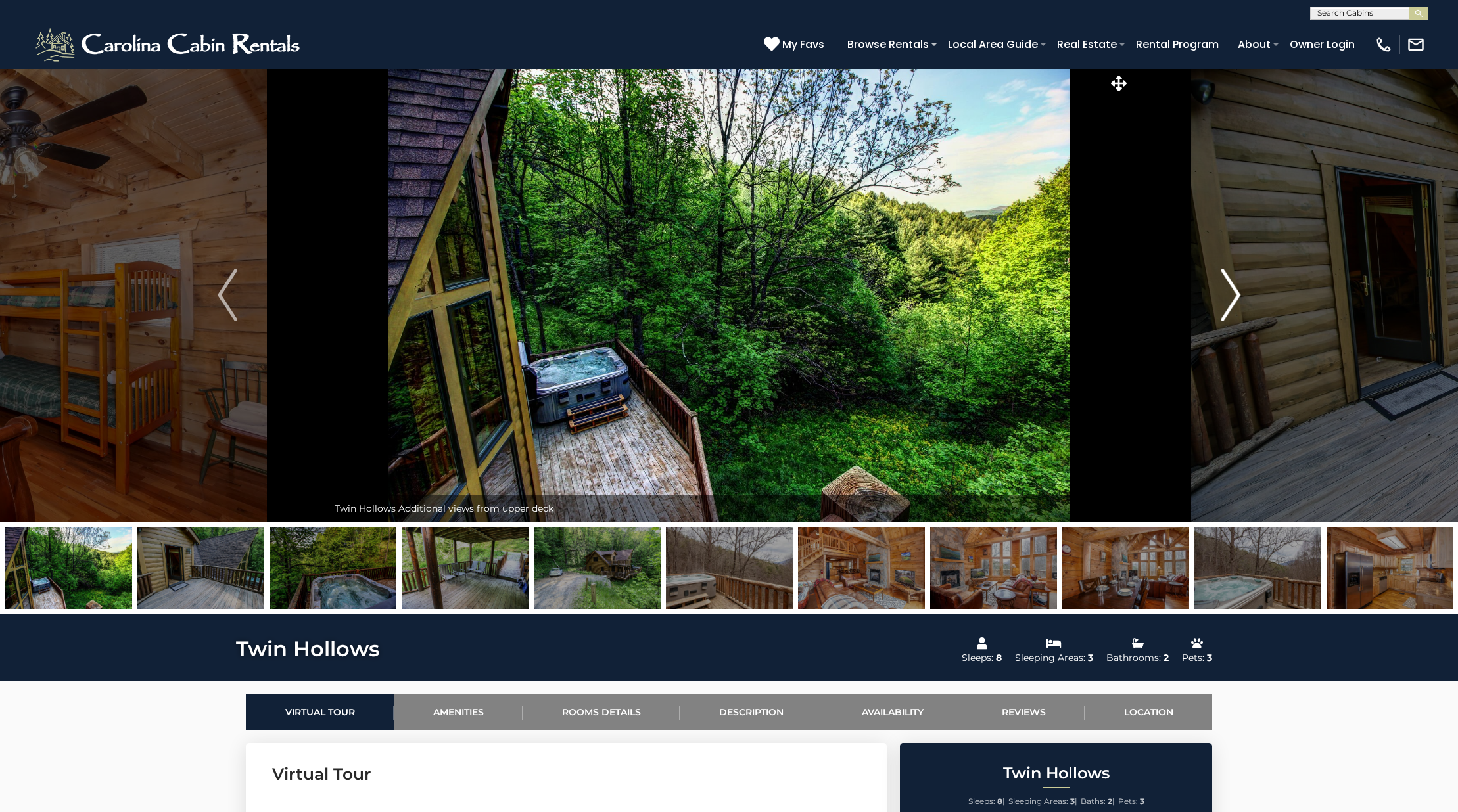
click at [1219, 318] on button "Next" at bounding box center [1230, 295] width 201 height 453
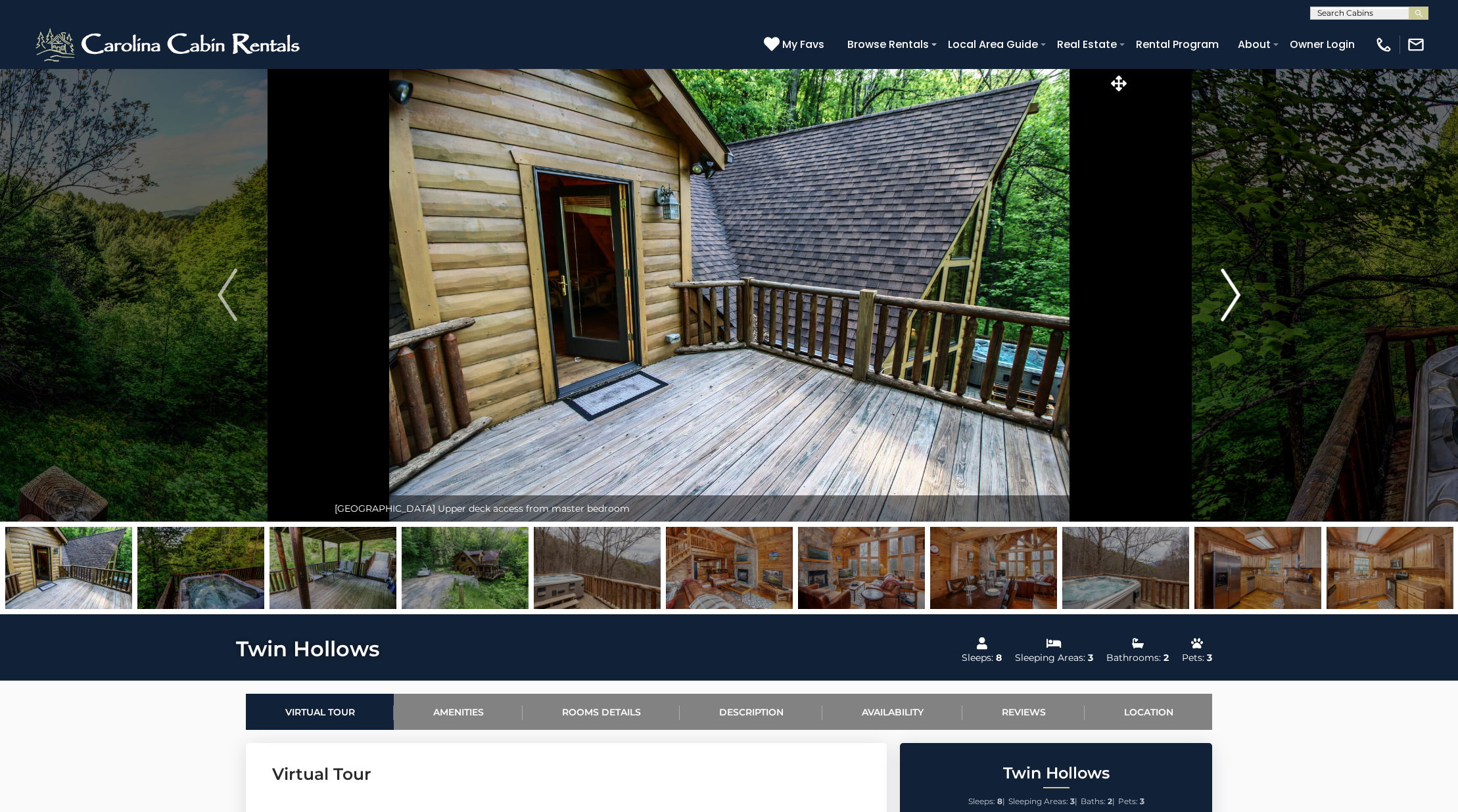
click at [1219, 318] on button "Next" at bounding box center [1230, 295] width 201 height 453
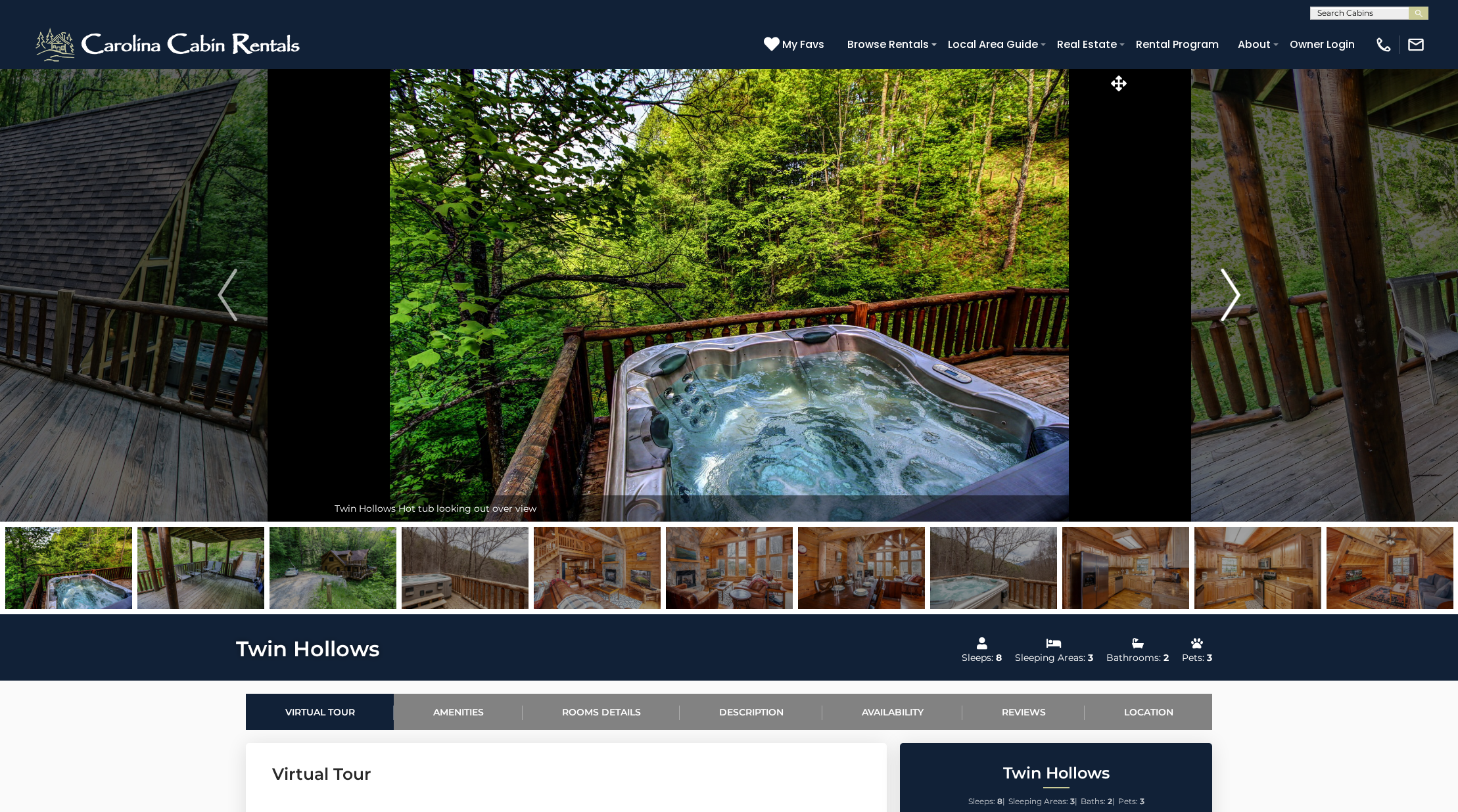
click at [1219, 318] on button "Next" at bounding box center [1230, 295] width 201 height 453
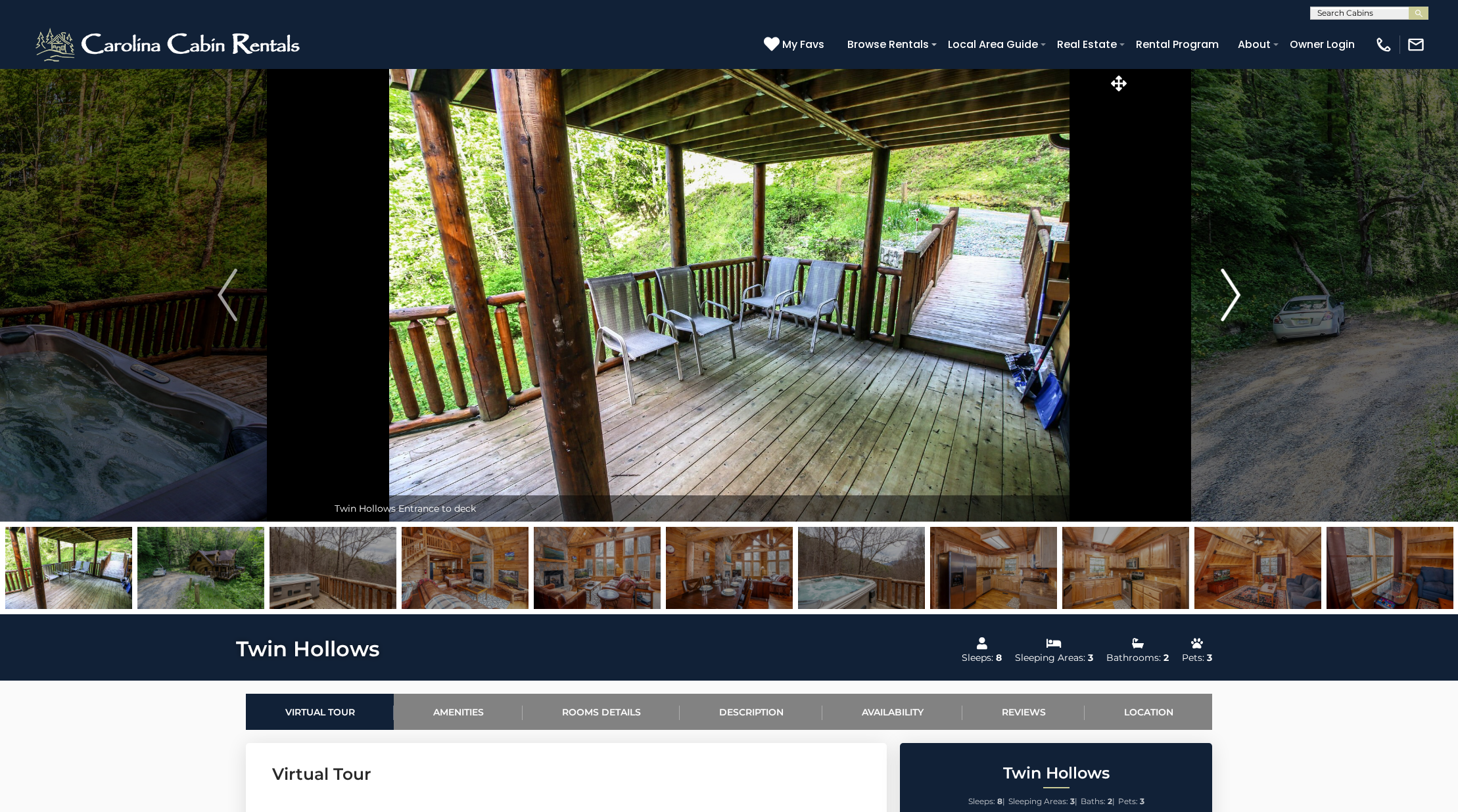
click at [1219, 318] on button "Next" at bounding box center [1230, 295] width 201 height 453
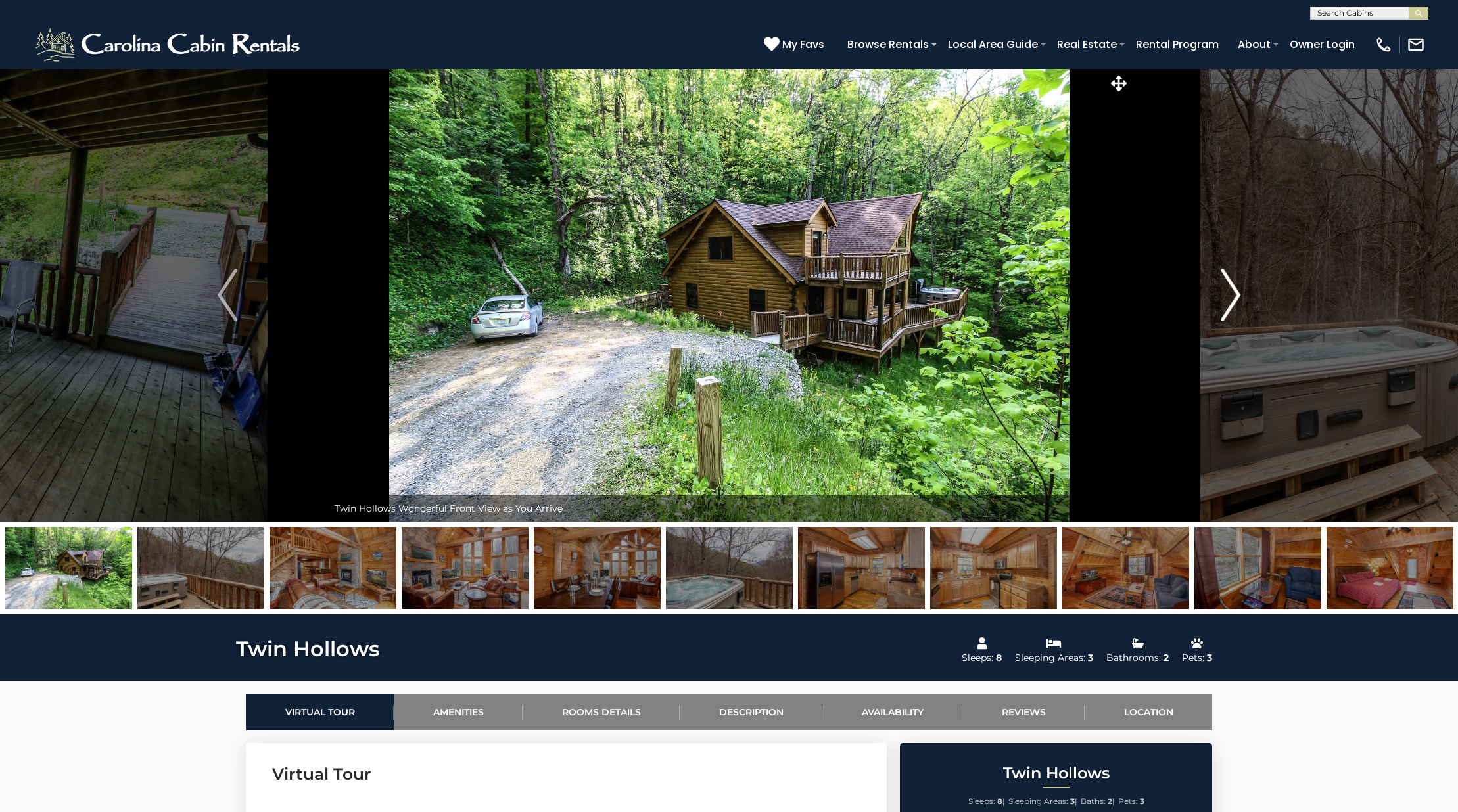
click at [1219, 318] on button "Next" at bounding box center [1230, 295] width 201 height 453
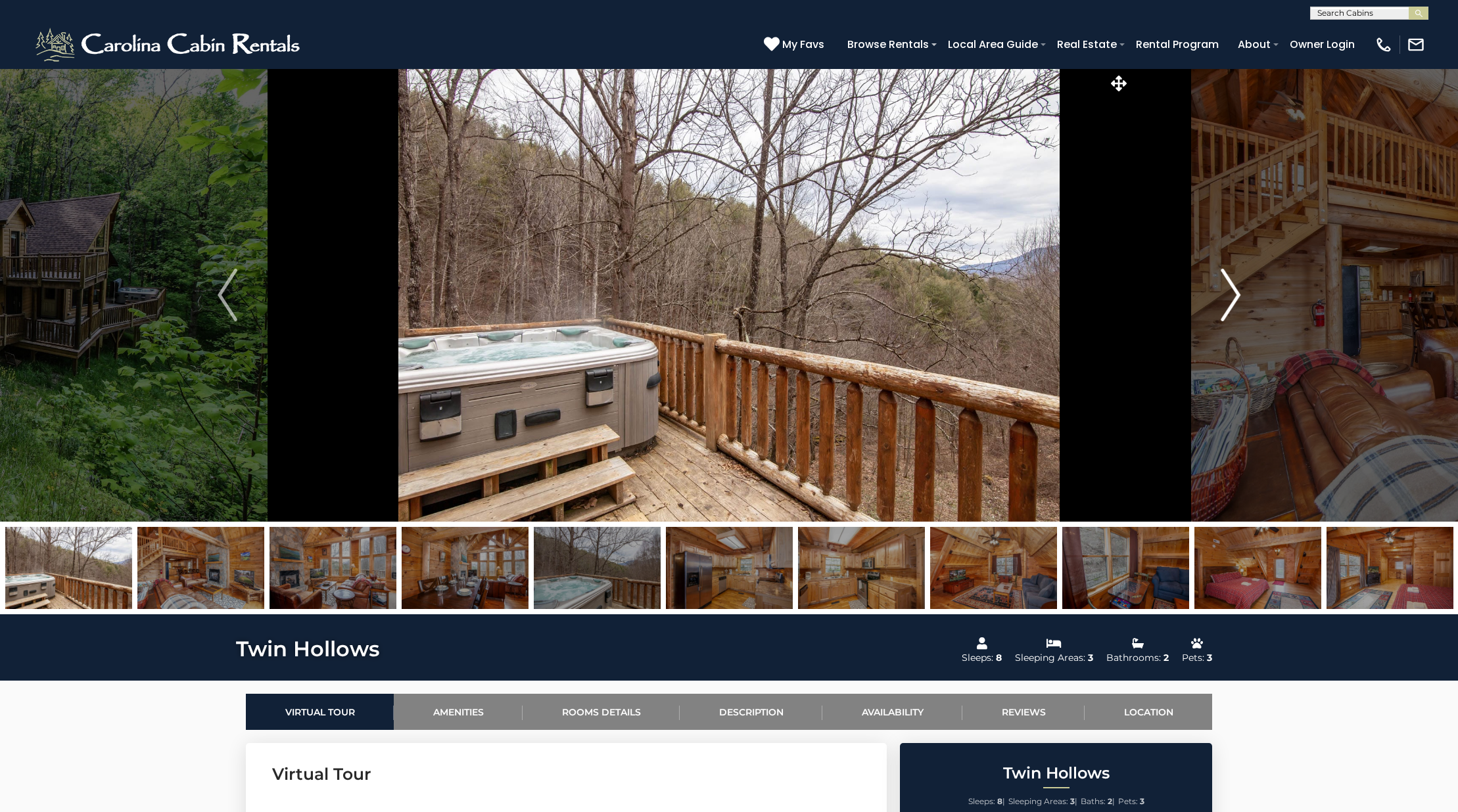
click at [1219, 318] on button "Next" at bounding box center [1230, 295] width 201 height 453
